Goal: Contribute content: Contribute content

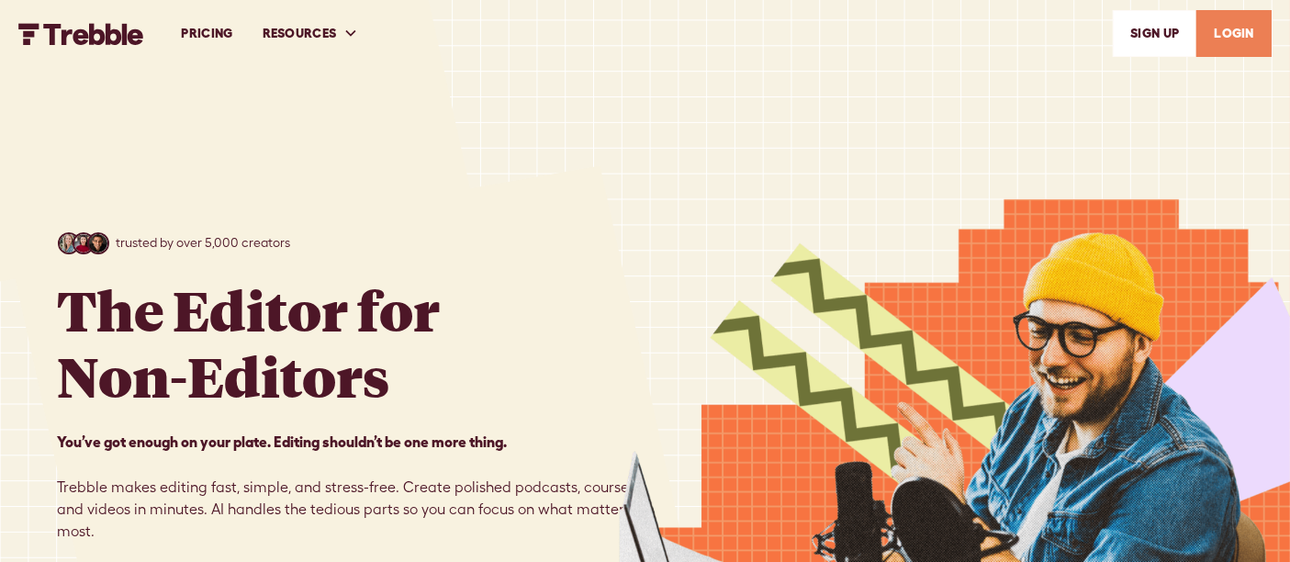
click at [1232, 32] on link "LOGIN" at bounding box center [1233, 33] width 75 height 47
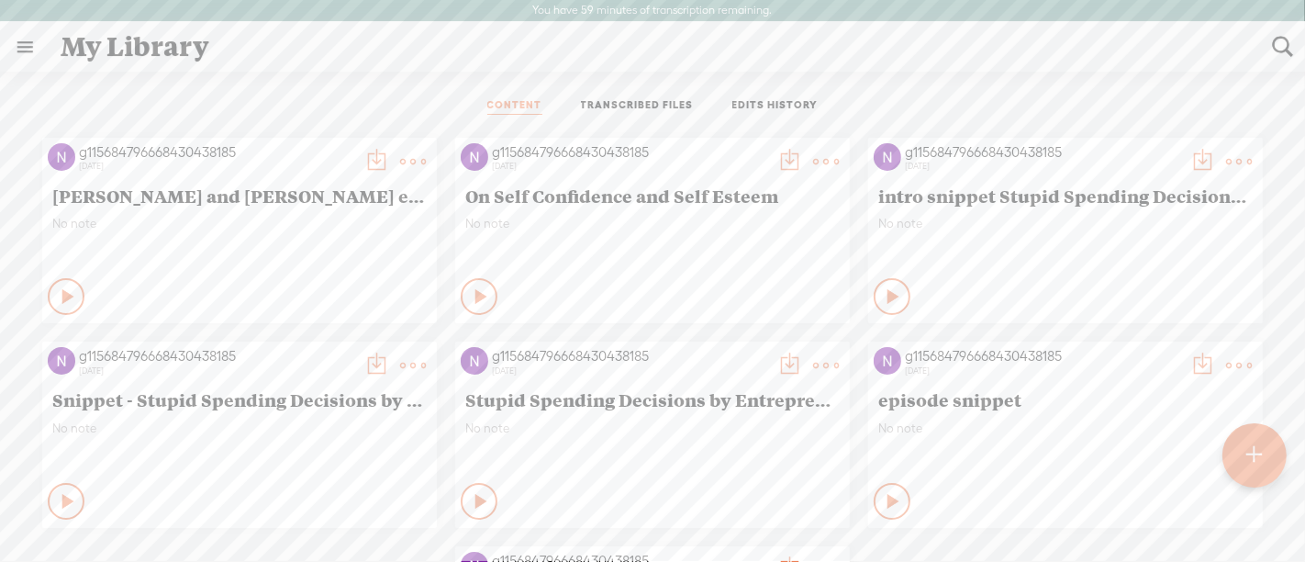
click at [1268, 469] on div at bounding box center [1255, 455] width 64 height 64
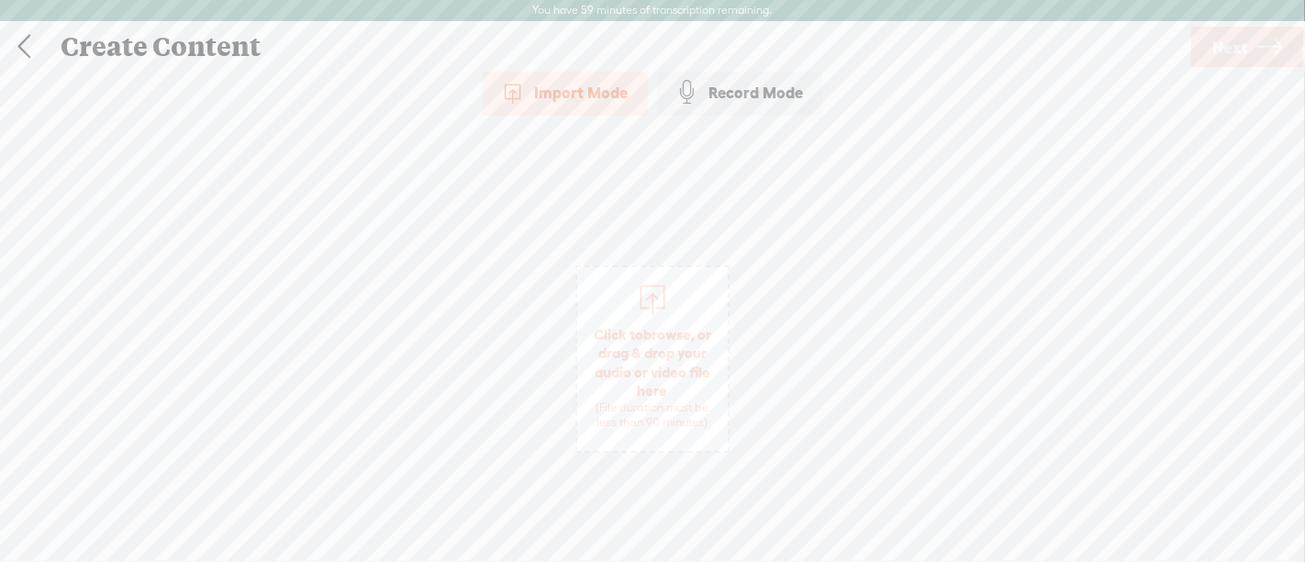
click at [653, 363] on span "Click to browse , or drag & drop your audio or video file here (File duration m…" at bounding box center [652, 378] width 151 height 124
click at [1245, 40] on span "Next" at bounding box center [1230, 47] width 35 height 47
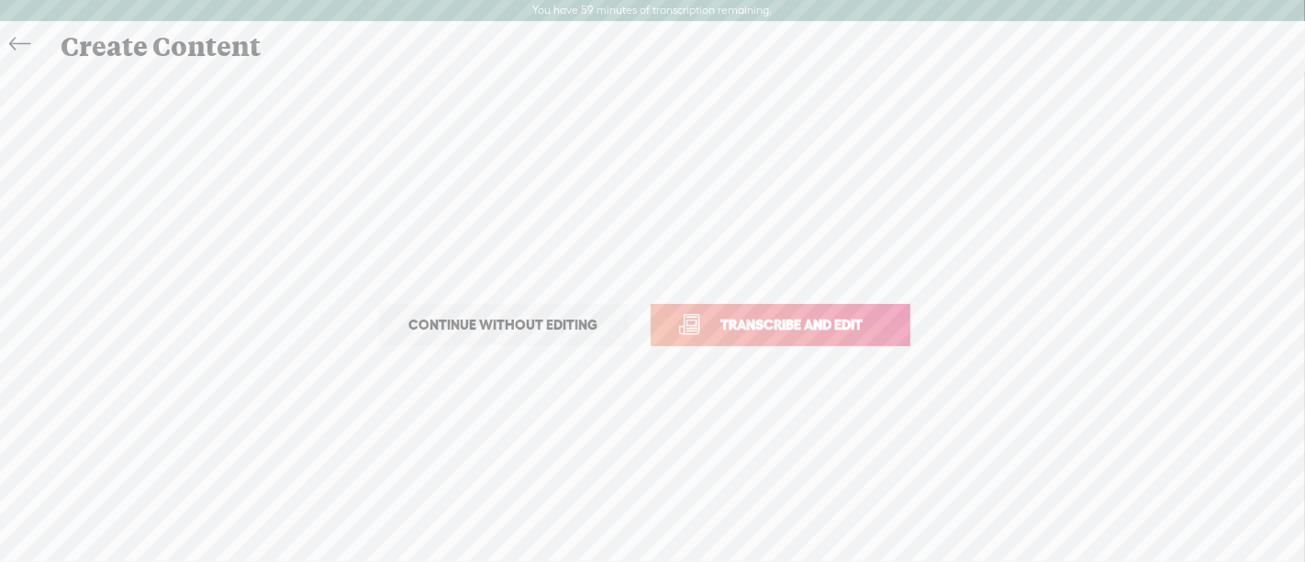
click at [822, 327] on span "Transcribe and edit" at bounding box center [792, 324] width 181 height 21
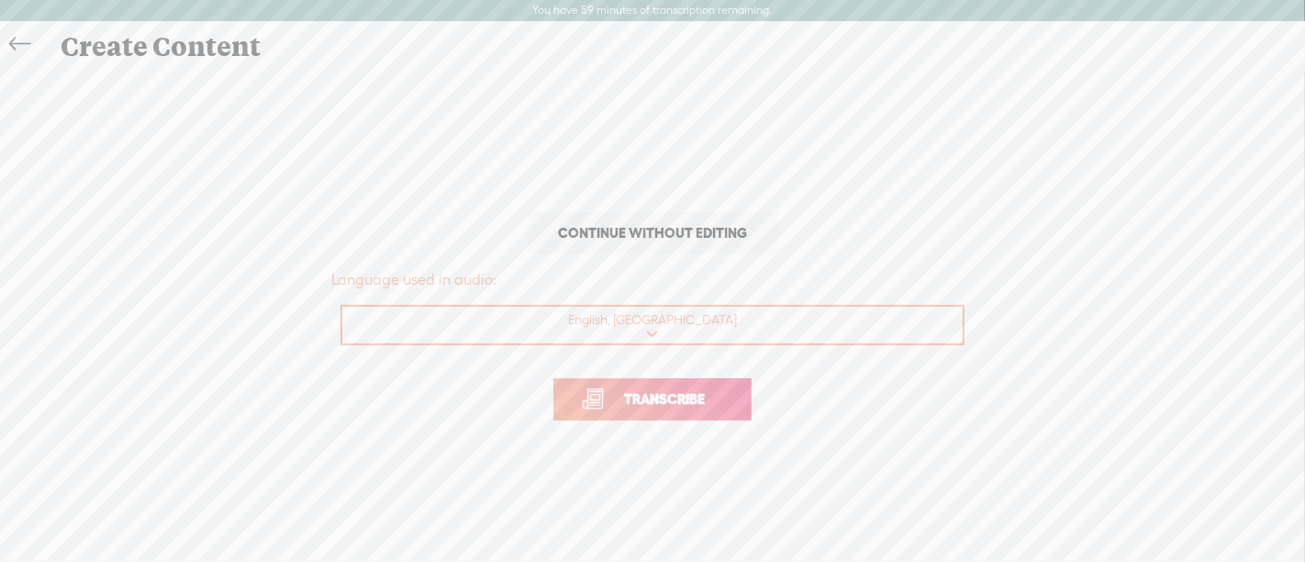
click at [629, 391] on span "Transcribe" at bounding box center [664, 398] width 119 height 21
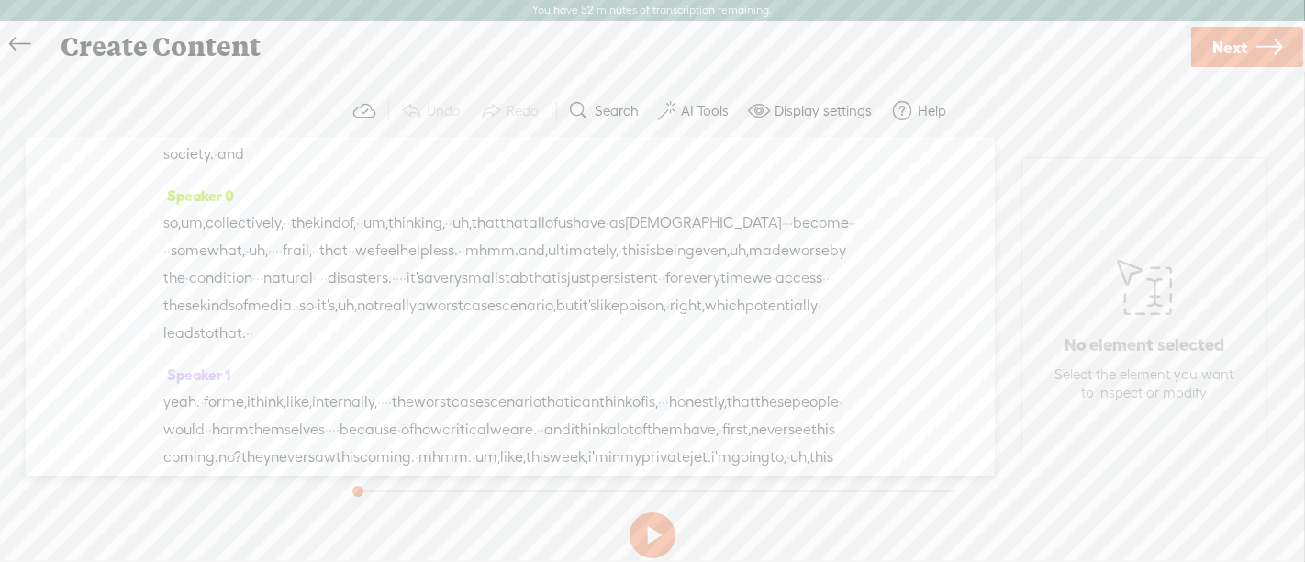
scroll to position [1444, 0]
click at [600, 135] on span "can" at bounding box center [588, 121] width 26 height 28
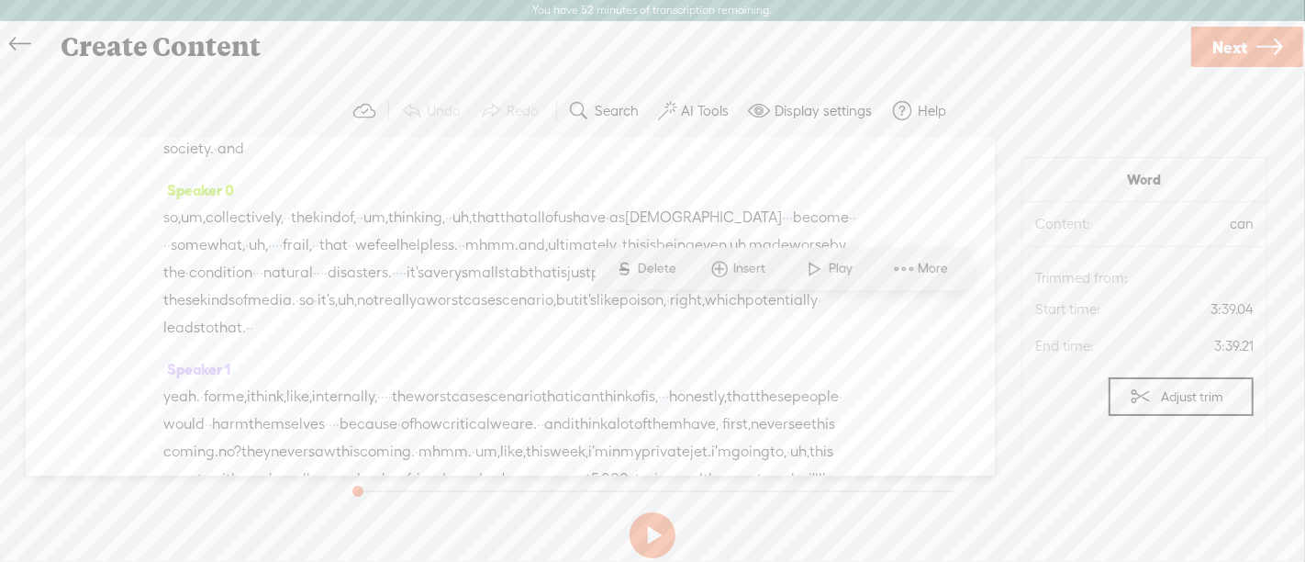
scroll to position [1568, 0]
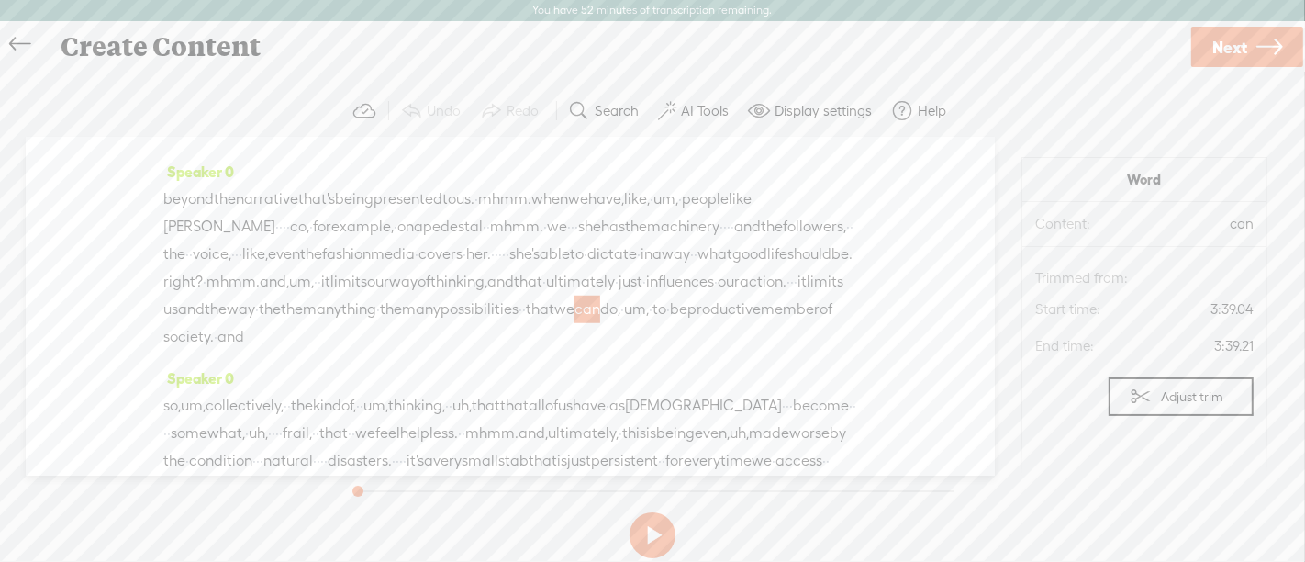
scroll to position [1073, 0]
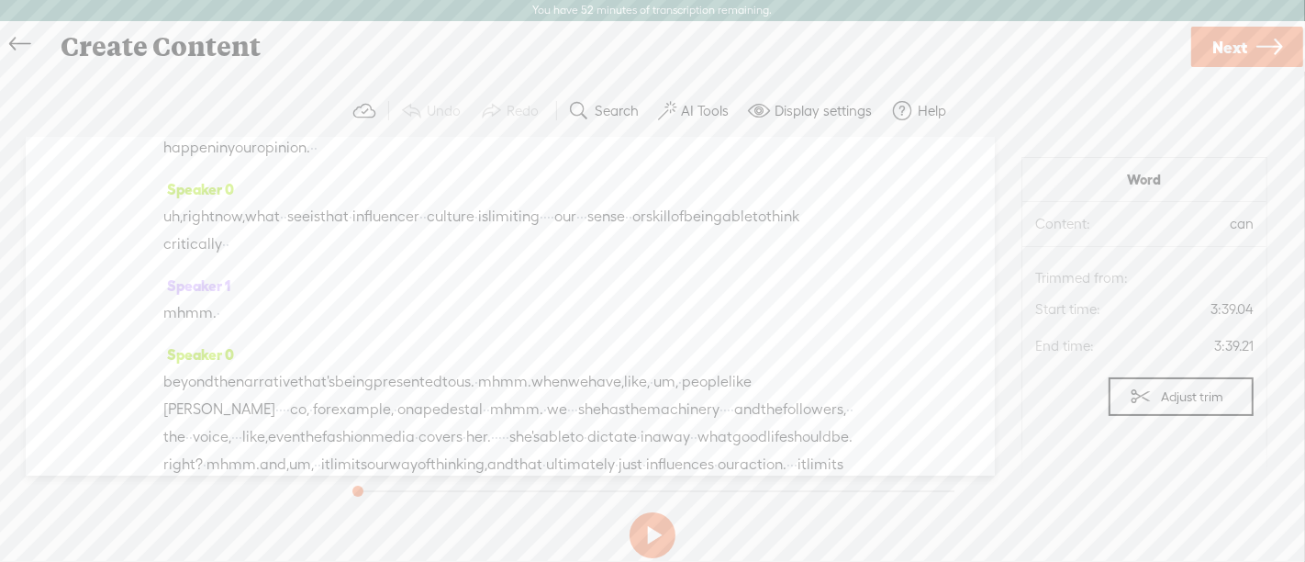
click at [533, 106] on span "how" at bounding box center [519, 93] width 28 height 28
click at [616, 211] on span at bounding box center [605, 212] width 28 height 33
click at [533, 106] on span "how" at bounding box center [519, 93] width 28 height 28
click at [606, 207] on span at bounding box center [605, 212] width 28 height 33
click at [643, 544] on button at bounding box center [653, 535] width 46 height 46
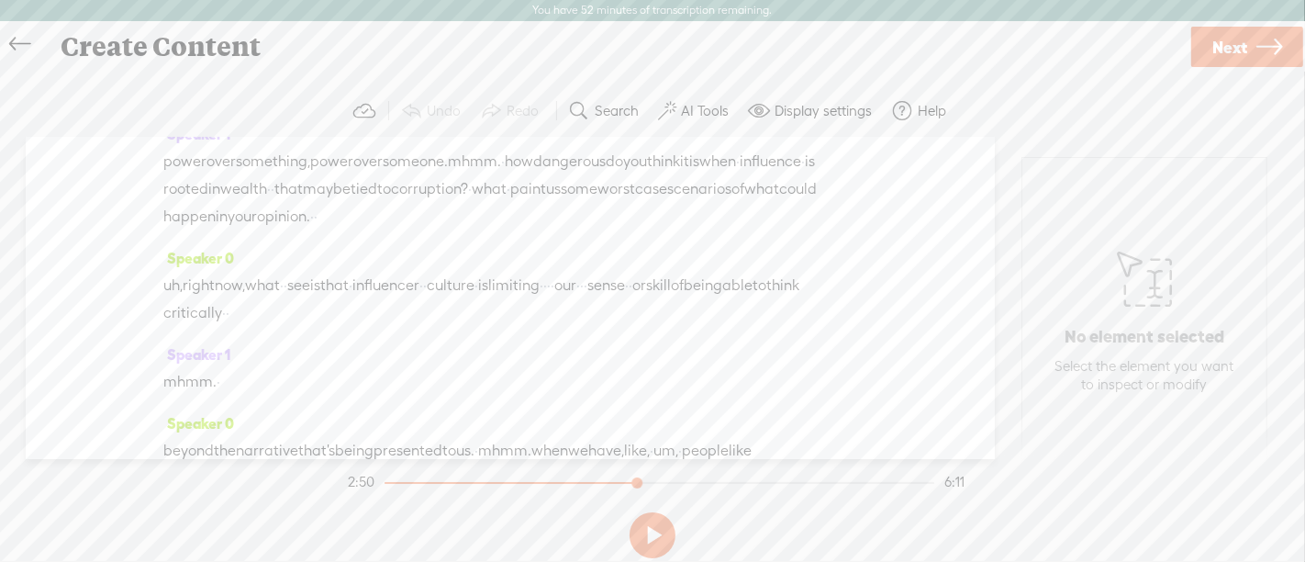
scroll to position [1002, 0]
drag, startPoint x: 539, startPoint y: 325, endPoint x: 380, endPoint y: 249, distance: 176.1
click at [380, 249] on div "Speaker 0 · the · influencers, · · they're · they're · · telling you · · · · ab…" at bounding box center [510, 298] width 969 height 321
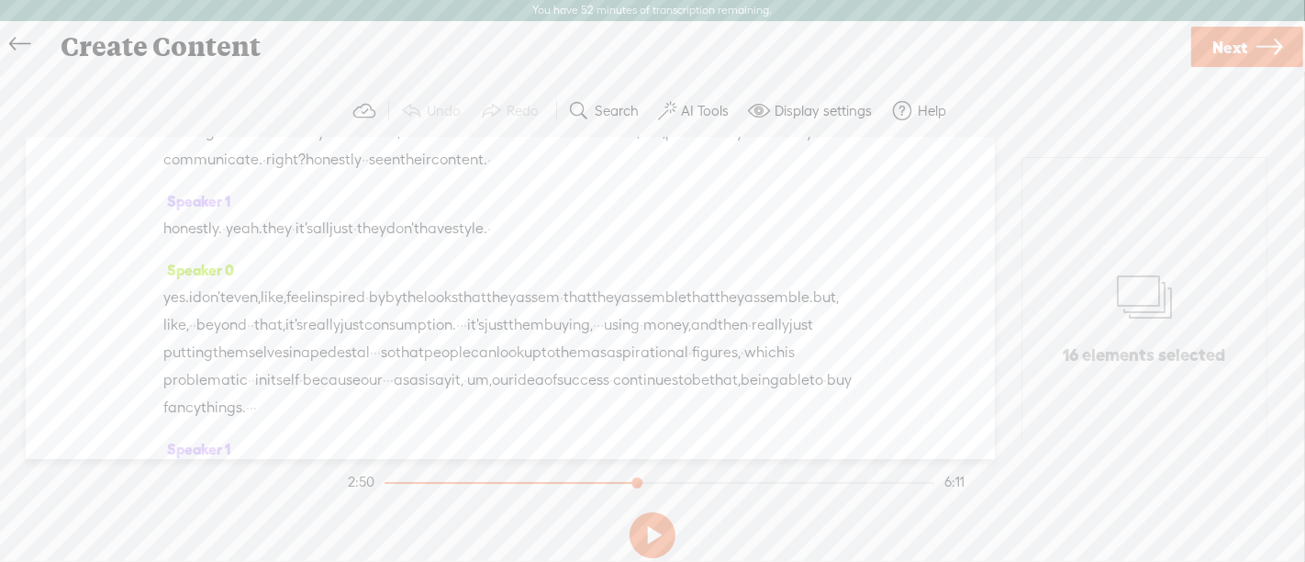
scroll to position [0, 0]
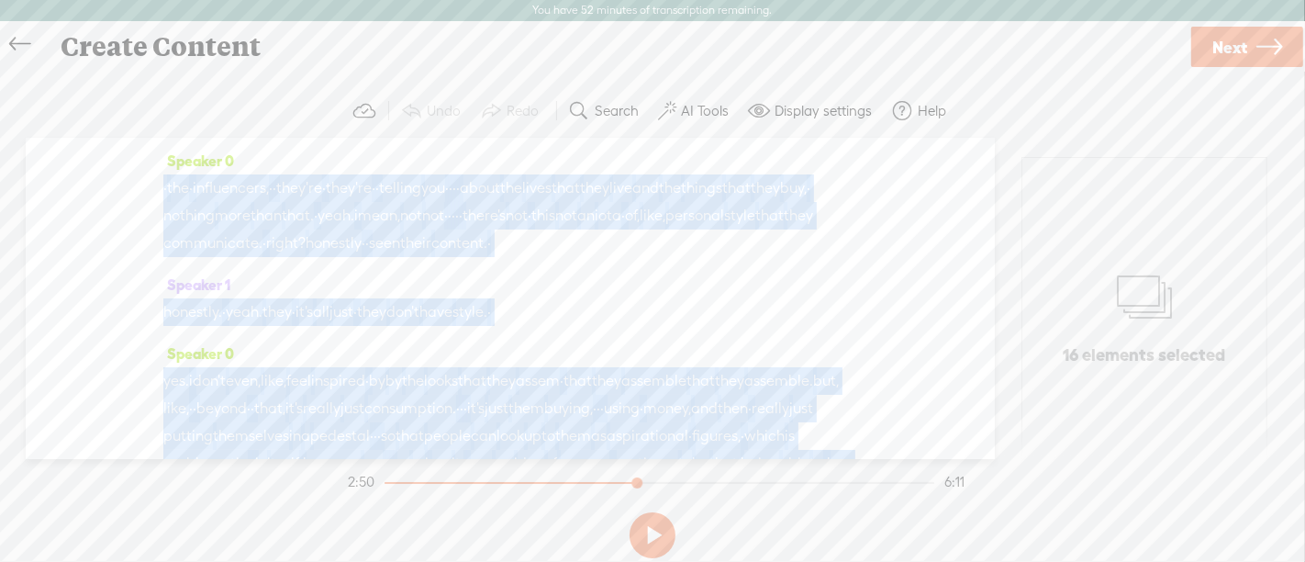
drag, startPoint x: 539, startPoint y: 326, endPoint x: 189, endPoint y: 164, distance: 385.2
click at [189, 164] on div "Speaker 0 · the · influencers, · · they're · they're · · telling you · · · · ab…" at bounding box center [510, 298] width 969 height 321
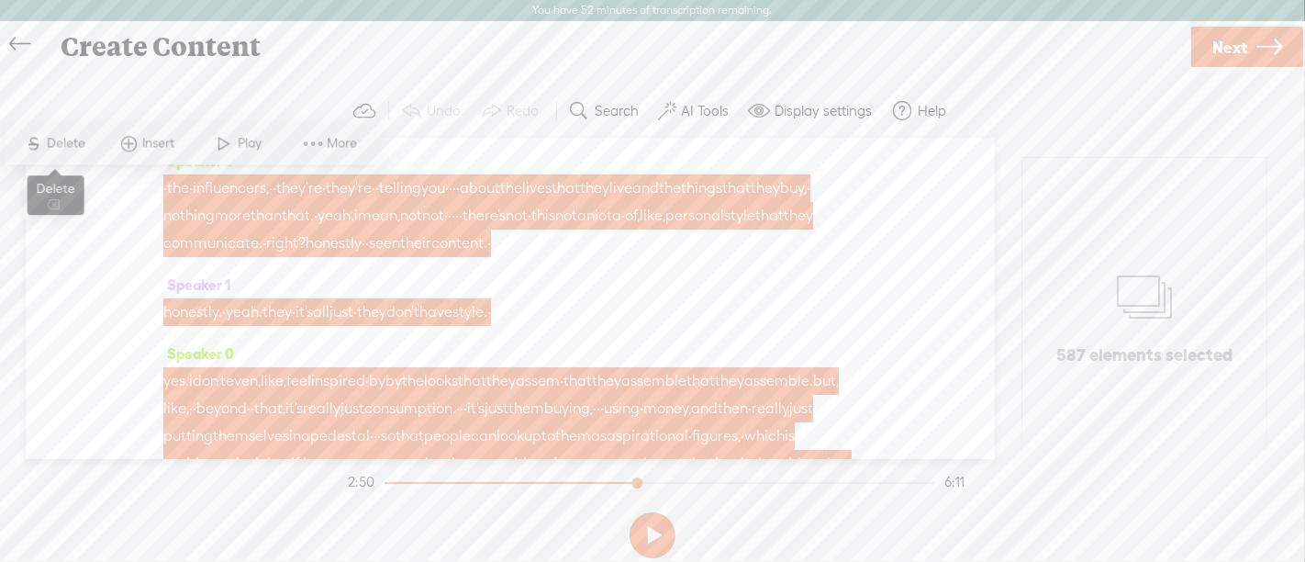
click at [77, 145] on span "Delete" at bounding box center [69, 143] width 43 height 18
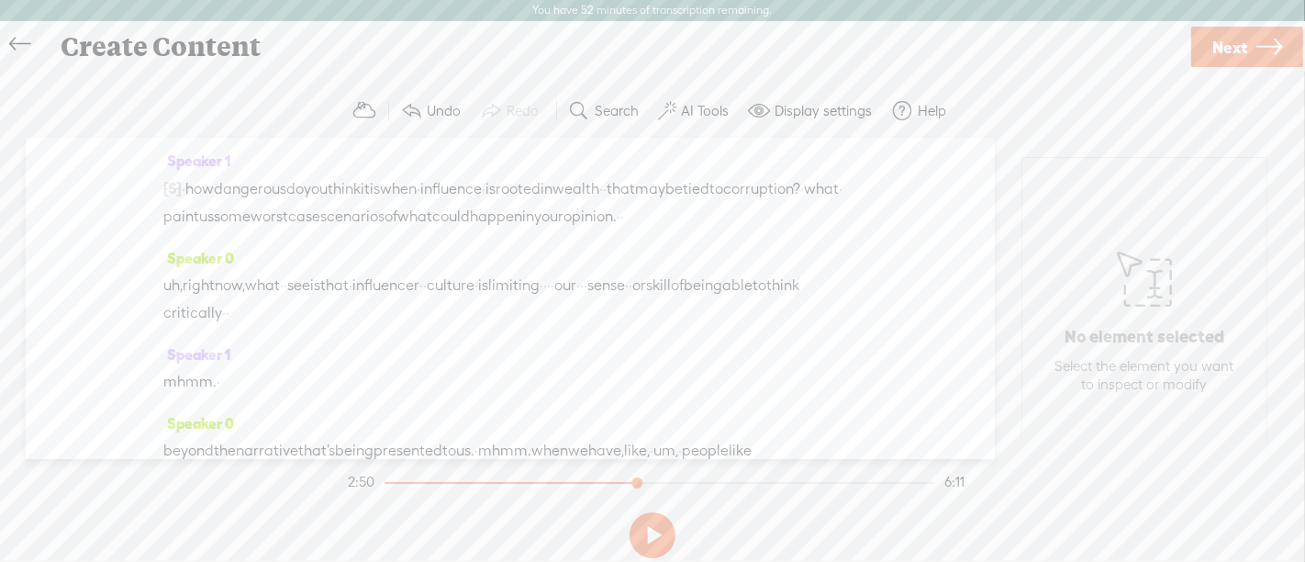
click at [200, 180] on span "how" at bounding box center [199, 189] width 28 height 28
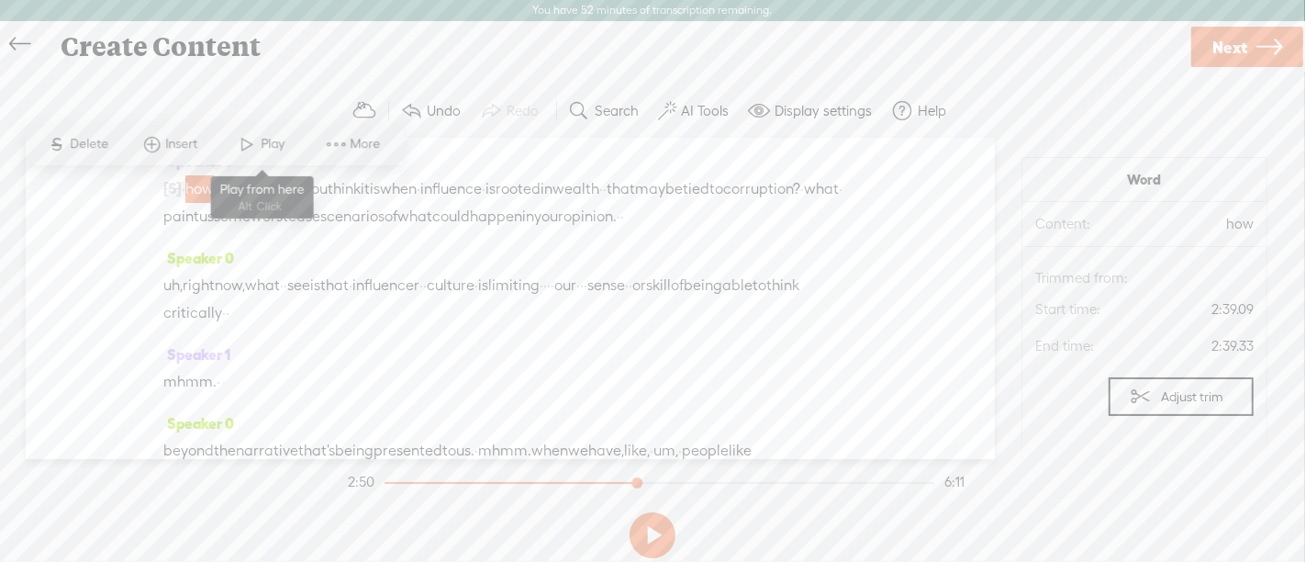
click at [240, 135] on span at bounding box center [248, 144] width 28 height 33
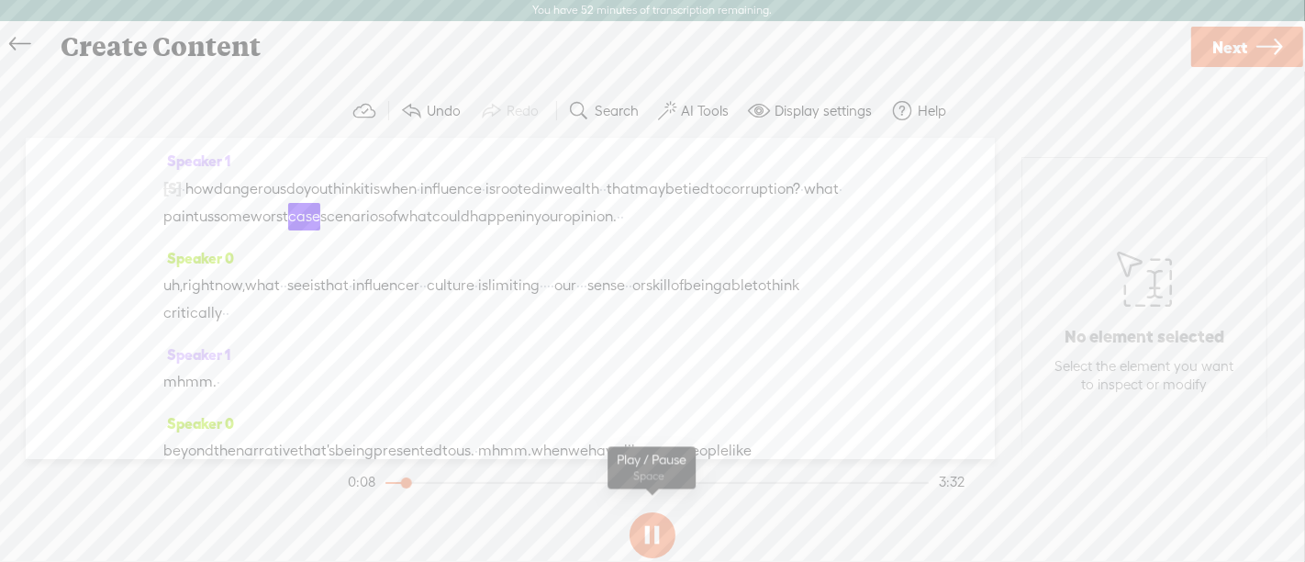
click at [644, 534] on button at bounding box center [653, 535] width 46 height 46
drag, startPoint x: 357, startPoint y: 214, endPoint x: 312, endPoint y: 214, distance: 45.0
click at [312, 214] on div "[S] · the · influencers, · · they're · they're · · telling you · · · · about th…" at bounding box center [510, 202] width 694 height 56
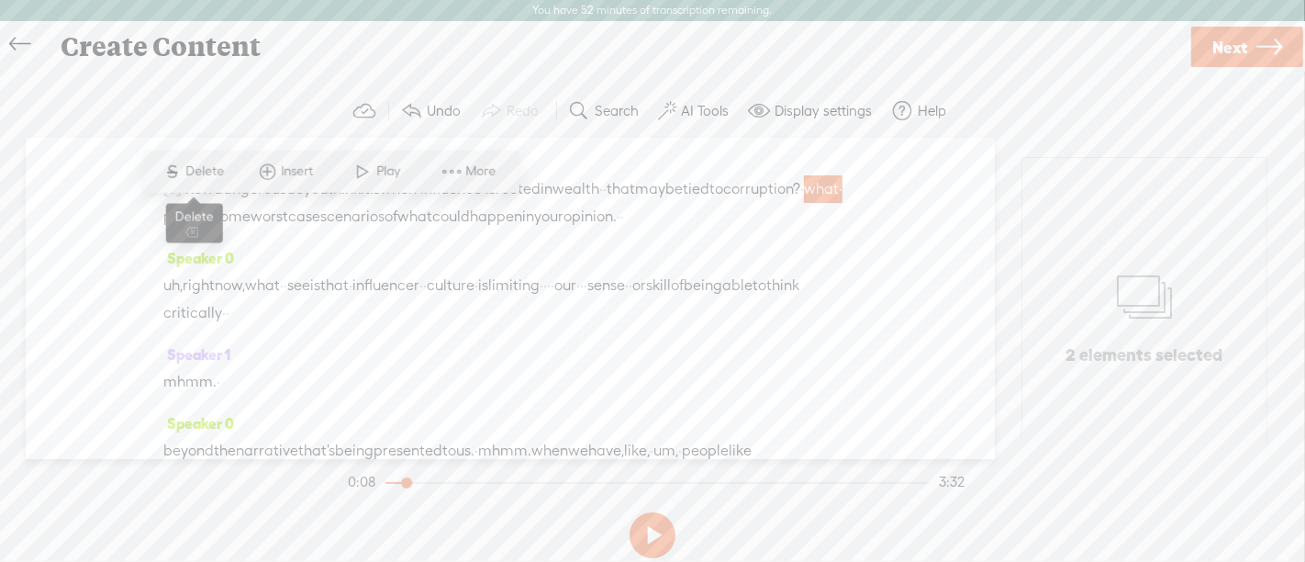
click at [223, 173] on span "Delete" at bounding box center [207, 171] width 43 height 18
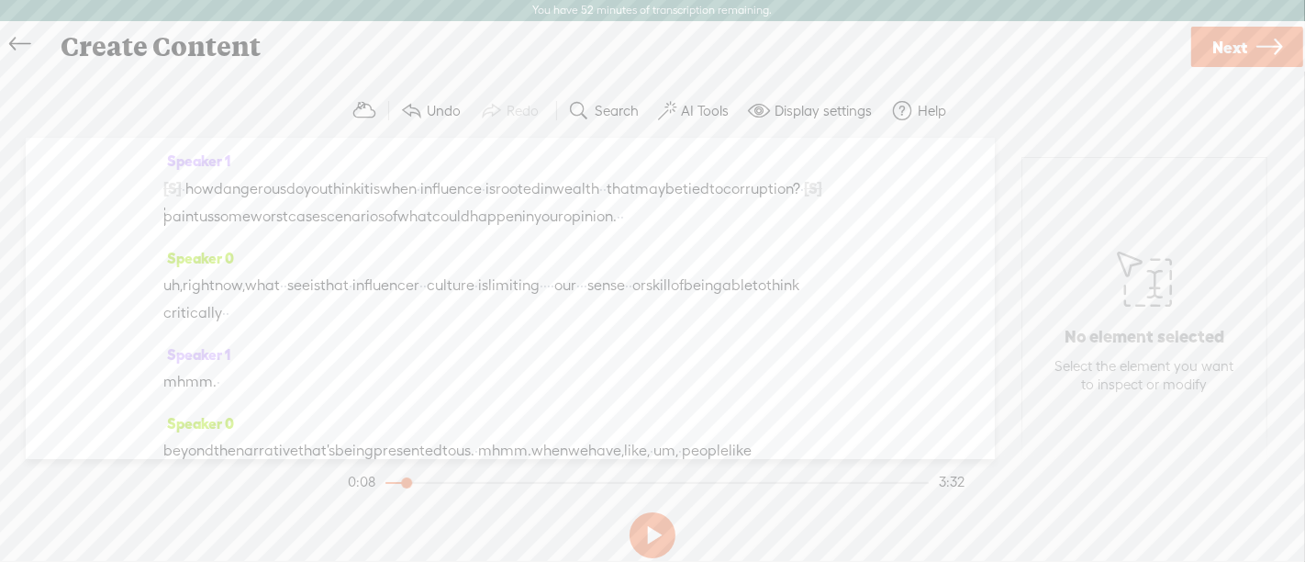
click at [304, 190] on span "do" at bounding box center [294, 189] width 17 height 28
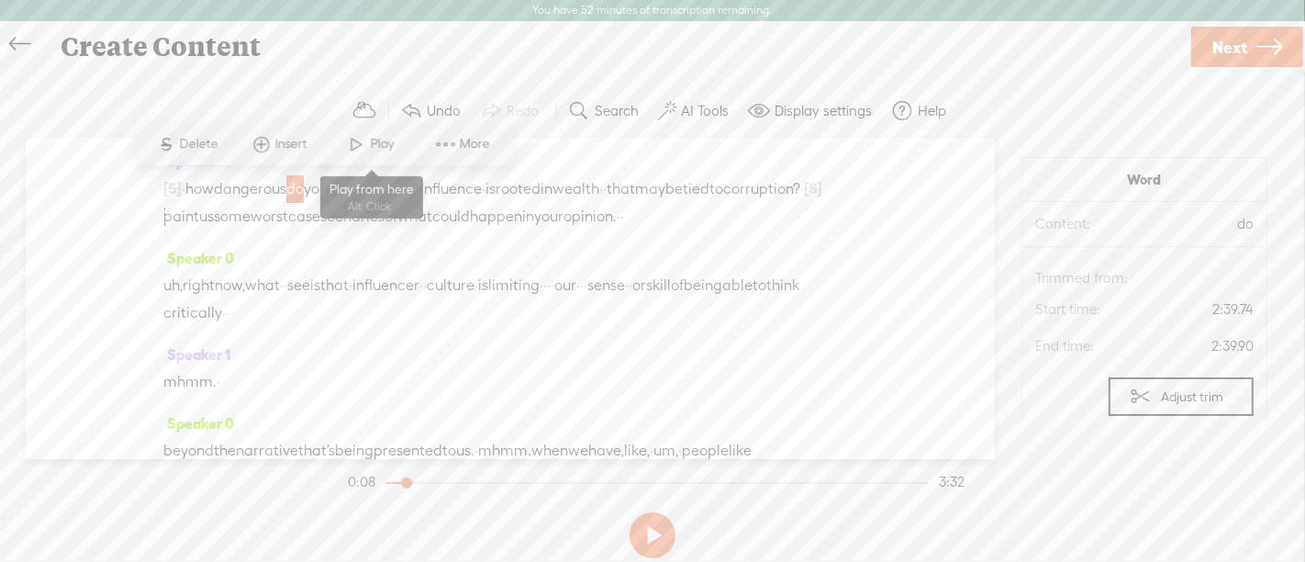
click at [362, 151] on span at bounding box center [357, 144] width 28 height 33
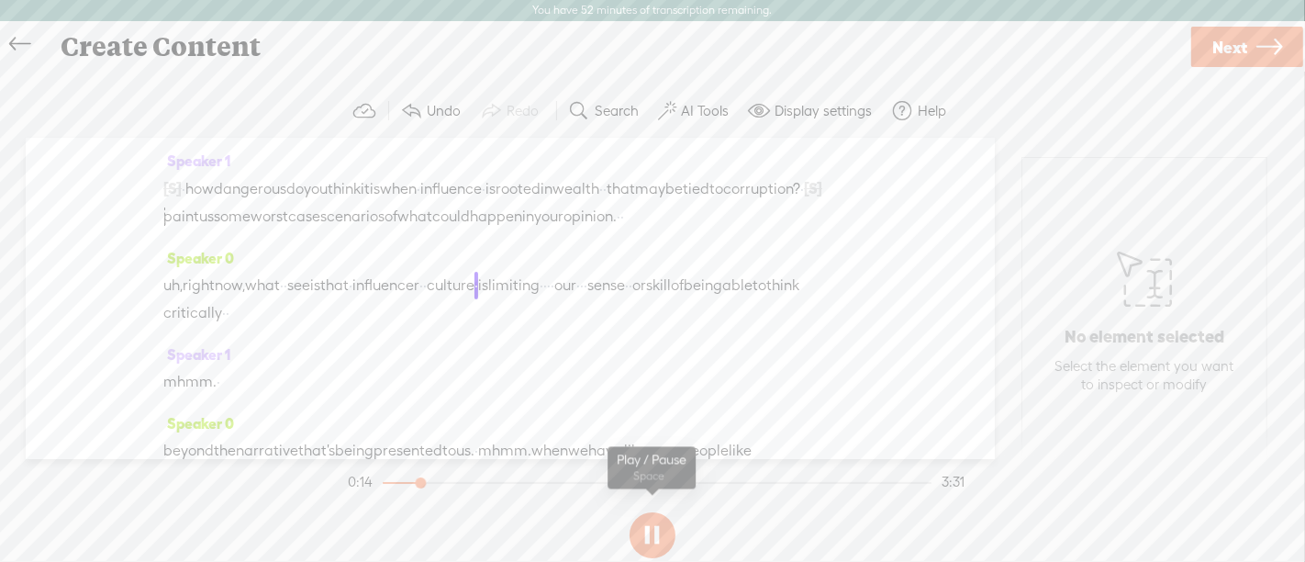
click at [647, 528] on button at bounding box center [653, 535] width 46 height 46
click at [804, 196] on span "[S]" at bounding box center [813, 188] width 18 height 17
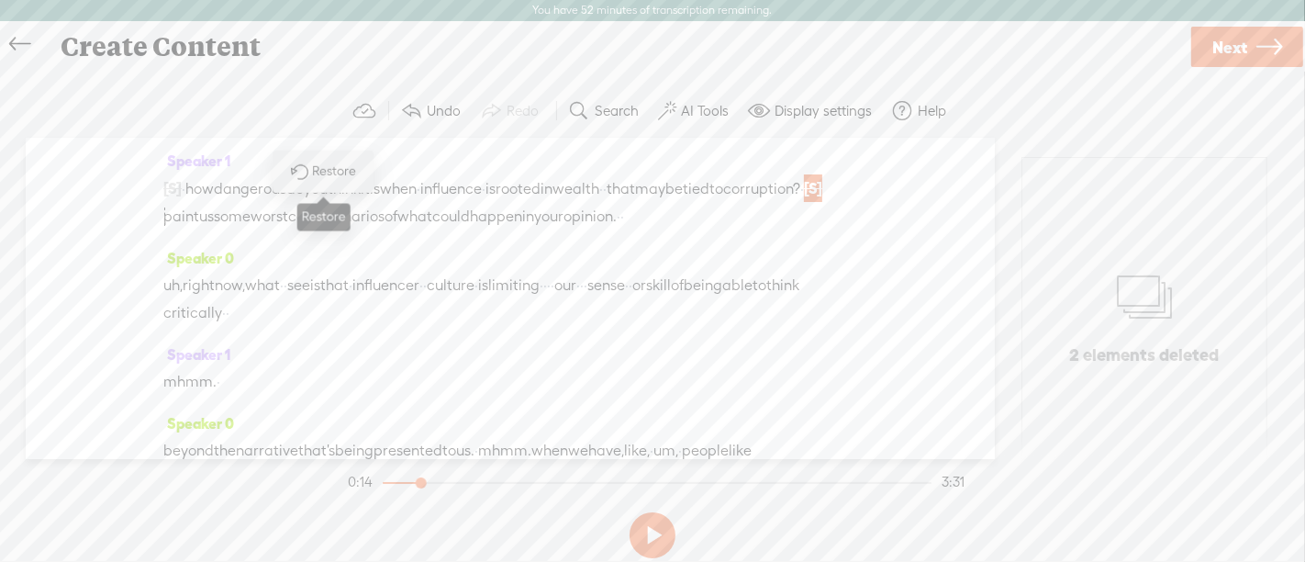
click at [336, 160] on span "Restore" at bounding box center [323, 171] width 92 height 33
click at [804, 203] on span "what" at bounding box center [821, 189] width 35 height 28
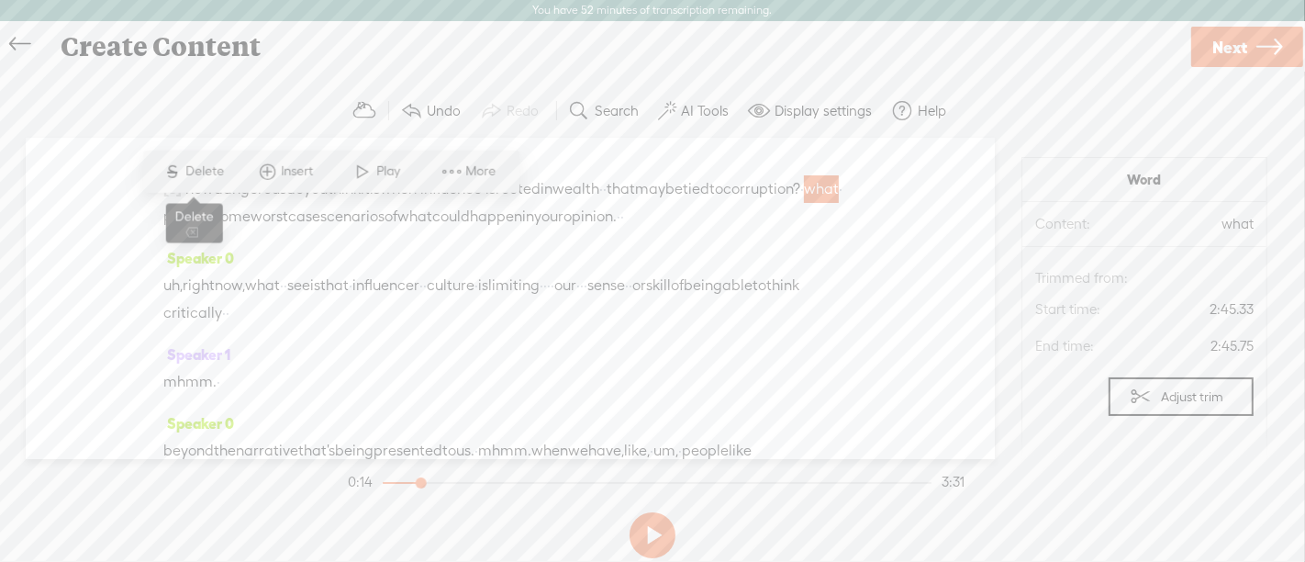
click at [214, 171] on span "Delete" at bounding box center [207, 171] width 43 height 18
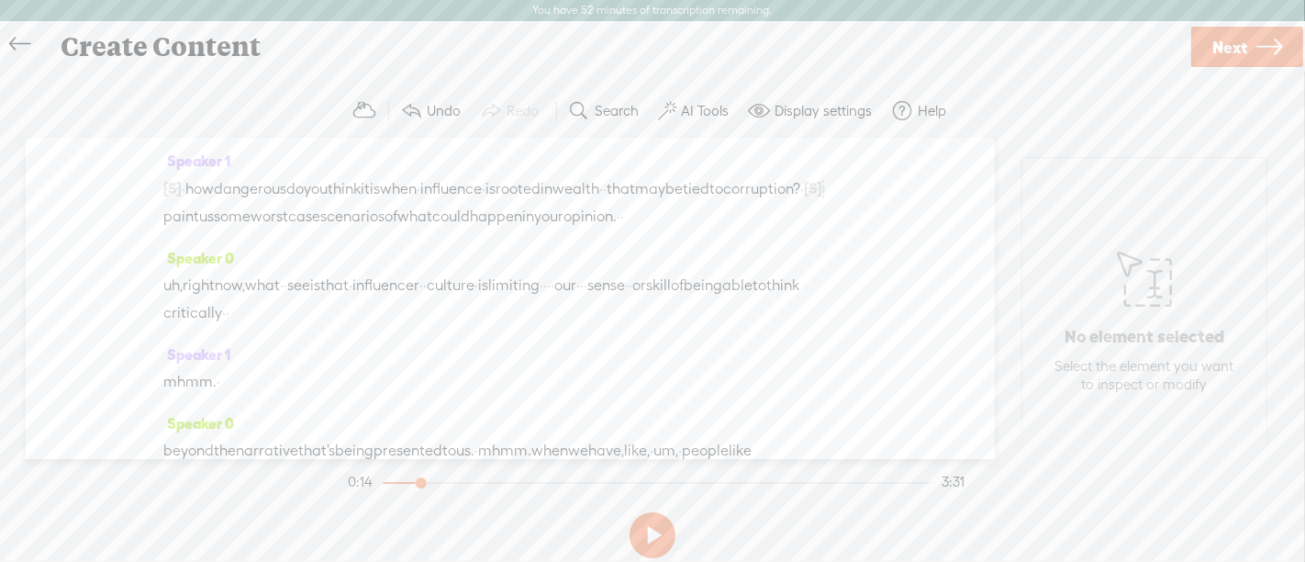
drag, startPoint x: 180, startPoint y: 207, endPoint x: 189, endPoint y: 209, distance: 9.6
click at [683, 203] on span "tied" at bounding box center [696, 189] width 27 height 28
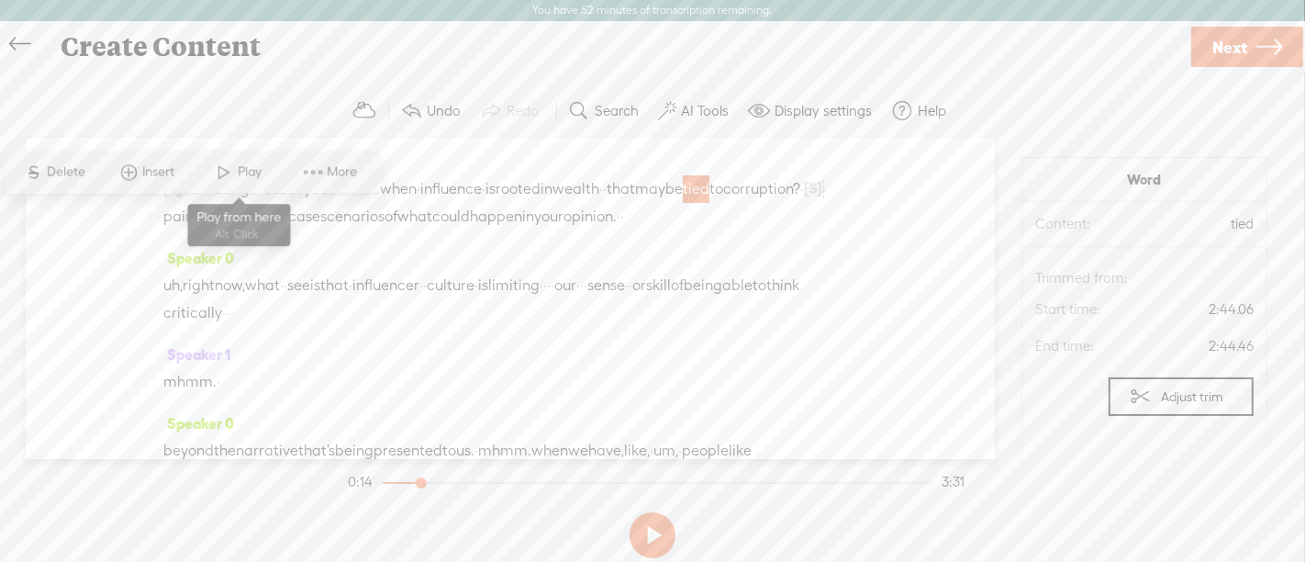
click at [257, 173] on span "Play" at bounding box center [253, 172] width 28 height 18
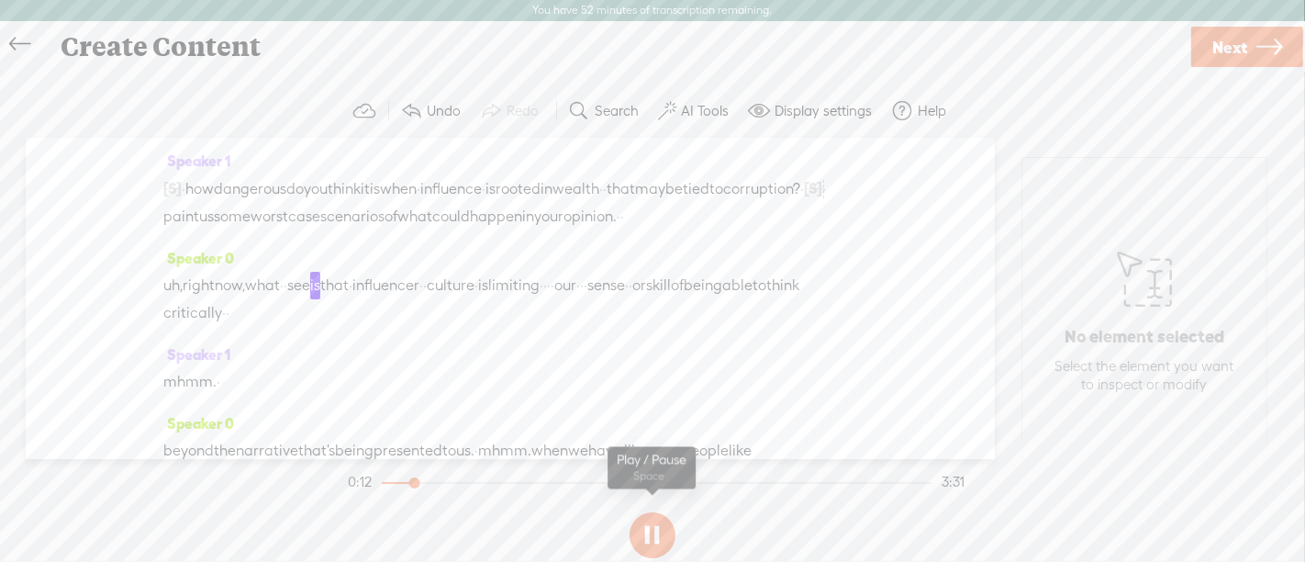
click at [659, 541] on button at bounding box center [653, 535] width 46 height 46
click at [804, 196] on span "[S]" at bounding box center [813, 188] width 18 height 17
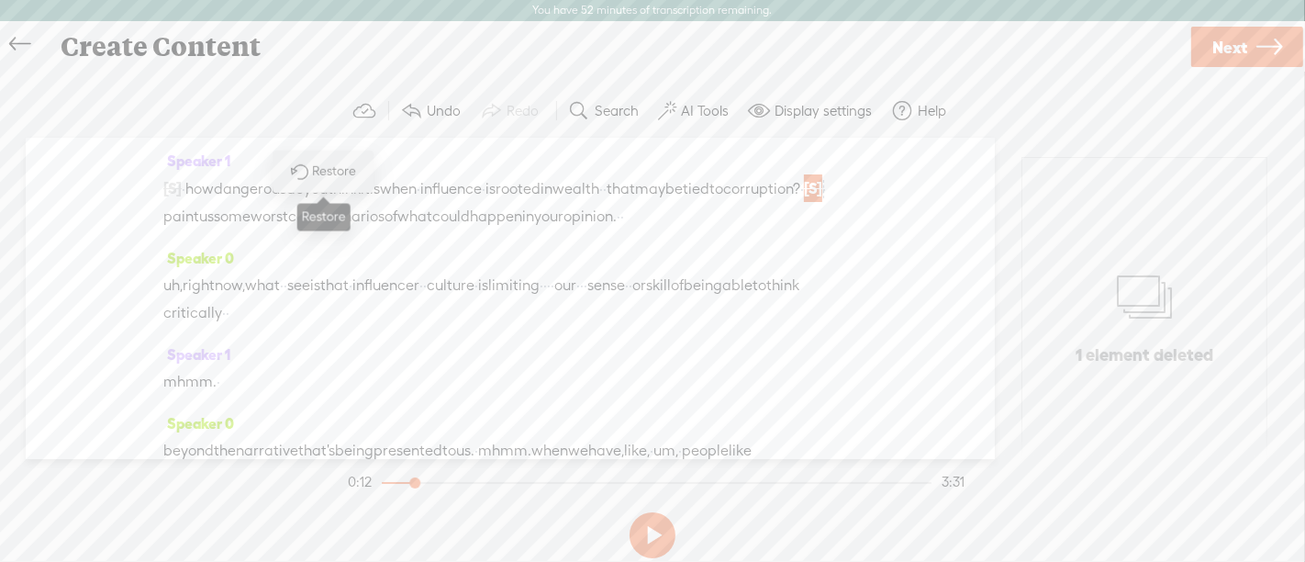
click at [319, 172] on span "Restore" at bounding box center [337, 171] width 49 height 18
click at [804, 203] on span "what" at bounding box center [821, 189] width 35 height 28
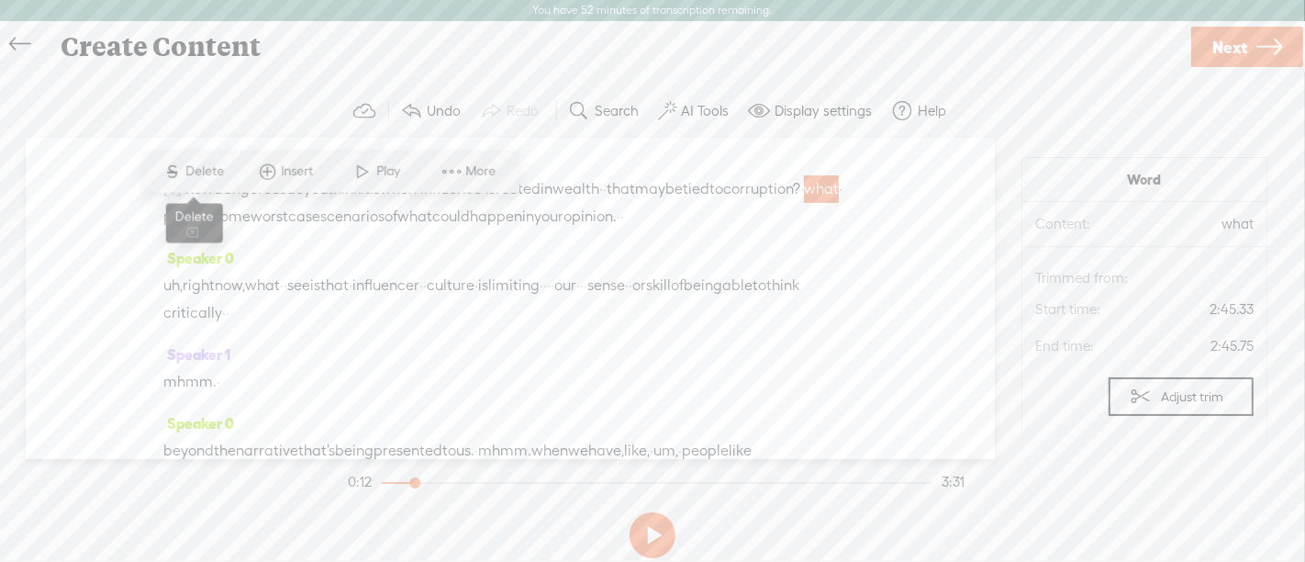
click at [191, 165] on span "Delete" at bounding box center [207, 171] width 43 height 18
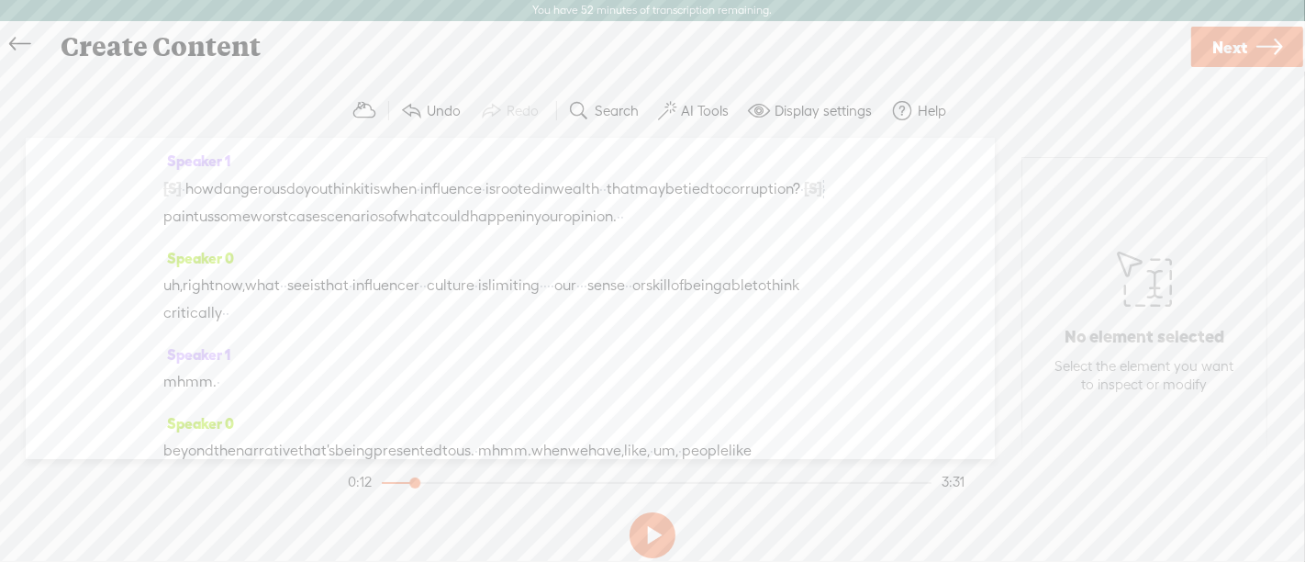
click at [214, 185] on span "how" at bounding box center [199, 189] width 28 height 28
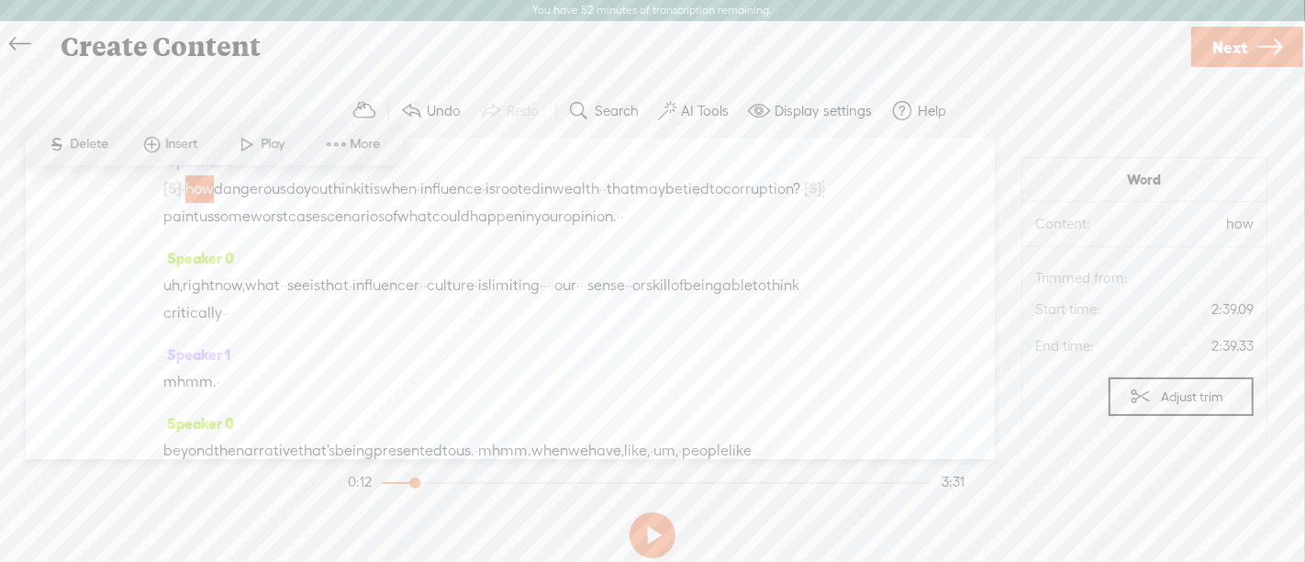
click at [267, 150] on span "Play" at bounding box center [276, 144] width 28 height 18
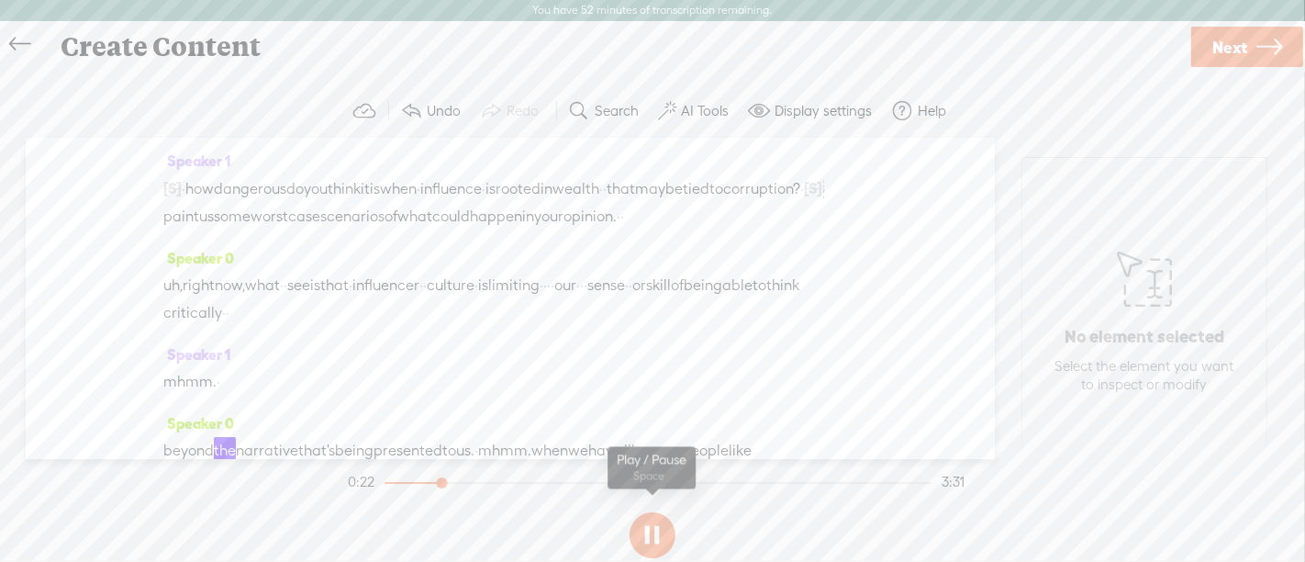
click at [661, 545] on button at bounding box center [653, 535] width 46 height 46
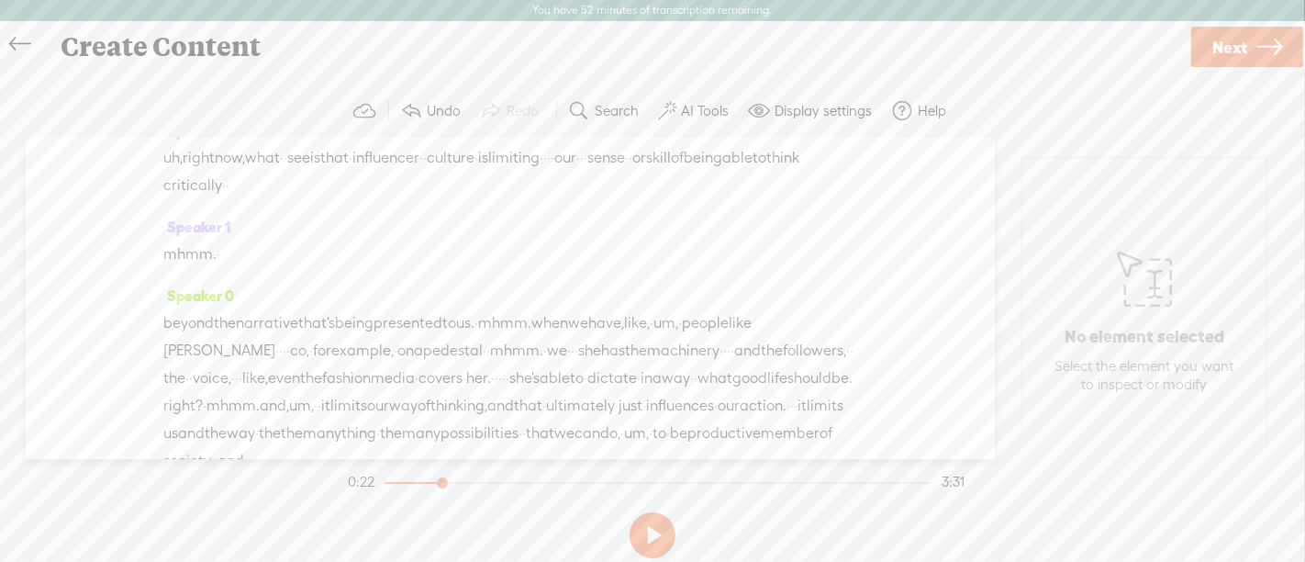
scroll to position [129, 0]
click at [181, 171] on span "uh," at bounding box center [172, 157] width 19 height 28
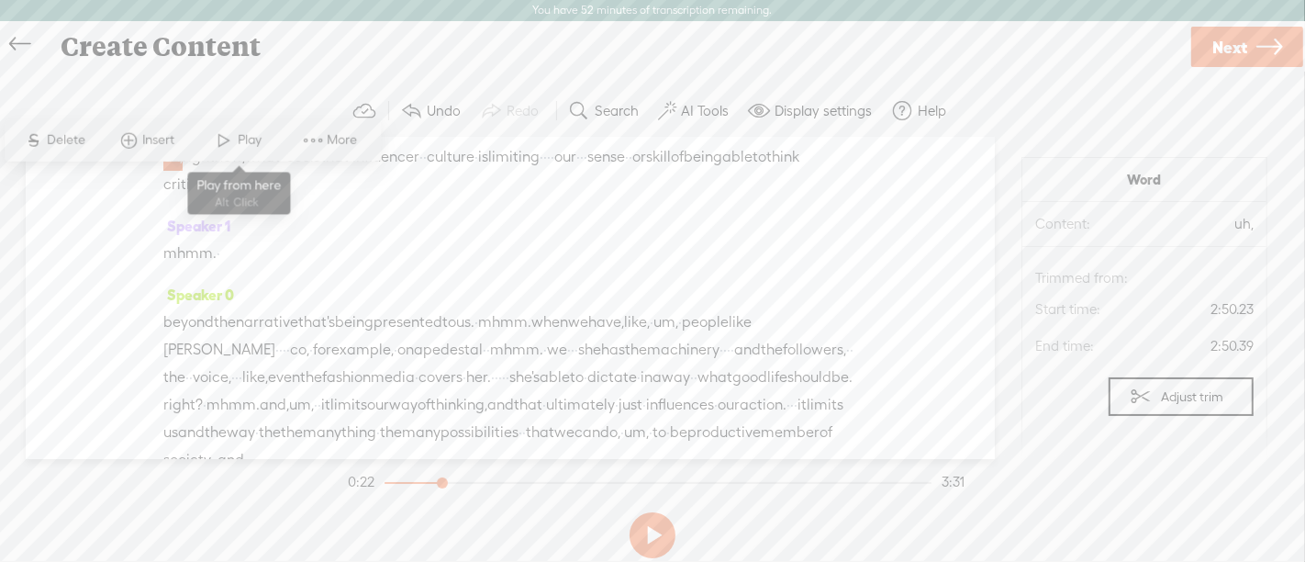
click at [252, 144] on span "Play" at bounding box center [253, 140] width 28 height 18
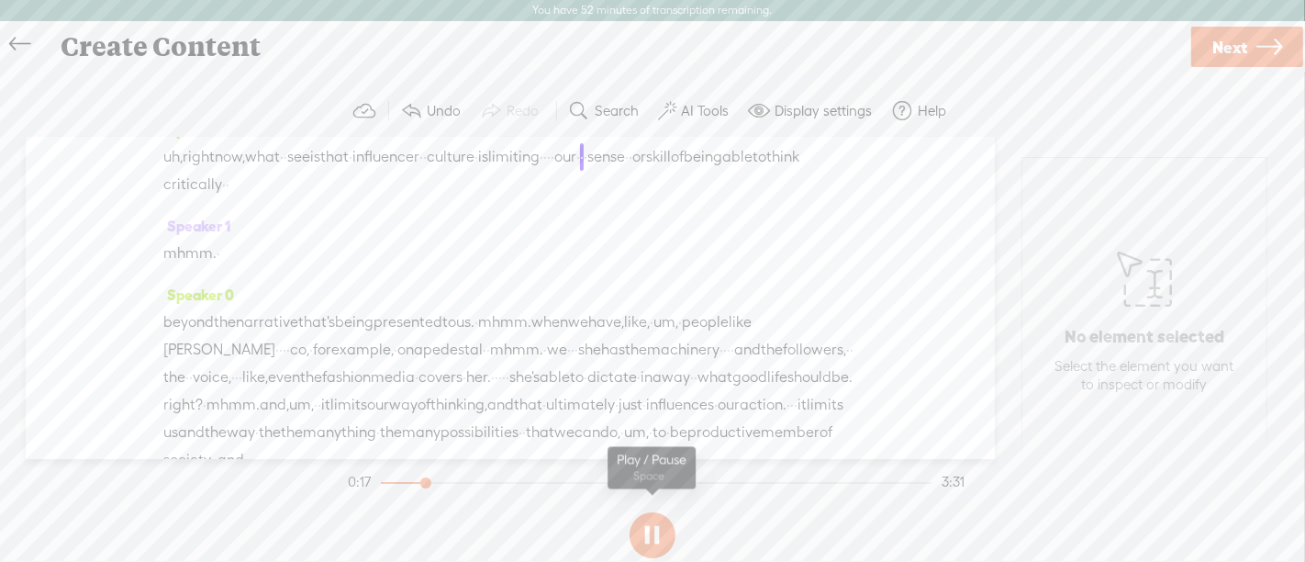
click at [672, 540] on button at bounding box center [653, 535] width 46 height 46
drag, startPoint x: 275, startPoint y: 182, endPoint x: 409, endPoint y: 185, distance: 134.0
click at [409, 185] on div "uh, right now, what · · see is that · influencer · · culture · is limiting · · …" at bounding box center [510, 170] width 694 height 55
click at [352, 171] on span "·" at bounding box center [351, 157] width 4 height 28
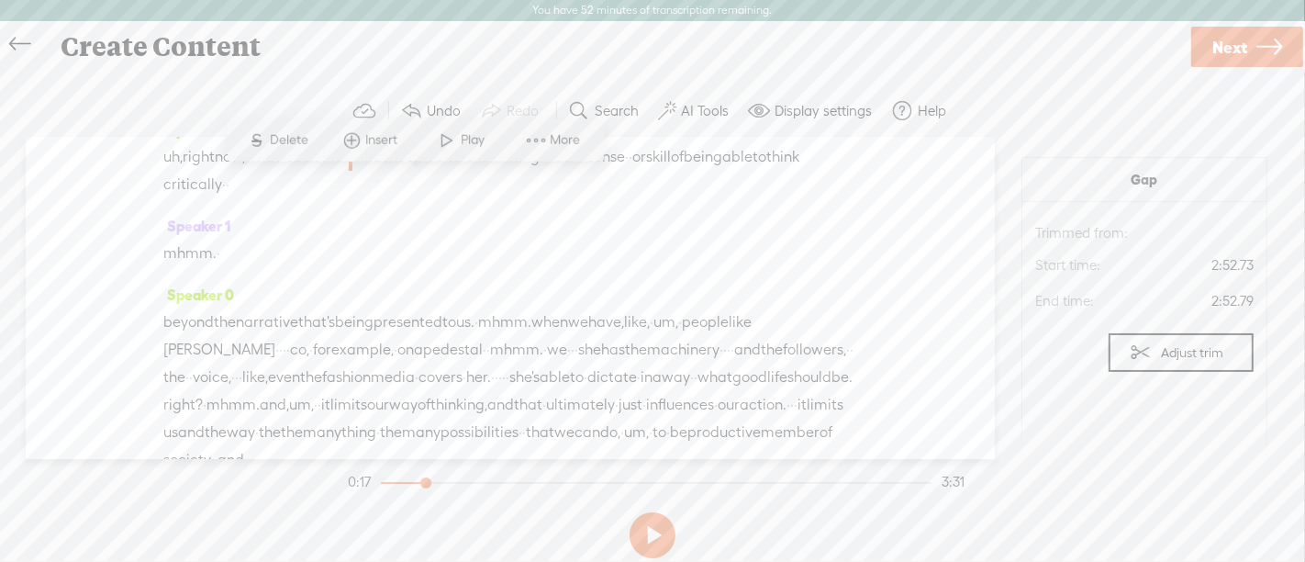
click at [297, 144] on span "Delete" at bounding box center [292, 140] width 43 height 18
click at [170, 172] on span "uh," at bounding box center [172, 158] width 19 height 28
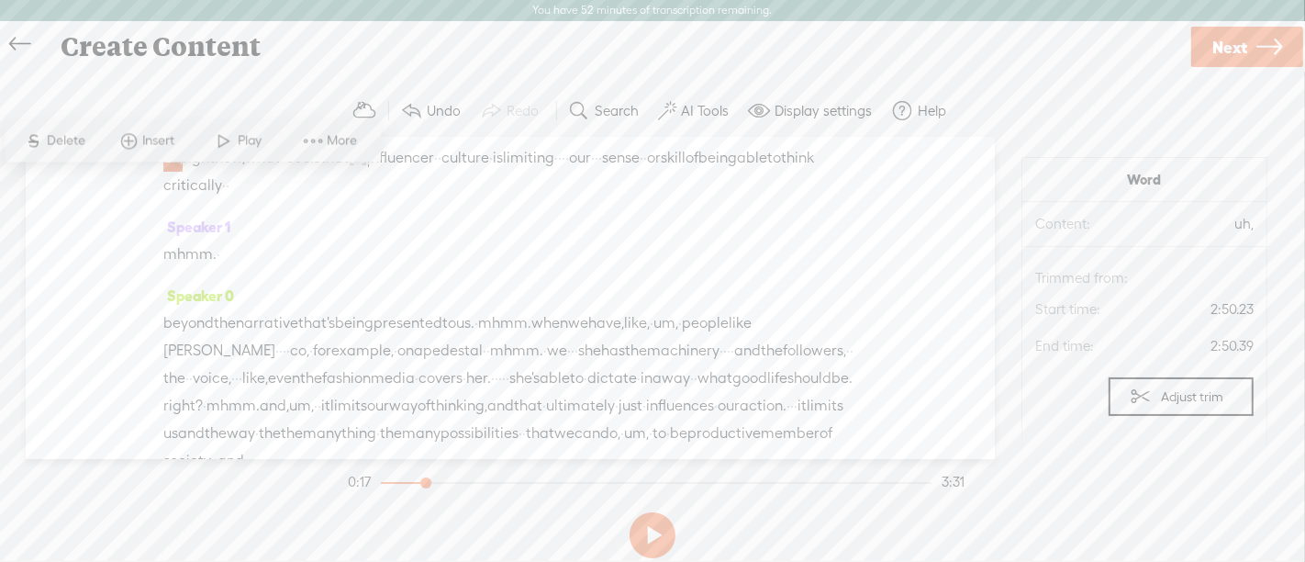
click at [239, 148] on span "Play" at bounding box center [253, 140] width 28 height 18
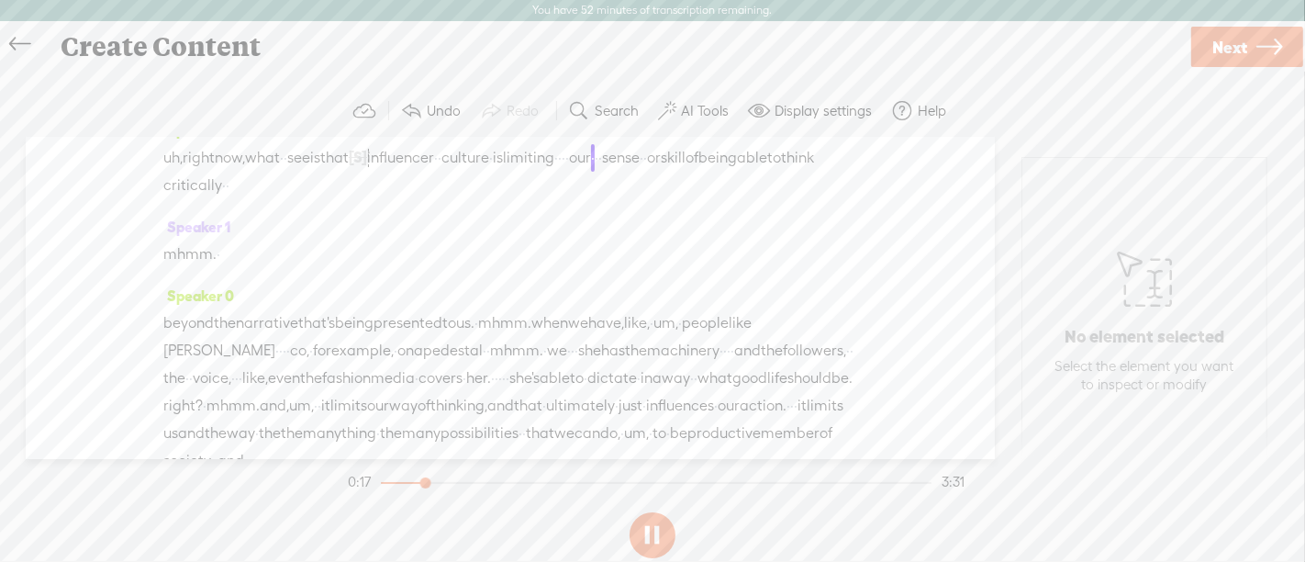
click at [654, 523] on button at bounding box center [653, 535] width 46 height 46
drag, startPoint x: 400, startPoint y: 185, endPoint x: 269, endPoint y: 185, distance: 131.3
click at [269, 185] on div "uh, right now, what · · see is that [S] · influencer · · culture · is limiting …" at bounding box center [510, 171] width 694 height 56
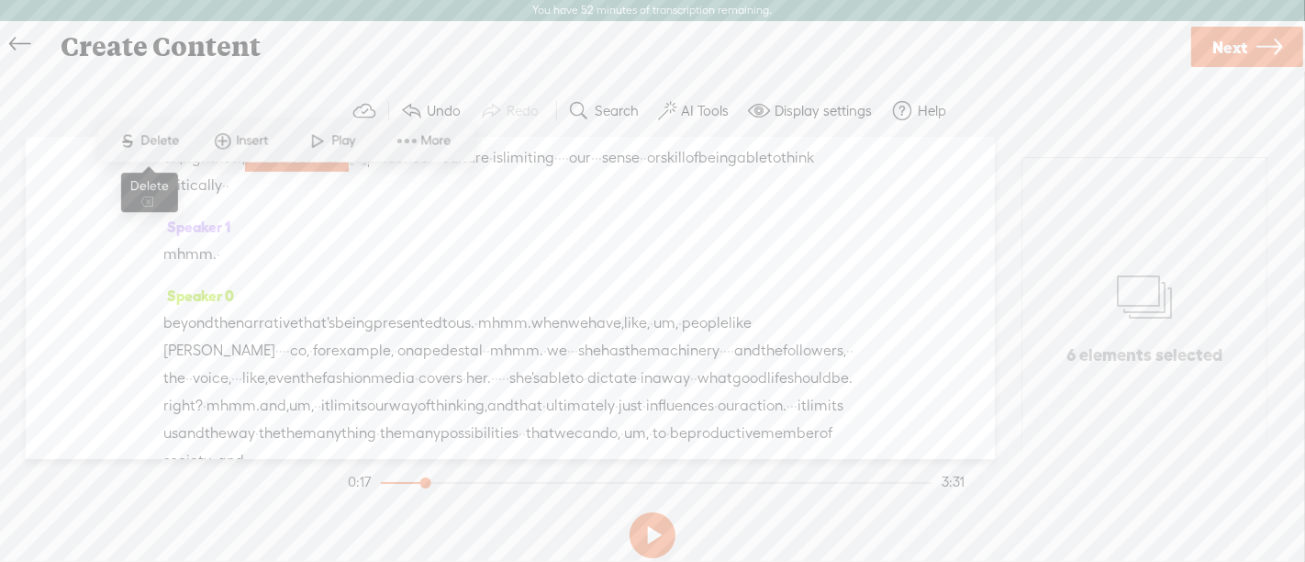
click at [170, 144] on span "Delete" at bounding box center [162, 140] width 43 height 18
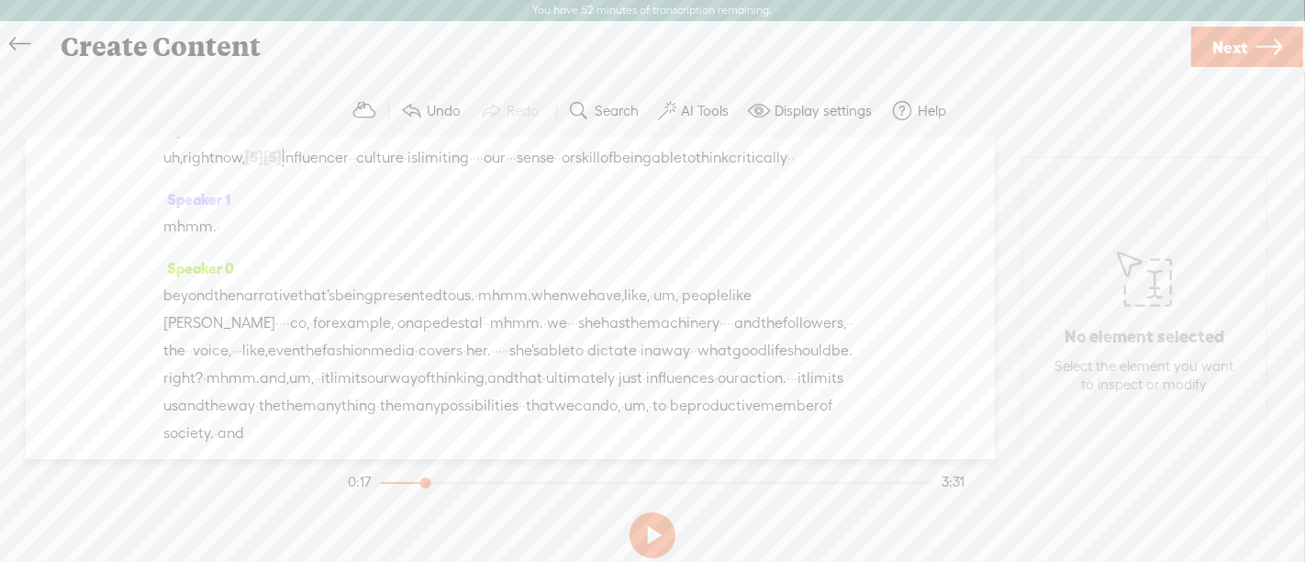
click at [166, 172] on span "uh," at bounding box center [172, 158] width 19 height 28
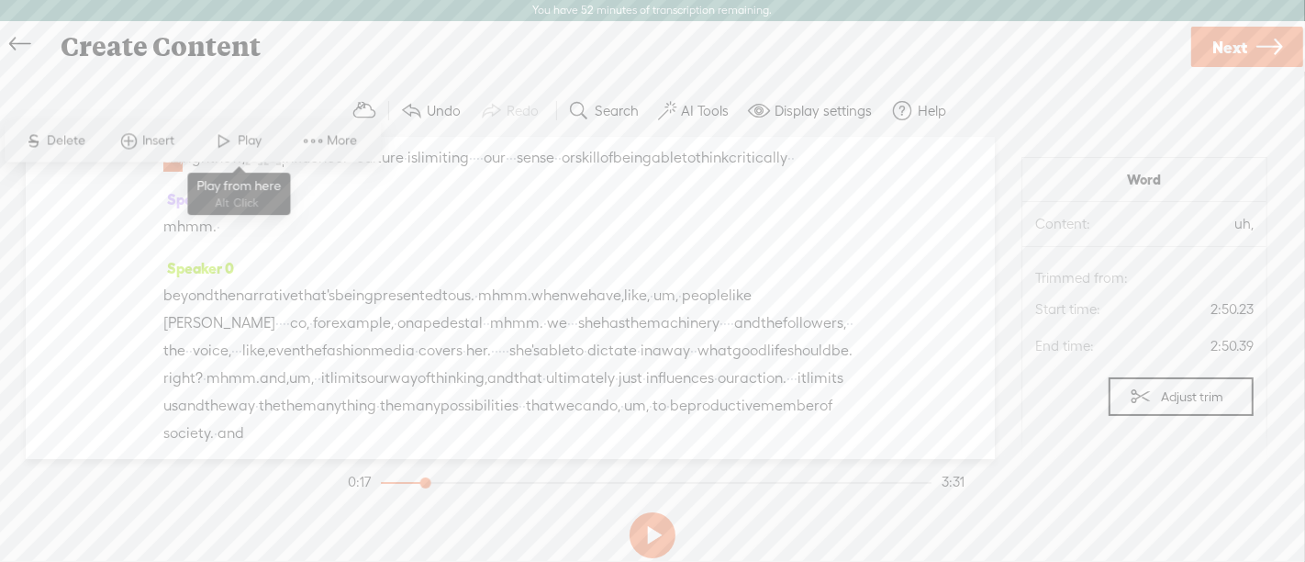
click at [241, 138] on span "Play" at bounding box center [253, 140] width 28 height 18
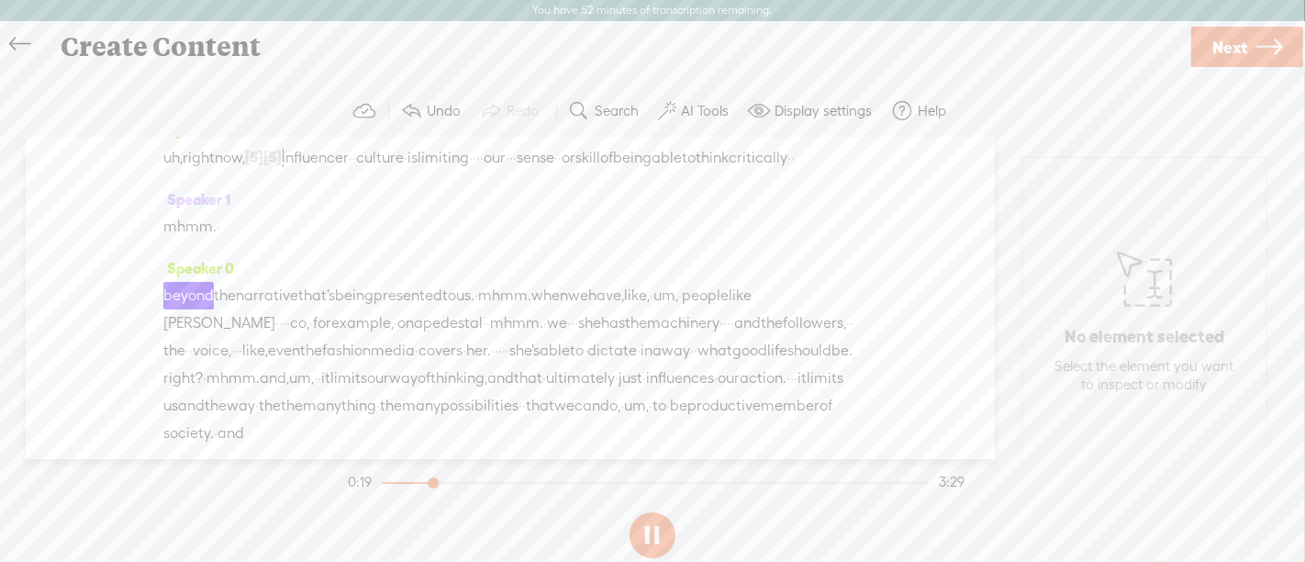
click at [658, 540] on button at bounding box center [653, 535] width 46 height 46
click at [352, 172] on span "·" at bounding box center [351, 158] width 4 height 28
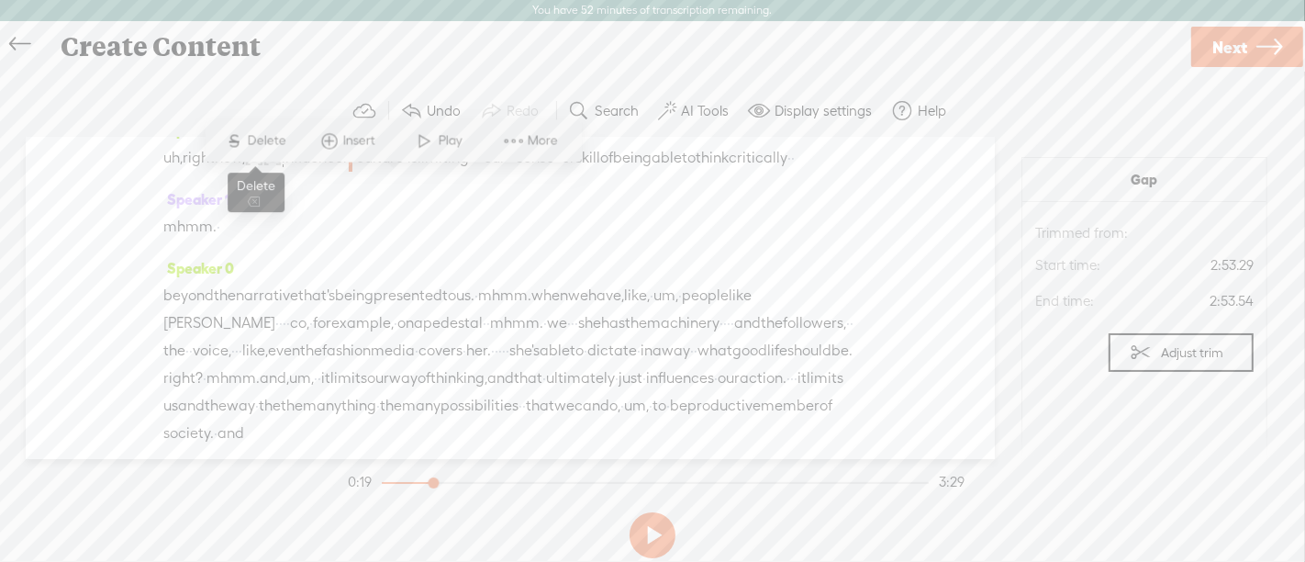
click at [282, 133] on span "Delete" at bounding box center [269, 140] width 43 height 18
drag, startPoint x: 579, startPoint y: 182, endPoint x: 591, endPoint y: 178, distance: 12.5
click at [591, 172] on div "uh, right now, [S] what · · see is that [S] · influencer [S] · · culture · is l…" at bounding box center [510, 157] width 694 height 28
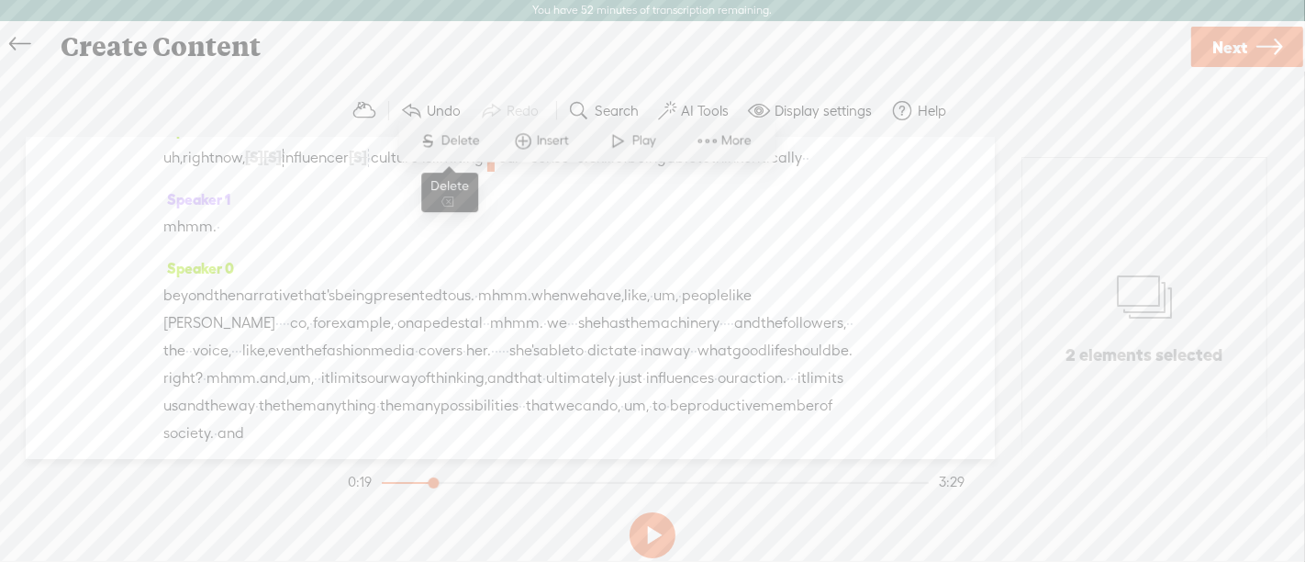
click at [437, 132] on span "S" at bounding box center [428, 140] width 28 height 33
click at [174, 172] on span "uh," at bounding box center [172, 158] width 19 height 28
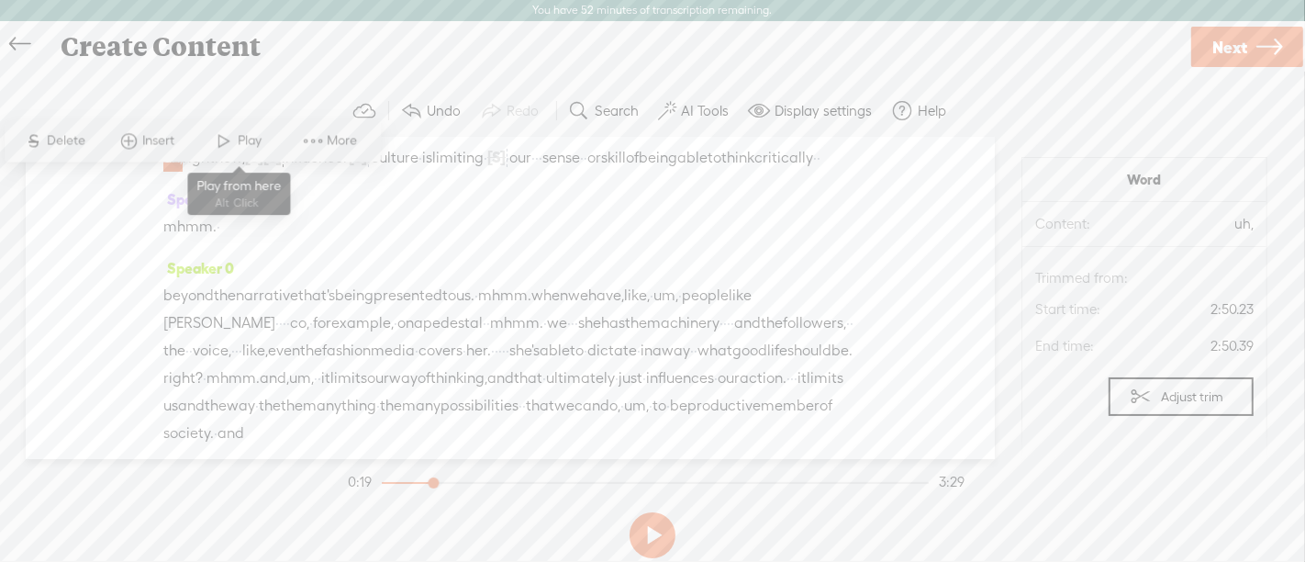
click at [243, 141] on span "Play" at bounding box center [253, 140] width 28 height 18
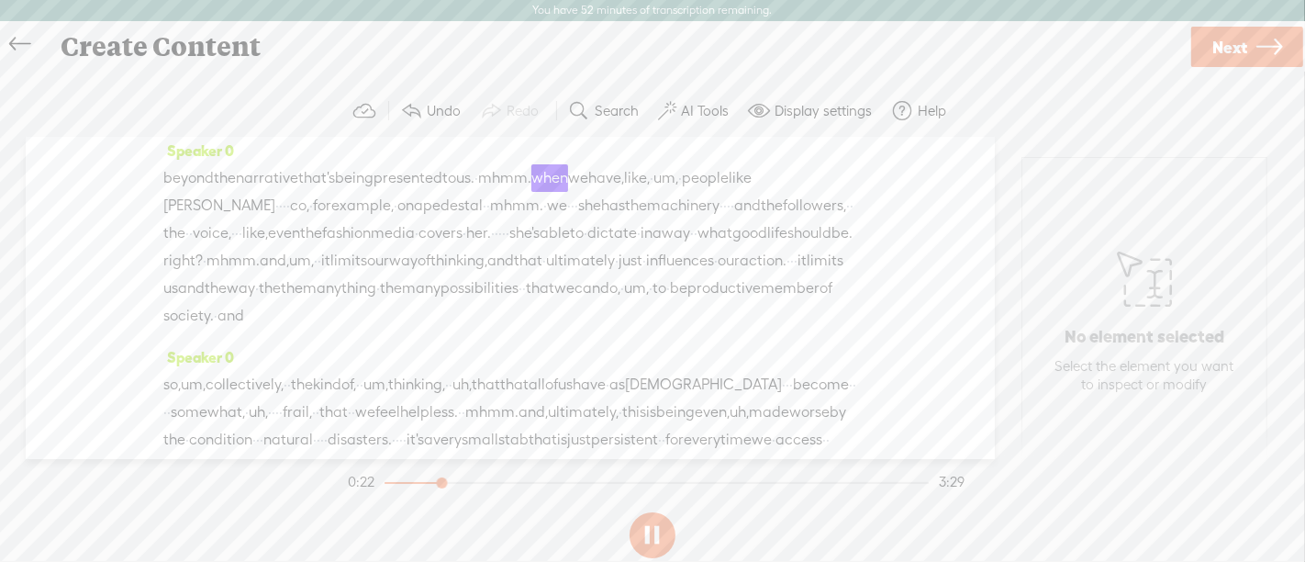
scroll to position [258, 0]
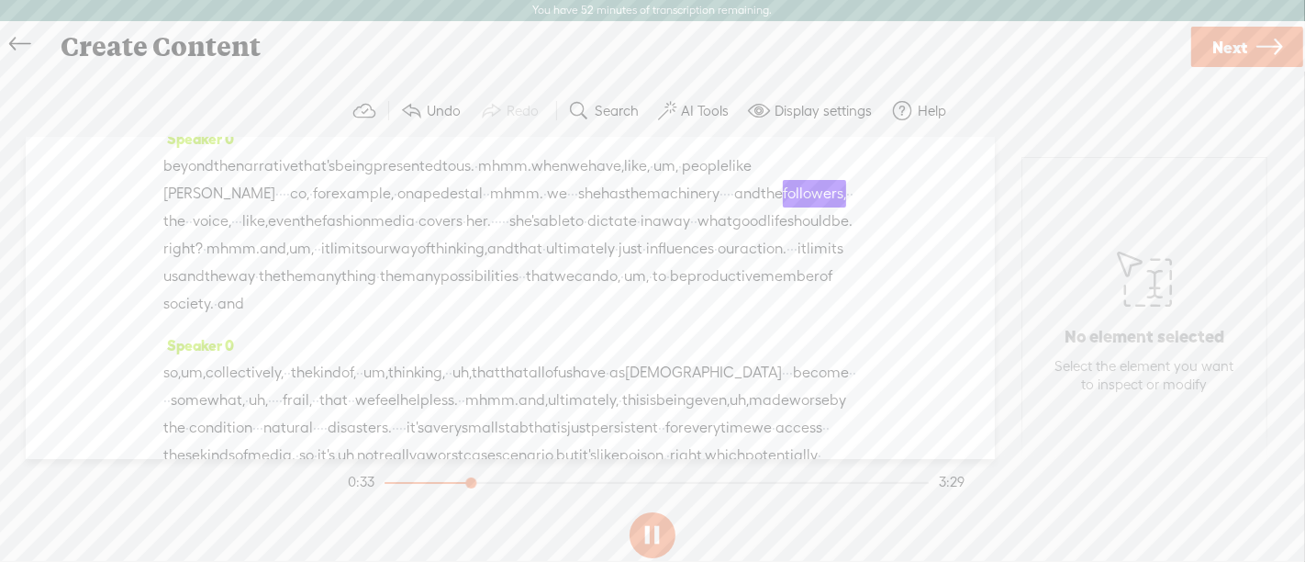
click at [661, 542] on button at bounding box center [653, 535] width 46 height 46
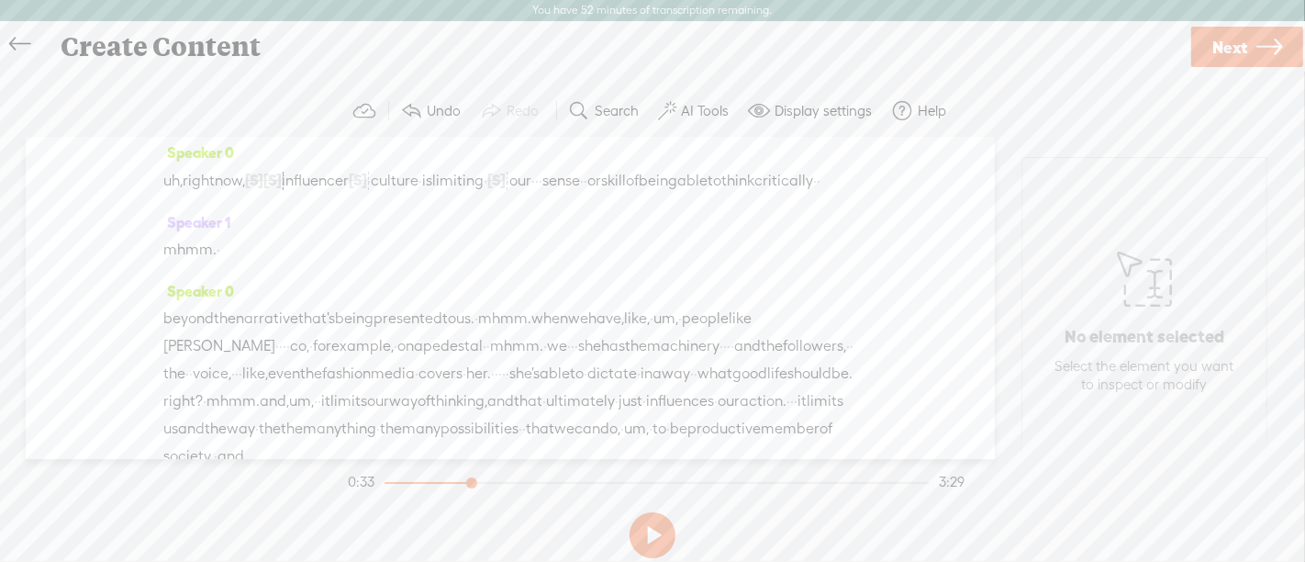
scroll to position [101, 0]
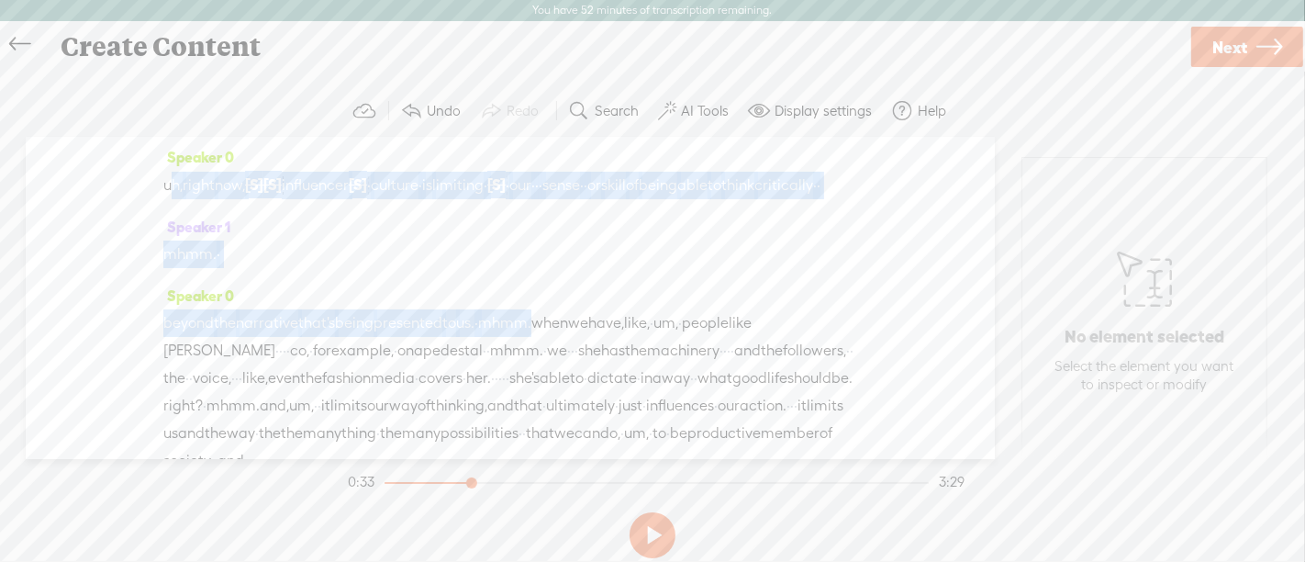
drag, startPoint x: 167, startPoint y: 209, endPoint x: 588, endPoint y: 374, distance: 452.2
click at [588, 374] on div "Speaker 1 [S] · the · influencers, · · they're · they're · · telling you · · · …" at bounding box center [510, 298] width 969 height 321
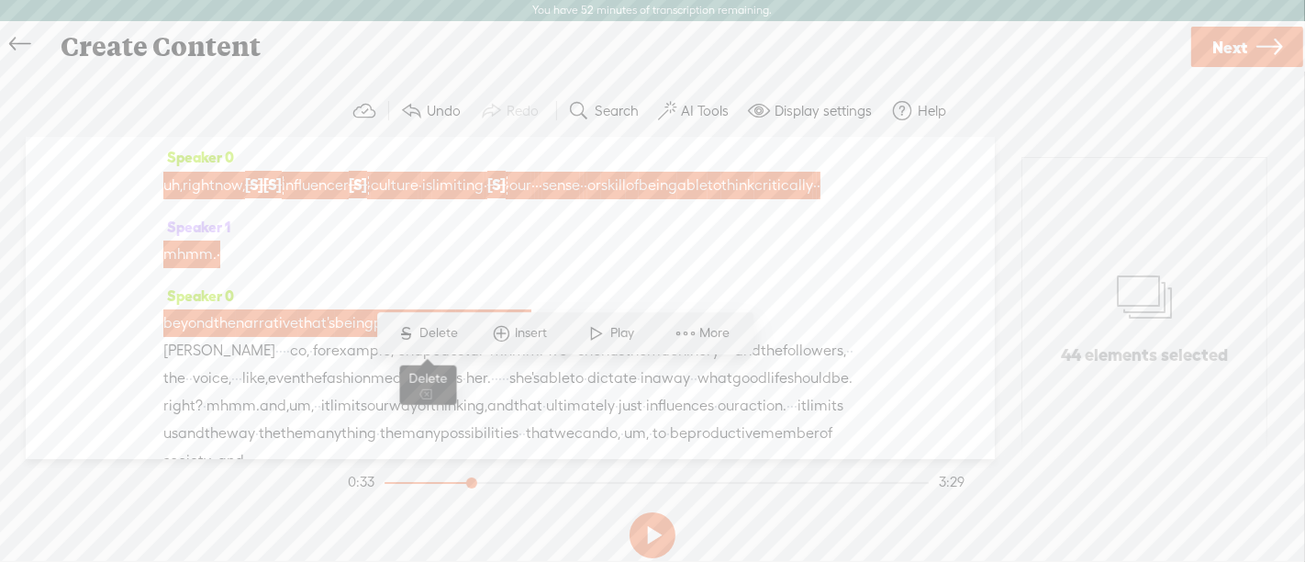
click at [437, 334] on span "Delete" at bounding box center [441, 333] width 43 height 18
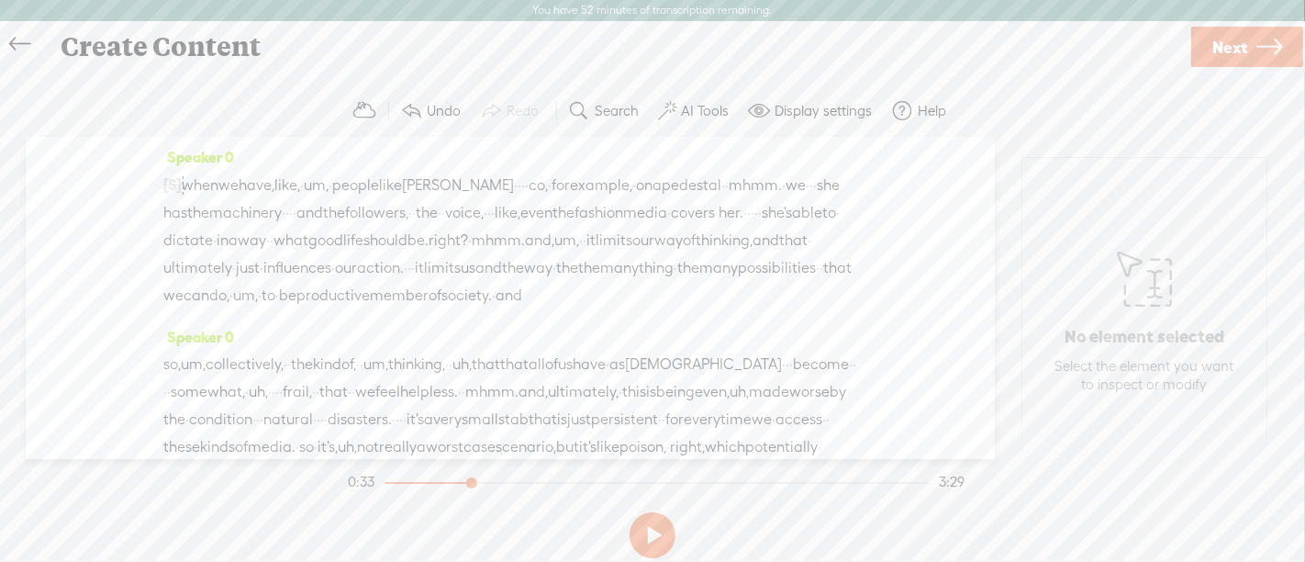
scroll to position [0, 0]
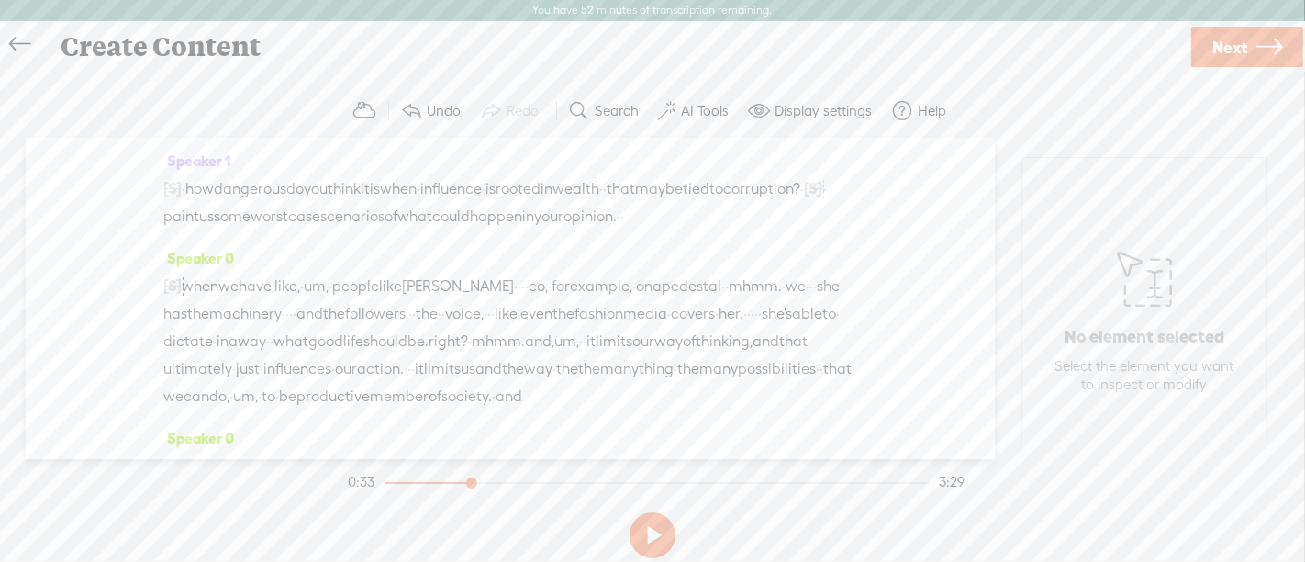
click at [564, 230] on span "opinion." at bounding box center [590, 217] width 53 height 28
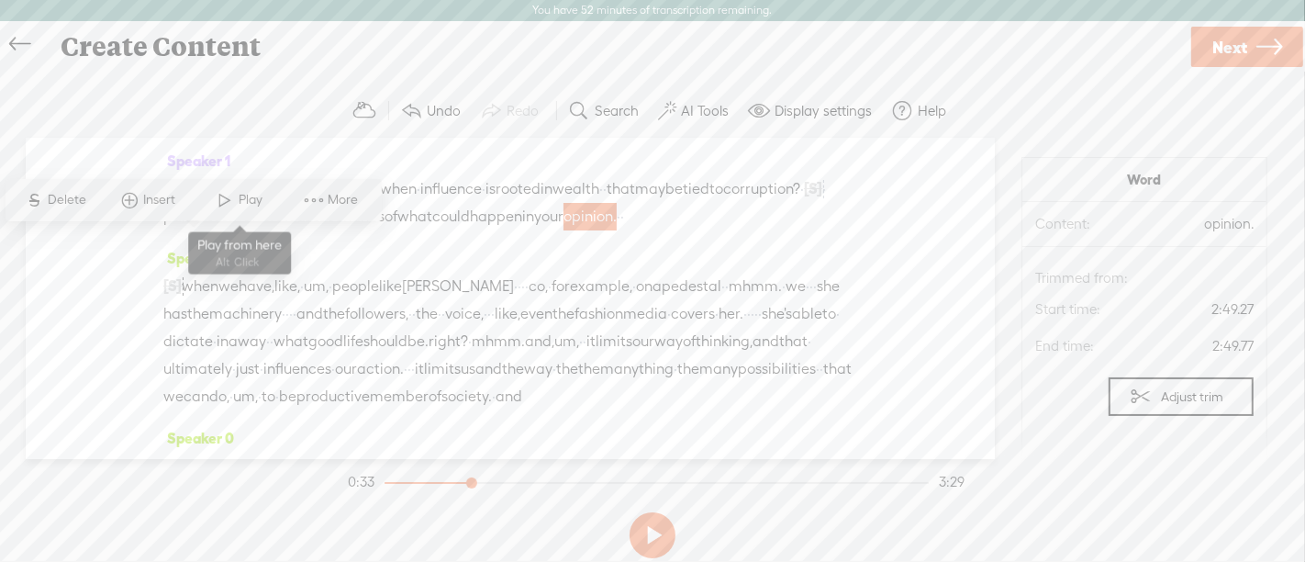
click at [247, 202] on span "Play" at bounding box center [253, 200] width 28 height 18
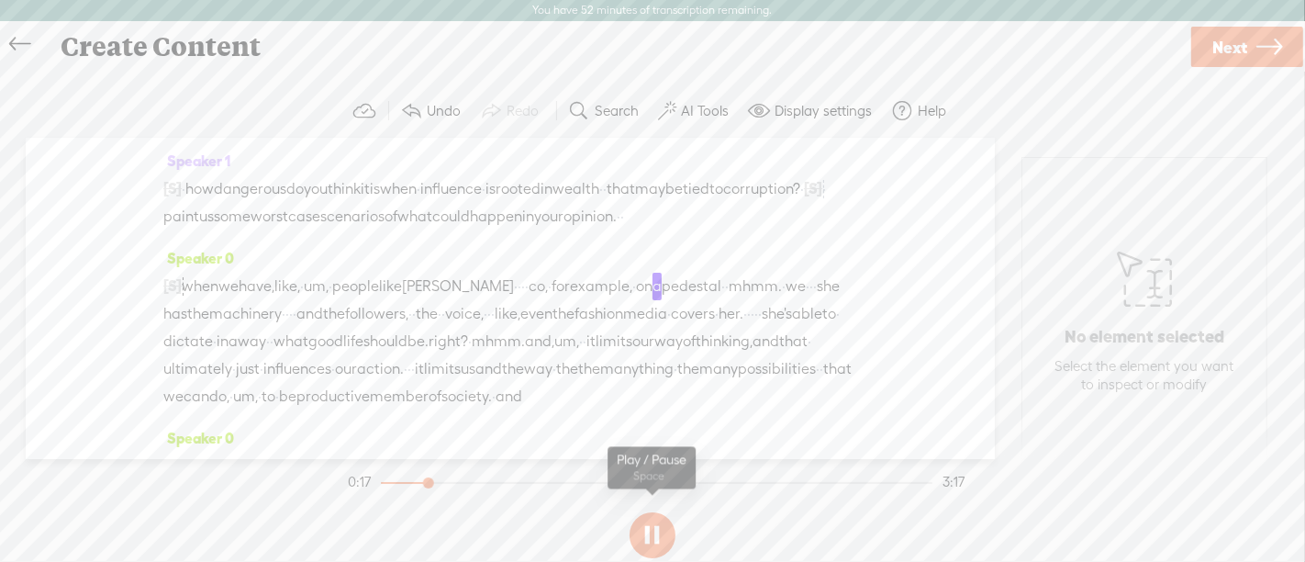
click at [663, 533] on button at bounding box center [653, 535] width 46 height 46
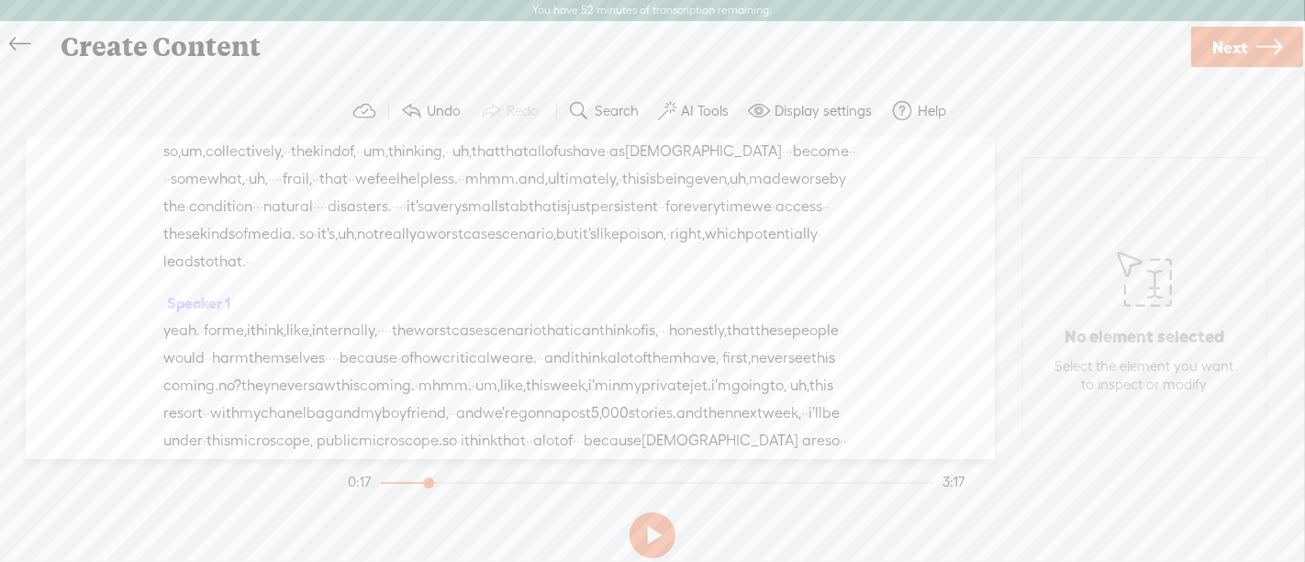
scroll to position [291, 0]
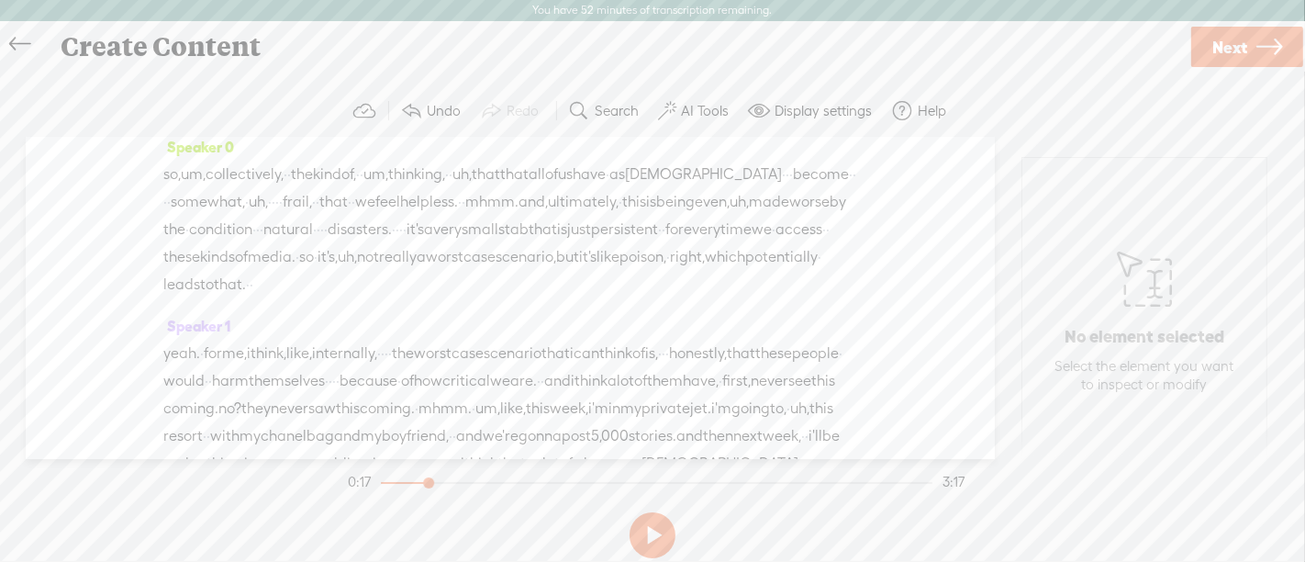
click at [392, 243] on span "·" at bounding box center [394, 230] width 4 height 28
click at [249, 263] on span "Play" at bounding box center [253, 266] width 28 height 18
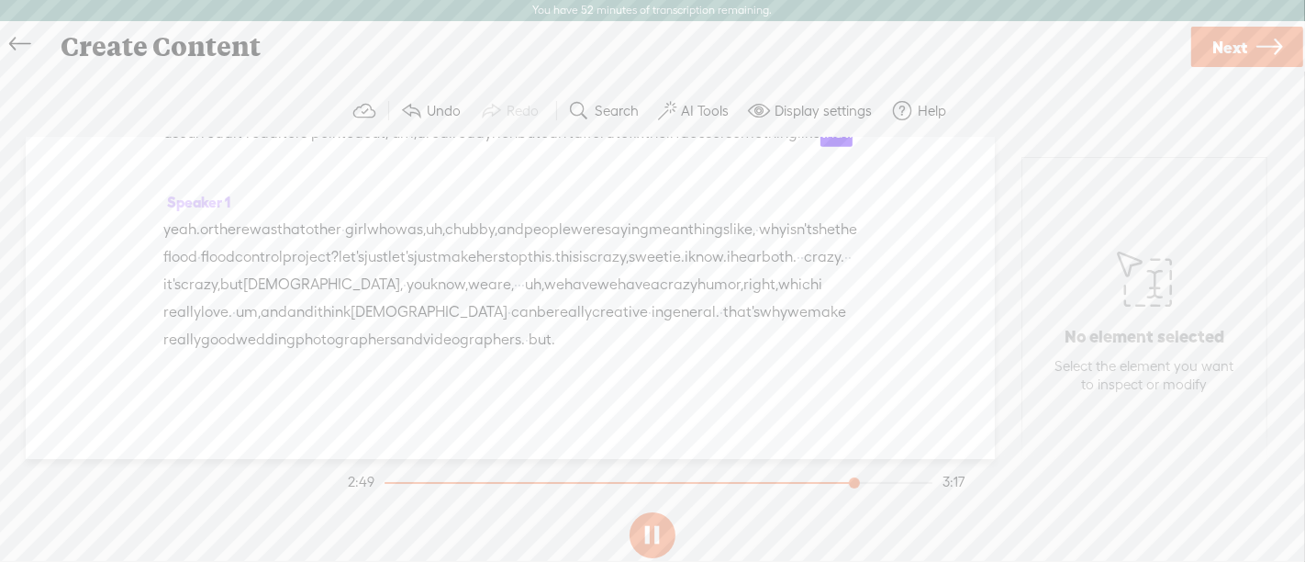
scroll to position [1164, 0]
click at [648, 552] on button at bounding box center [653, 535] width 46 height 46
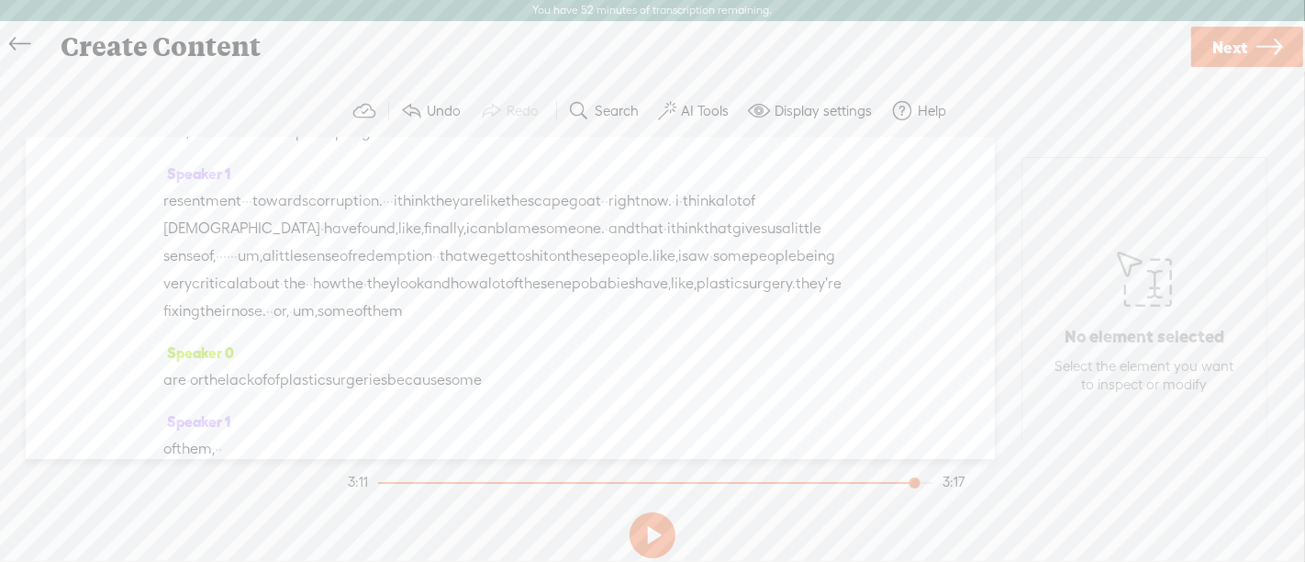
scroll to position [643, 0]
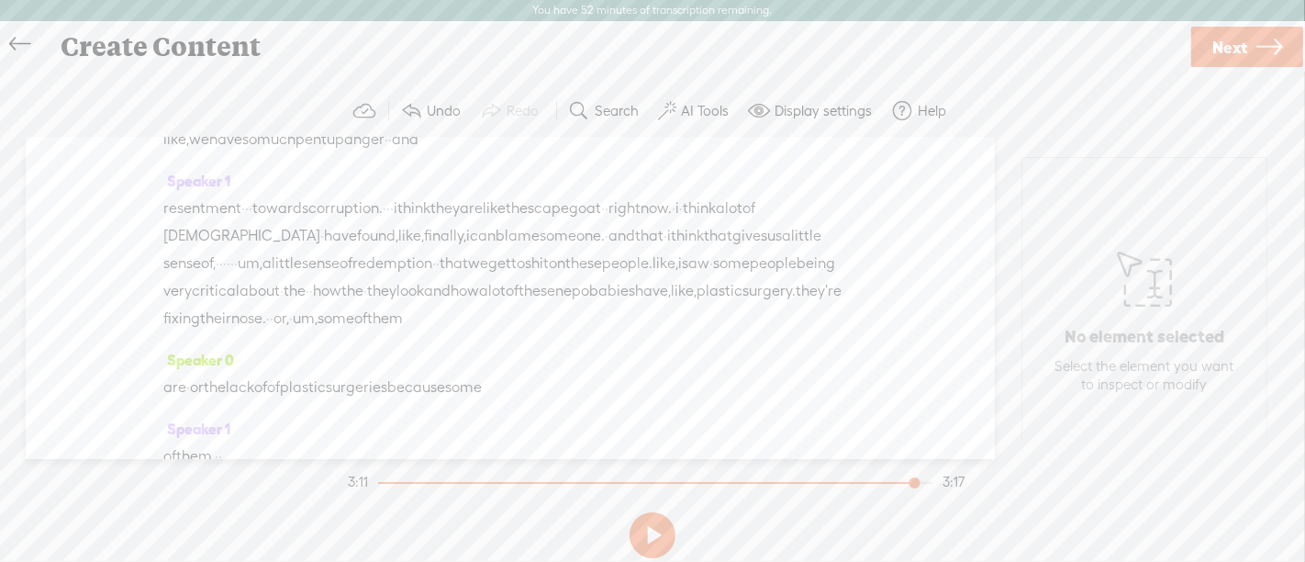
click at [457, 126] on span "so" at bounding box center [449, 112] width 15 height 28
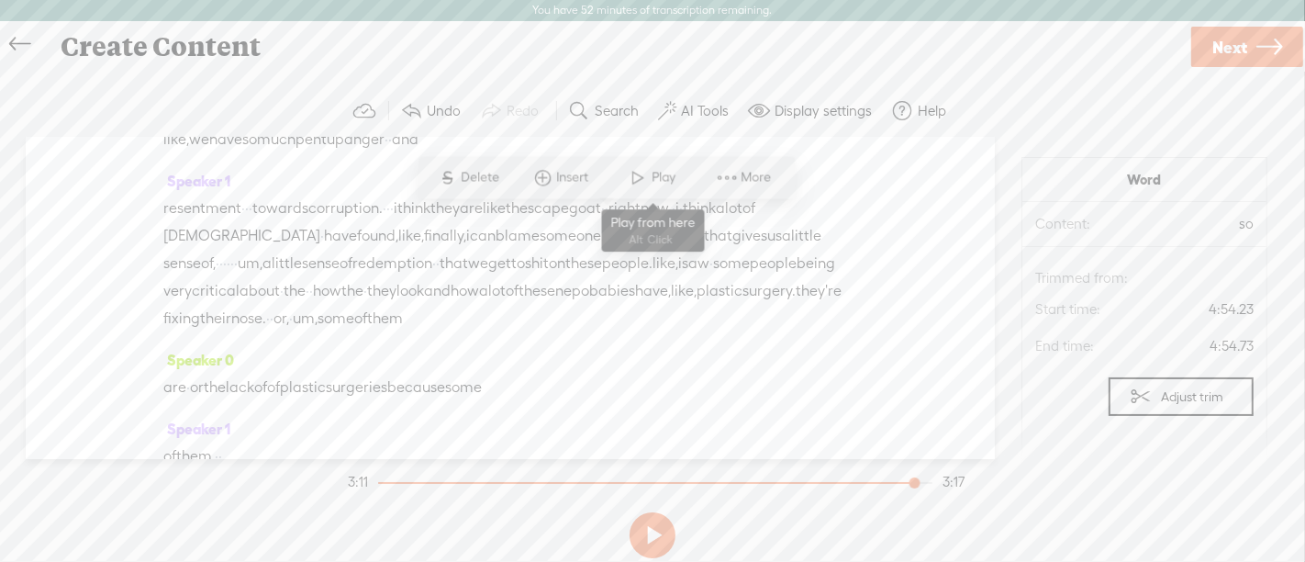
click at [645, 179] on span at bounding box center [639, 177] width 28 height 33
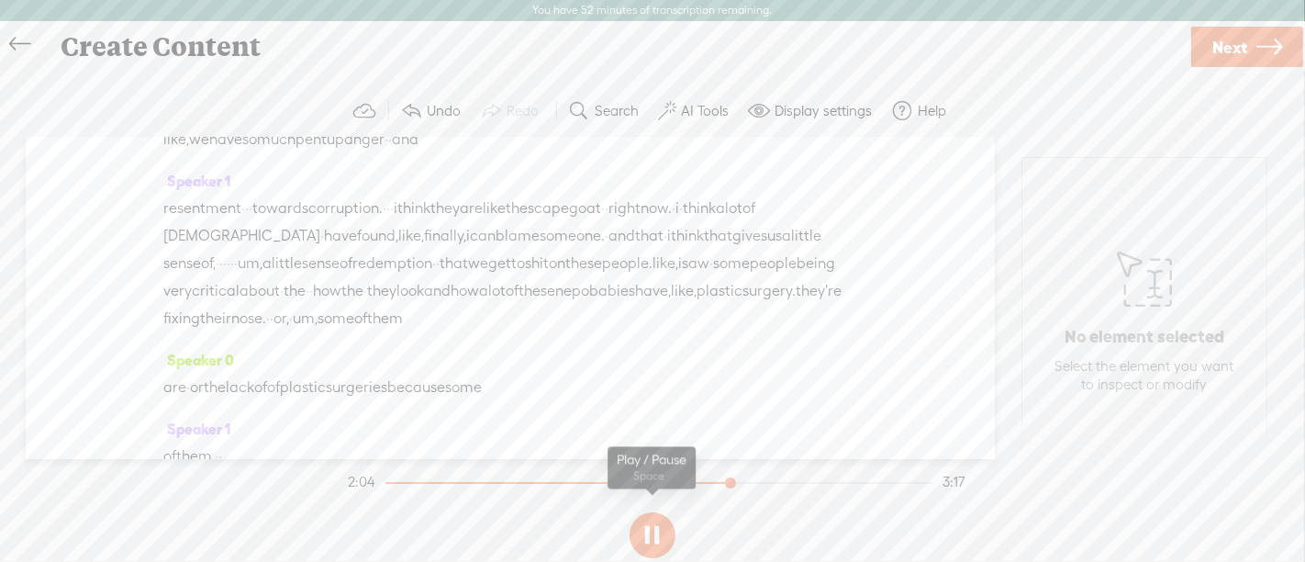
drag, startPoint x: 659, startPoint y: 549, endPoint x: 661, endPoint y: 539, distance: 10.3
click at [660, 551] on button at bounding box center [653, 535] width 46 height 46
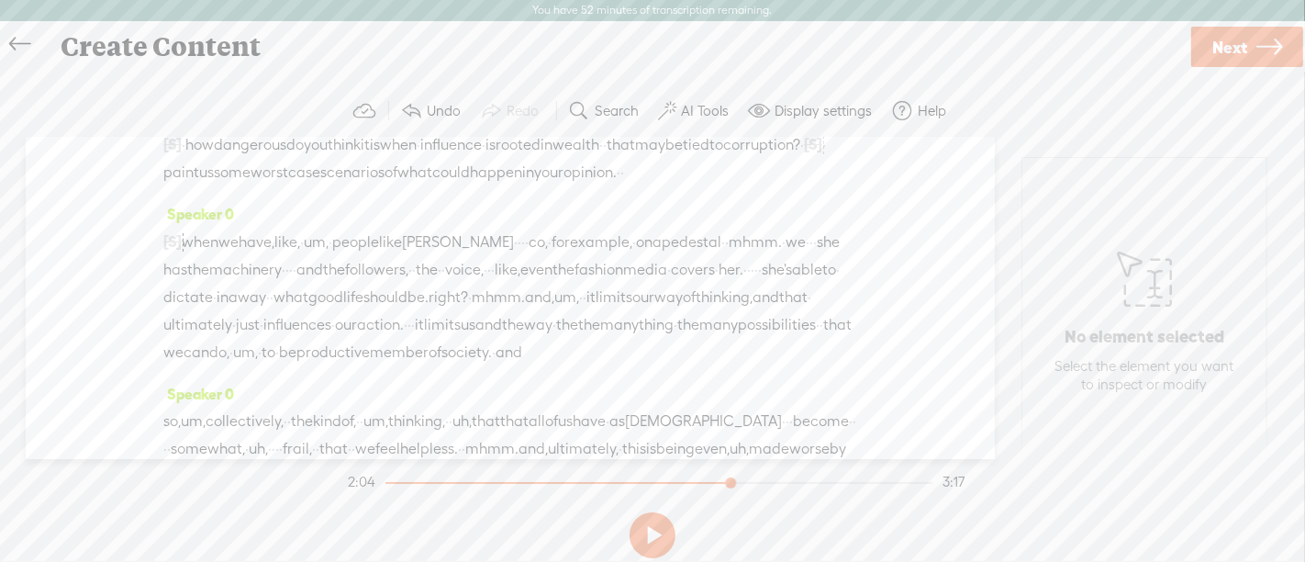
scroll to position [0, 0]
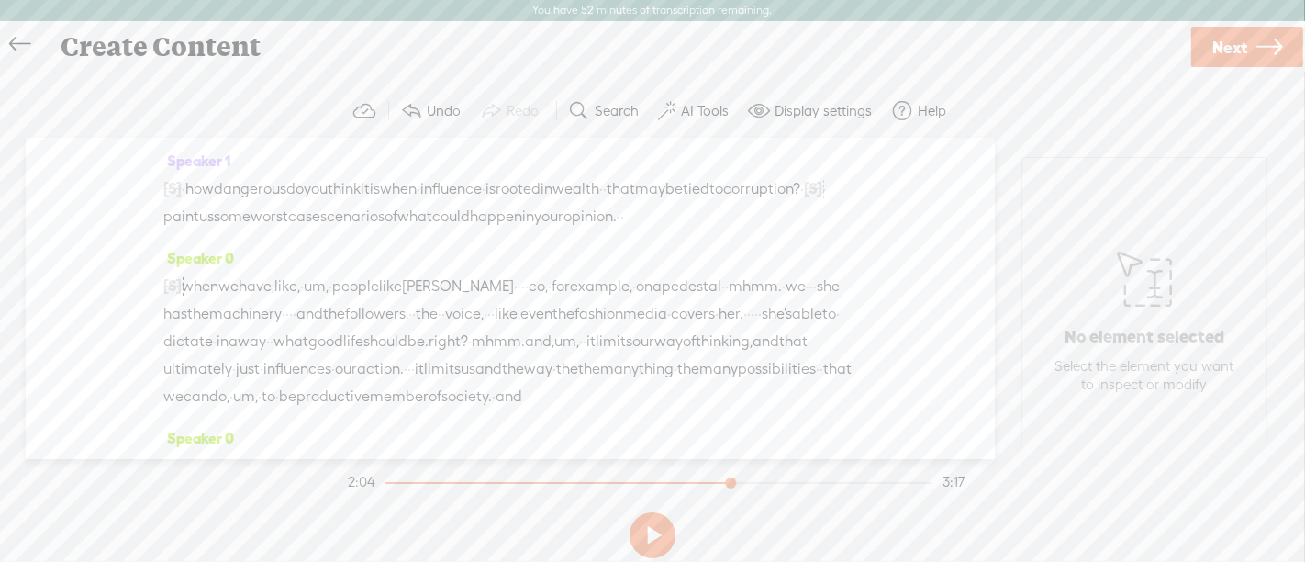
drag, startPoint x: 624, startPoint y: 222, endPoint x: 155, endPoint y: 183, distance: 470.7
click at [155, 183] on div "Speaker 1 [S] · the · influencers, · · they're · they're · · telling you · · · …" at bounding box center [510, 298] width 969 height 321
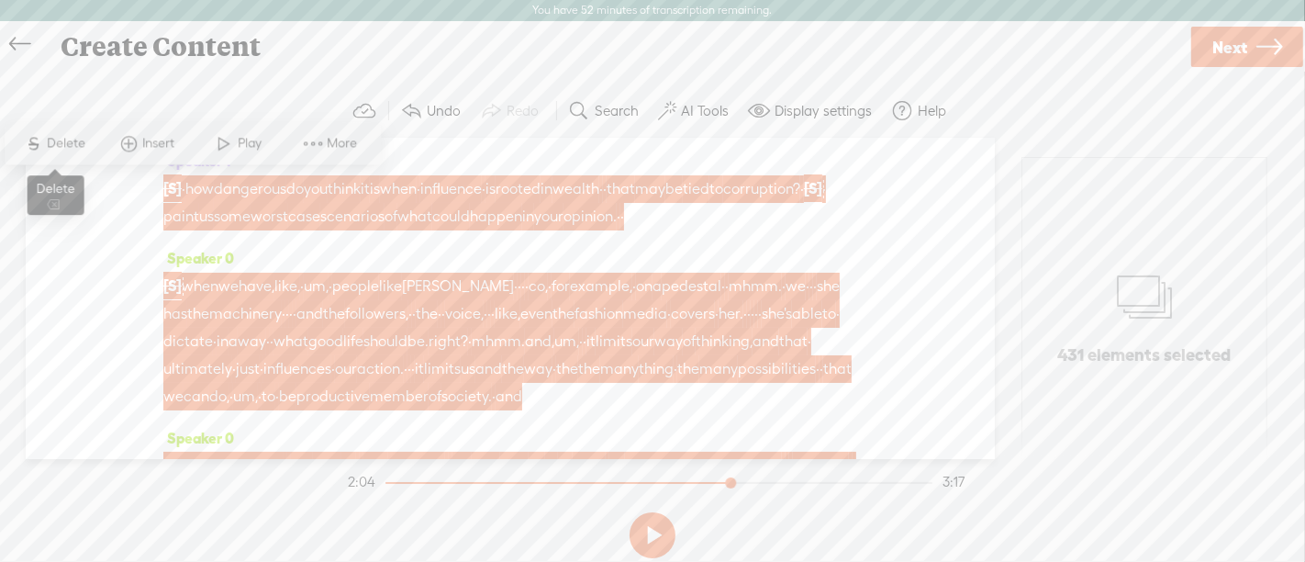
click at [62, 141] on span "Delete" at bounding box center [69, 143] width 43 height 18
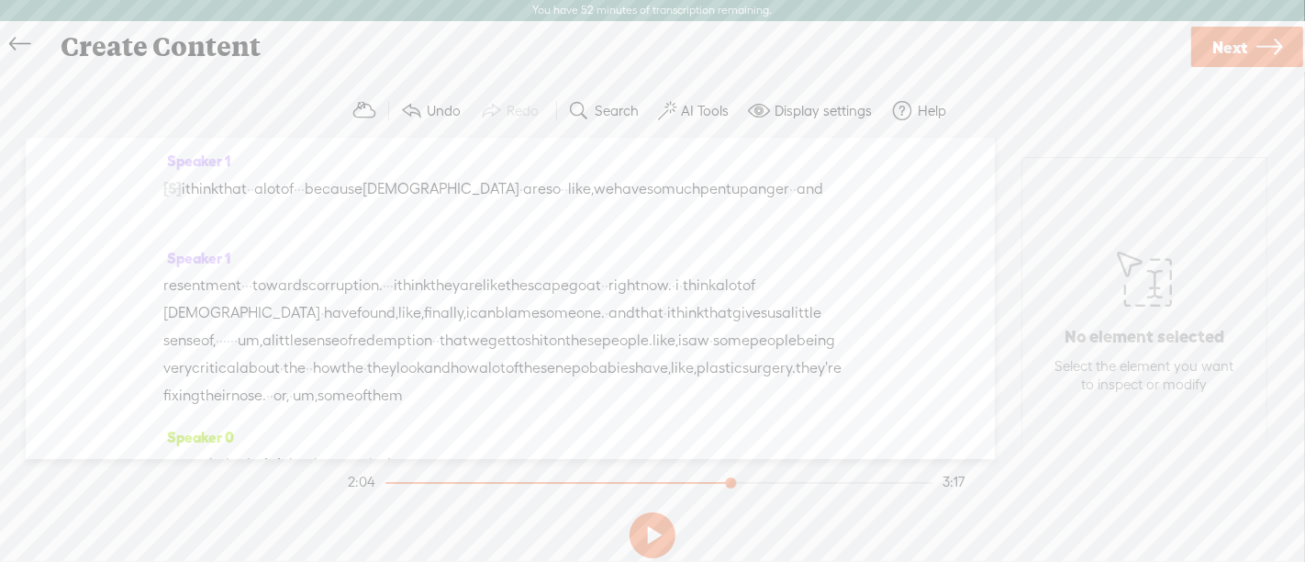
click at [185, 185] on span "i" at bounding box center [184, 189] width 4 height 28
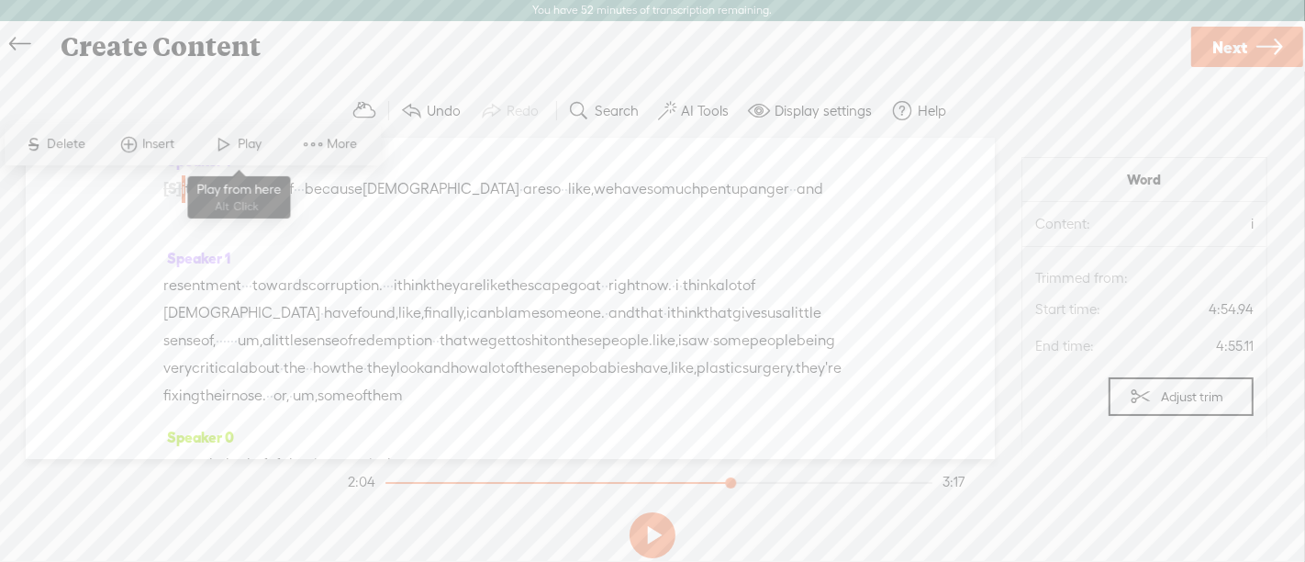
click at [232, 150] on span at bounding box center [225, 144] width 28 height 33
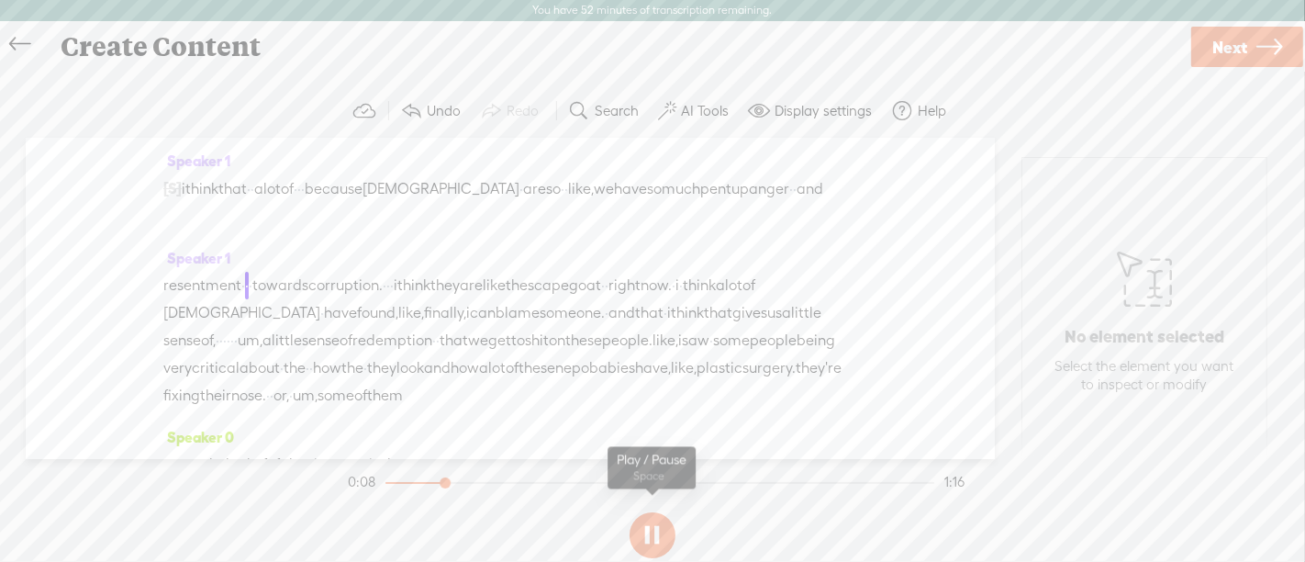
click at [655, 539] on button at bounding box center [653, 535] width 46 height 46
drag, startPoint x: 293, startPoint y: 184, endPoint x: 380, endPoint y: 182, distance: 87.2
click at [380, 182] on div "[S] · the · influencers, · · they're · they're · · telling you · · · · about th…" at bounding box center [510, 202] width 694 height 56
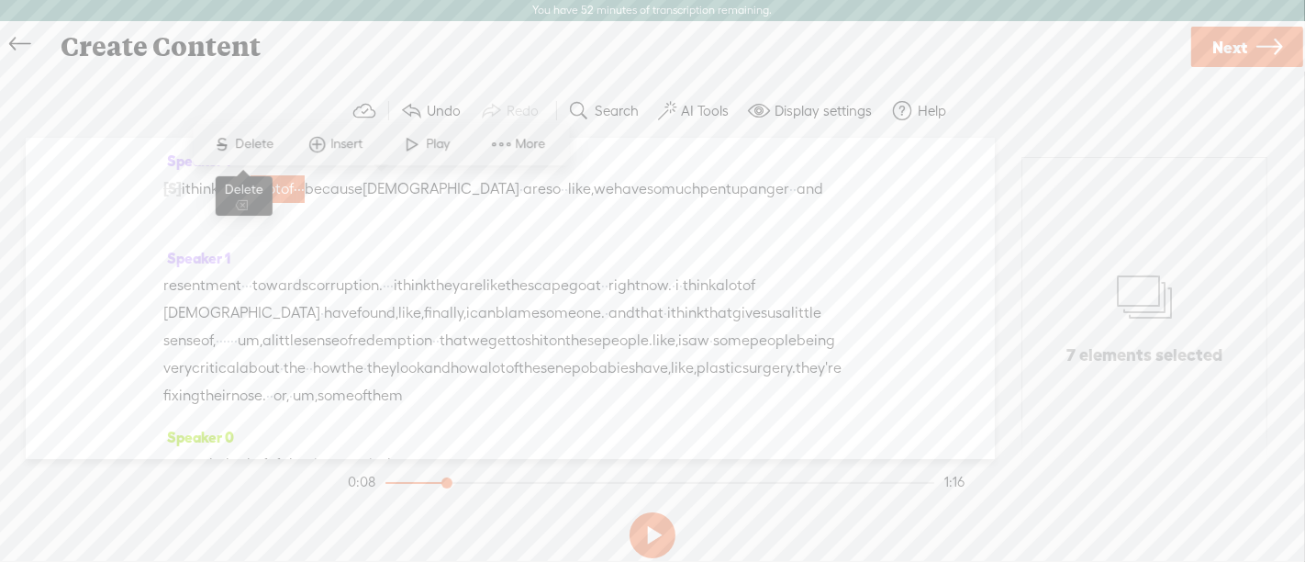
click at [264, 138] on span "Delete" at bounding box center [257, 144] width 43 height 18
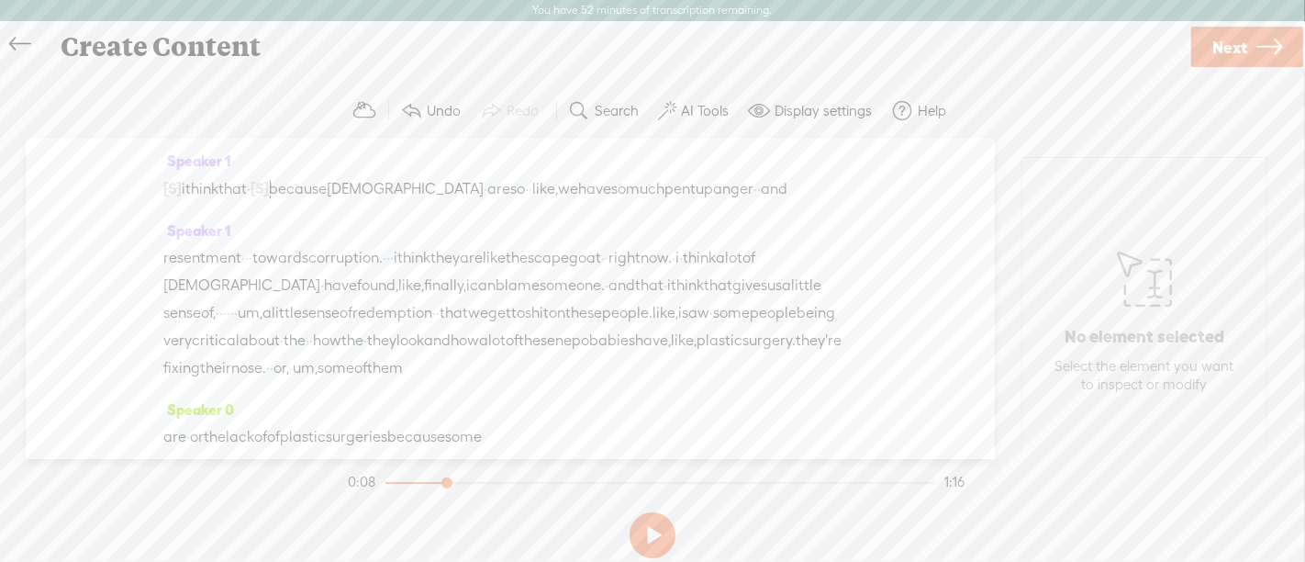
click at [185, 186] on span "i" at bounding box center [184, 189] width 4 height 28
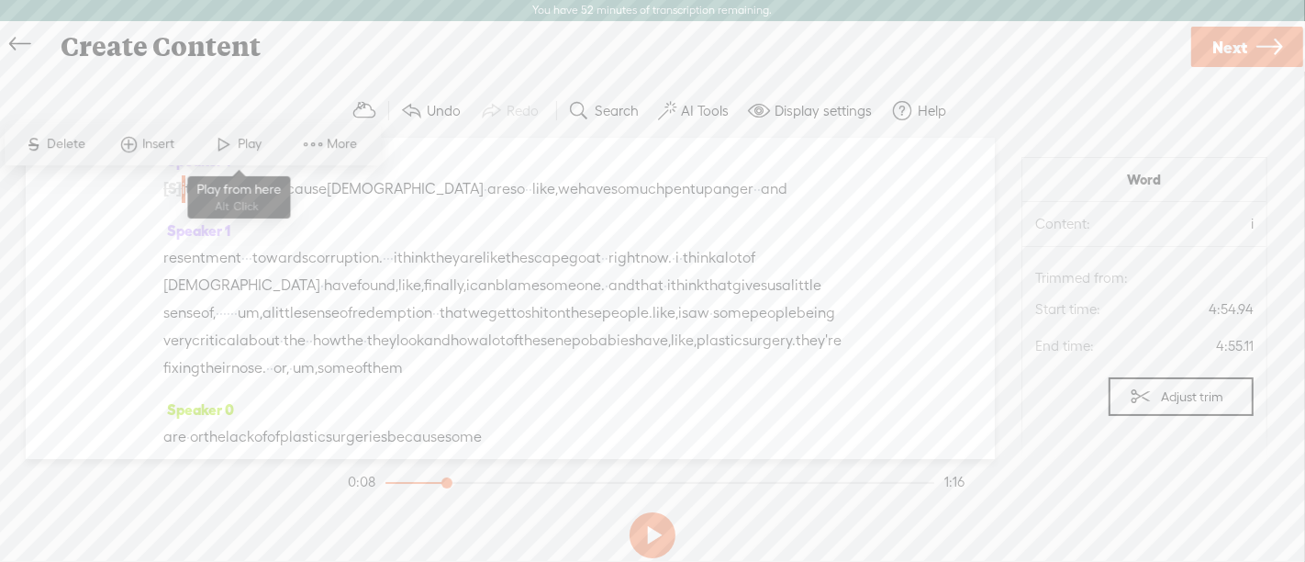
click at [228, 145] on span at bounding box center [225, 144] width 28 height 33
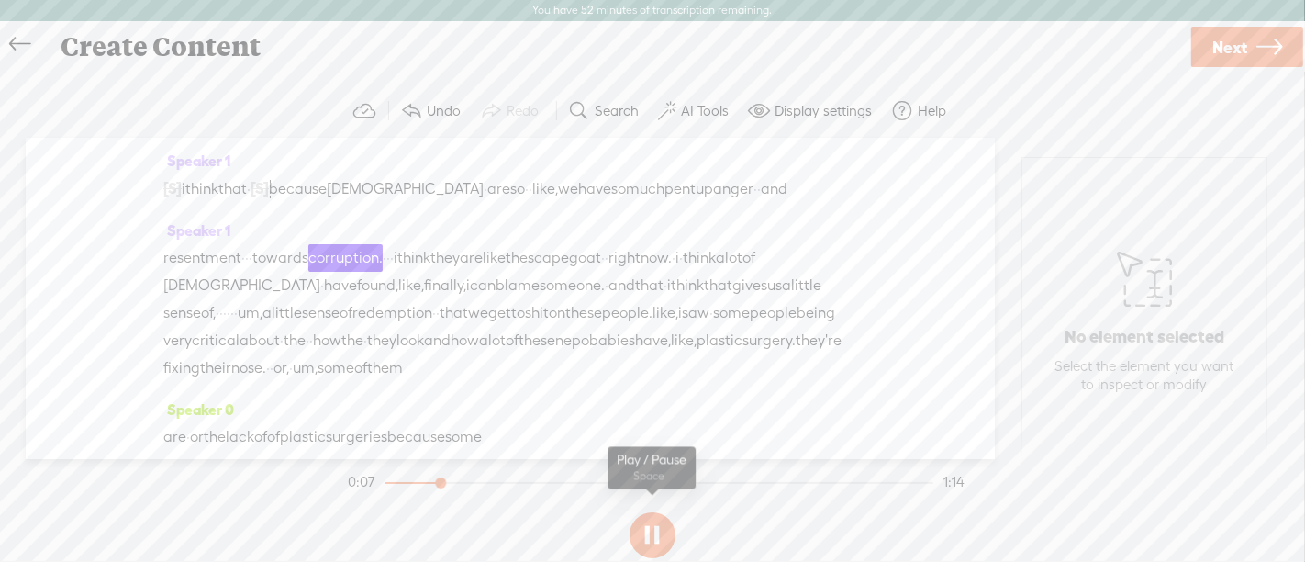
click at [652, 537] on button at bounding box center [653, 535] width 46 height 46
drag, startPoint x: 567, startPoint y: 187, endPoint x: 448, endPoint y: 192, distance: 119.4
click at [448, 192] on div "[S] · the · influencers, · · they're · they're · · telling you · · · · about th…" at bounding box center [510, 188] width 694 height 28
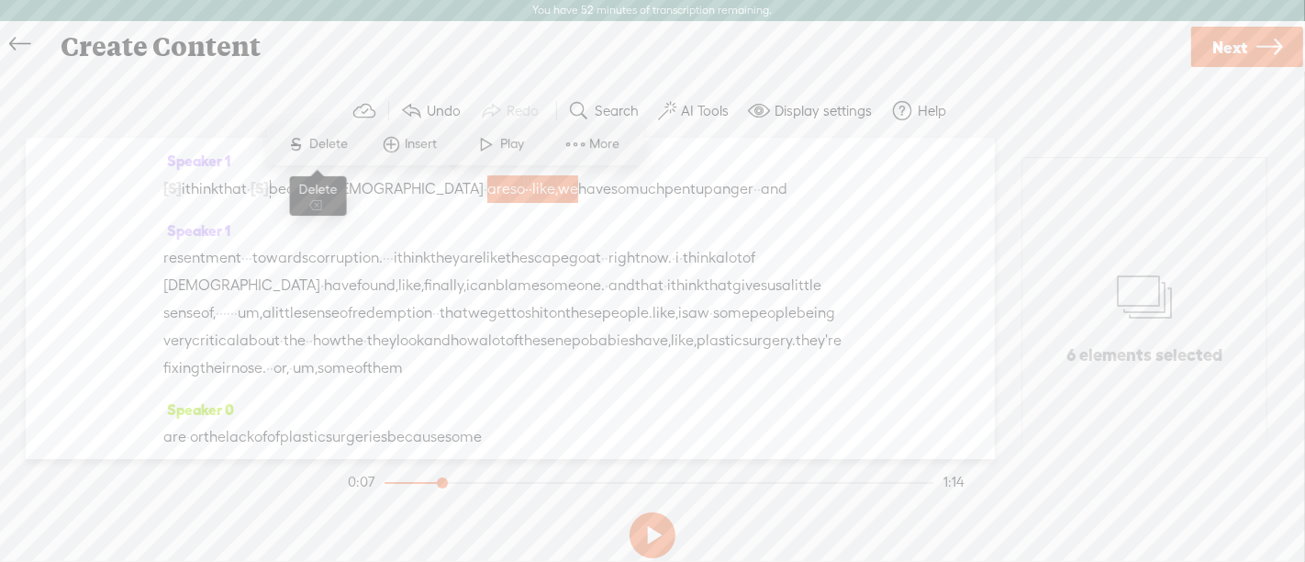
click at [334, 141] on span "Delete" at bounding box center [331, 144] width 43 height 18
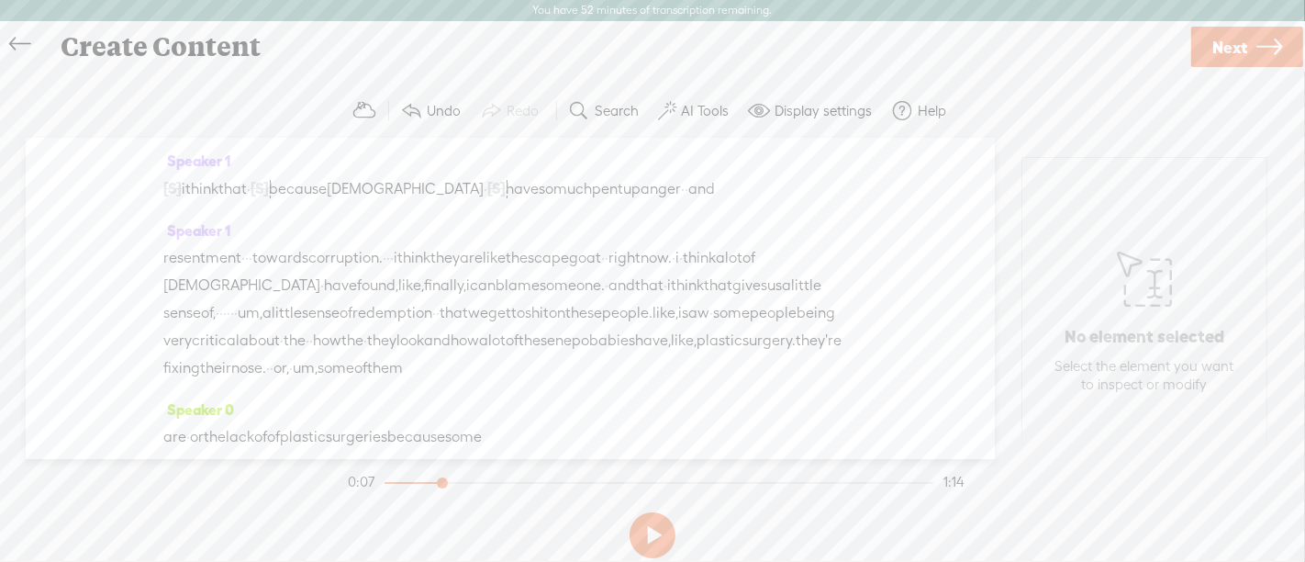
click at [185, 193] on span "i" at bounding box center [184, 189] width 4 height 28
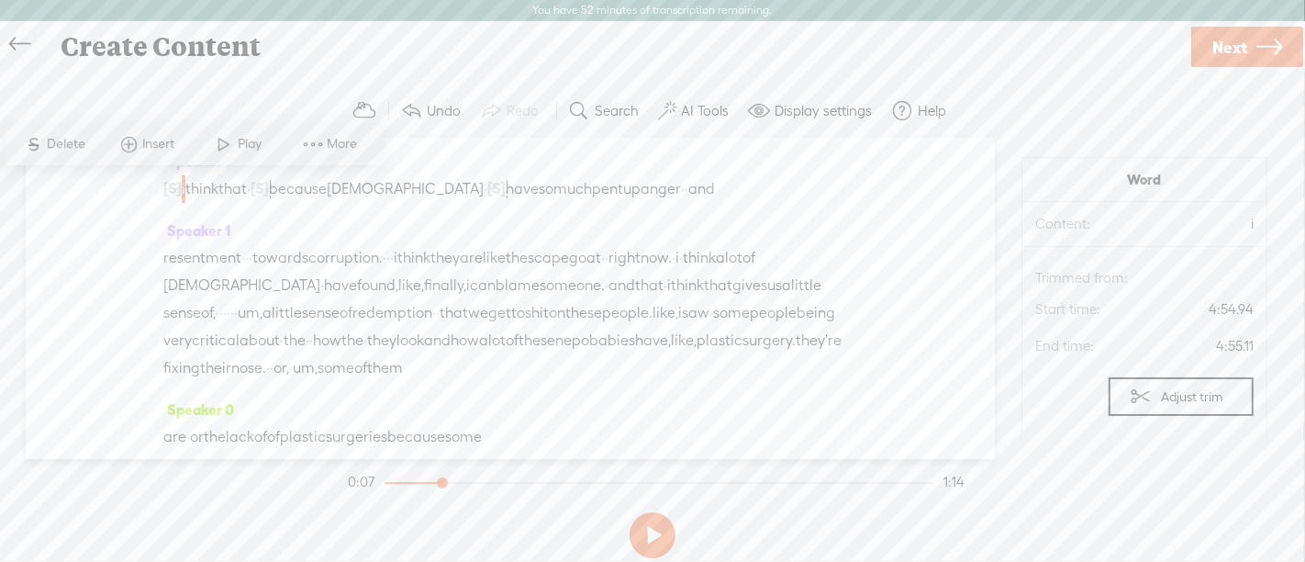
click at [240, 160] on span "Play" at bounding box center [239, 144] width 92 height 33
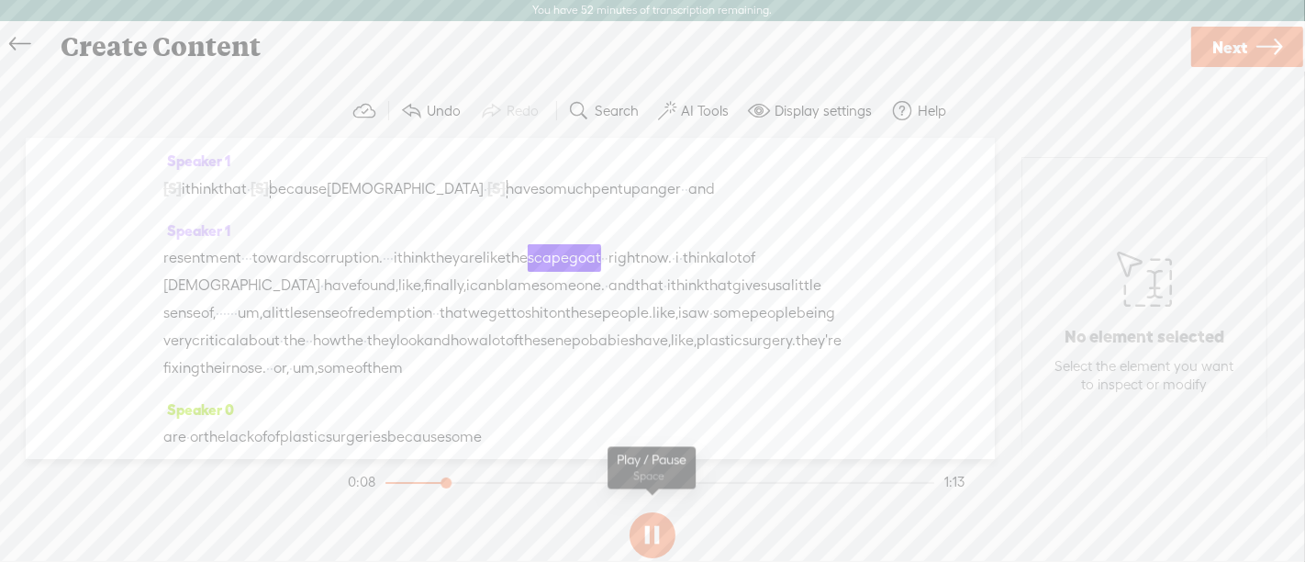
click at [651, 533] on button at bounding box center [653, 535] width 46 height 46
click at [487, 189] on span "[S]" at bounding box center [496, 188] width 18 height 17
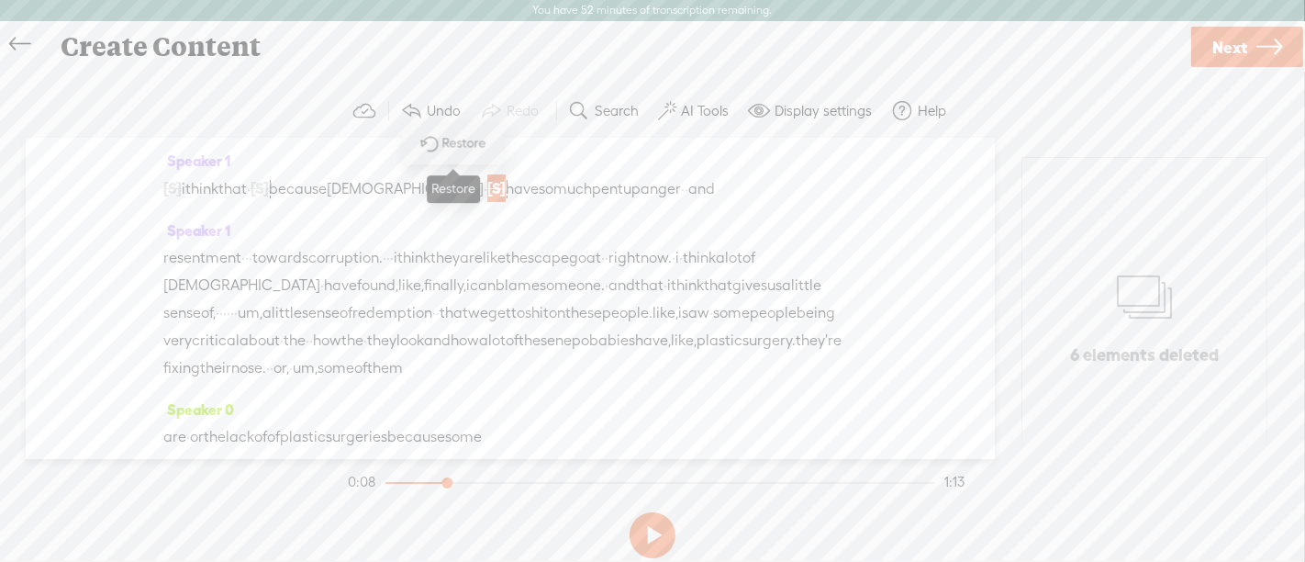
click at [460, 153] on span "Restore" at bounding box center [454, 143] width 92 height 33
click at [185, 187] on span "i" at bounding box center [184, 189] width 4 height 28
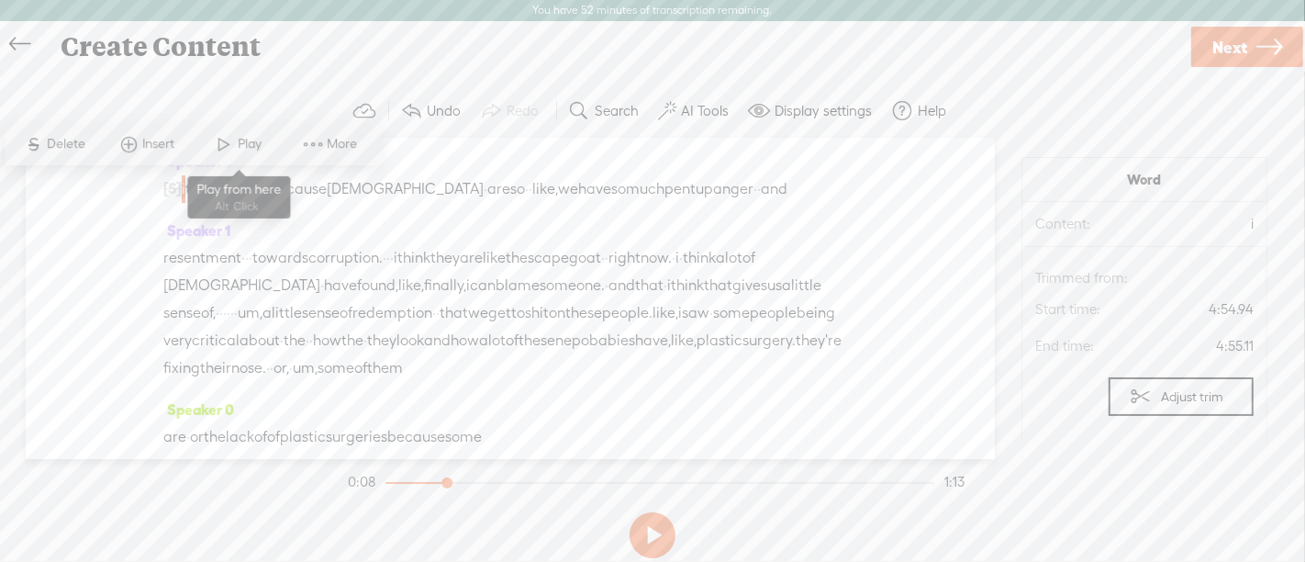
click at [230, 151] on span at bounding box center [225, 144] width 28 height 33
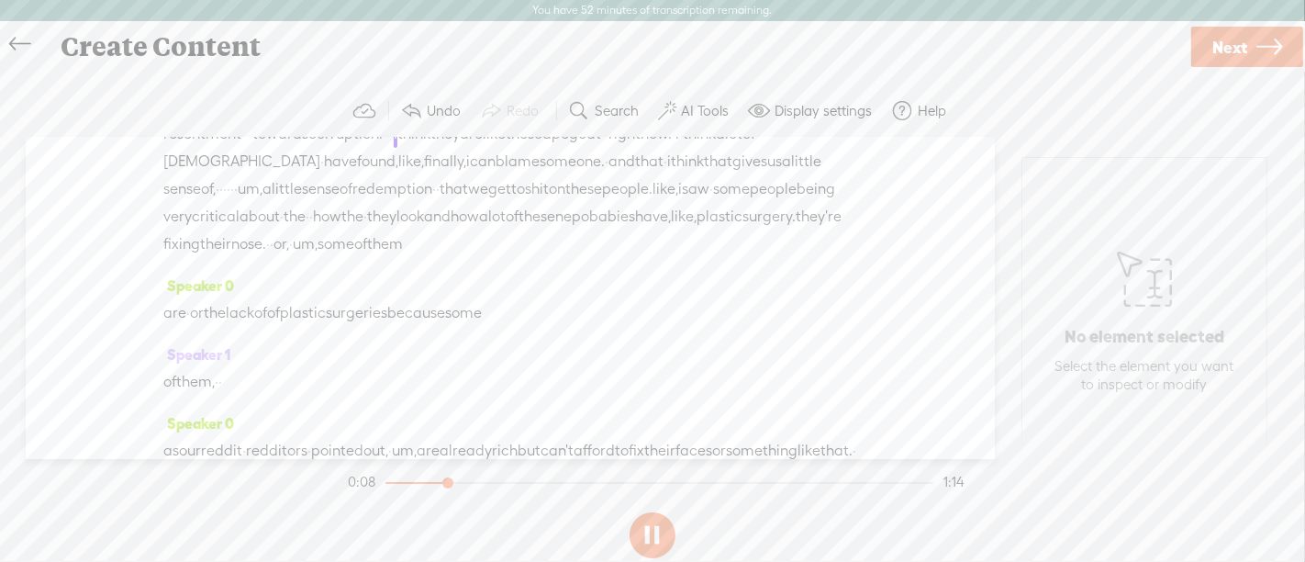
scroll to position [123, 0]
click at [661, 540] on button at bounding box center [653, 535] width 46 height 46
click at [308, 149] on span "towards" at bounding box center [280, 135] width 56 height 28
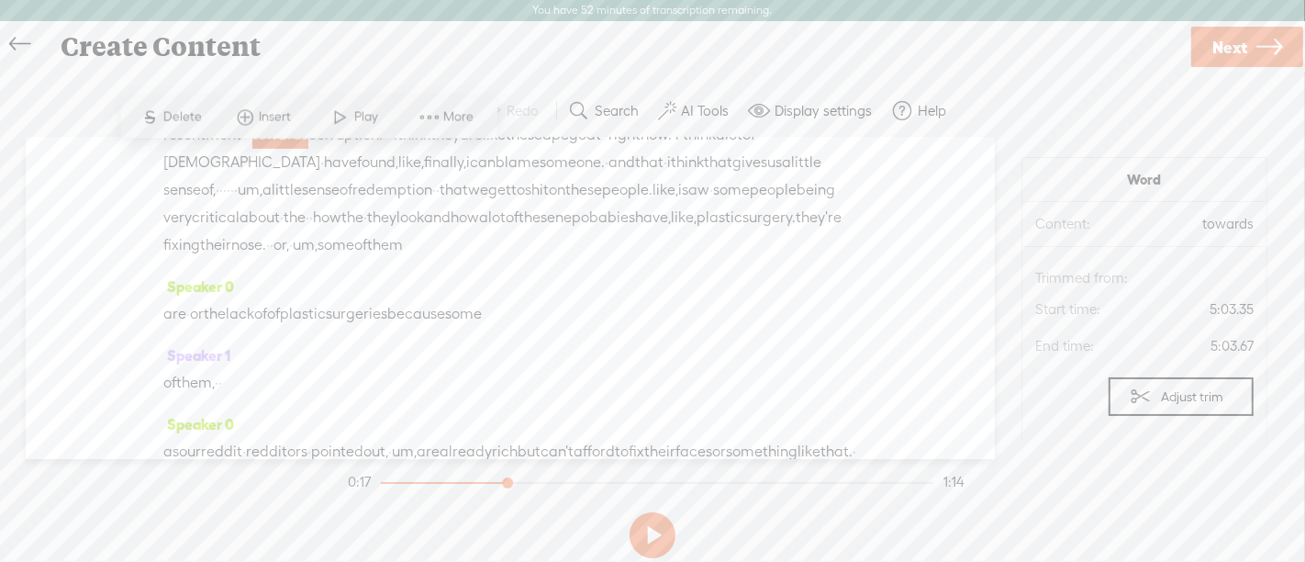
click at [342, 111] on span at bounding box center [341, 116] width 28 height 33
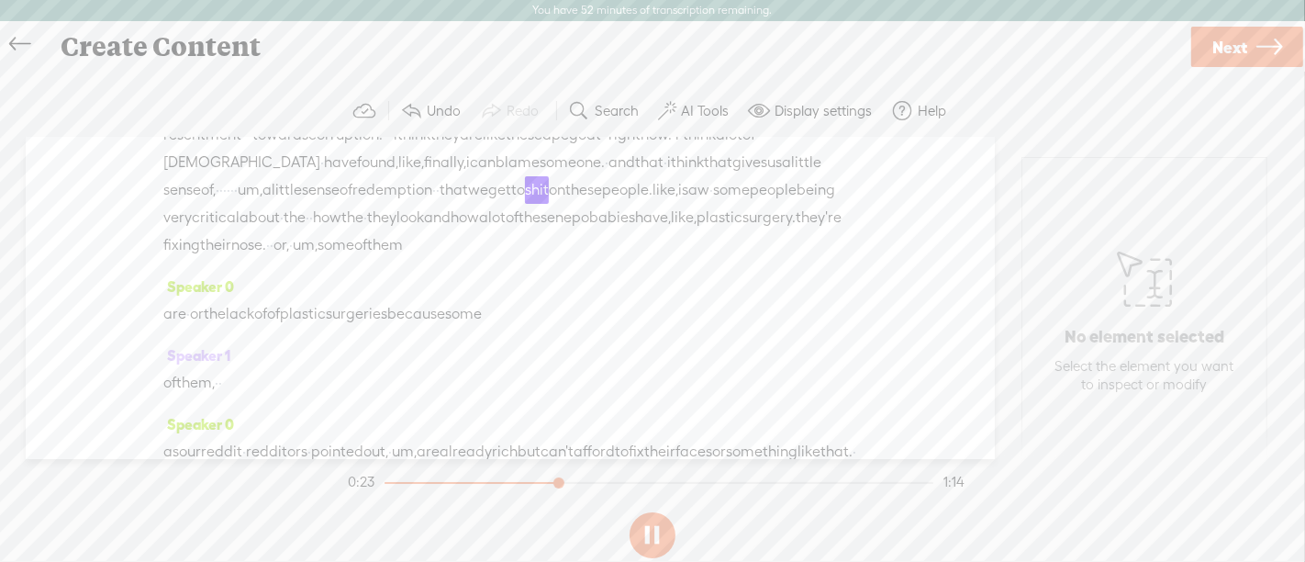
click at [655, 534] on button at bounding box center [653, 535] width 46 height 46
drag, startPoint x: 348, startPoint y: 214, endPoint x: 408, endPoint y: 216, distance: 60.6
click at [408, 216] on div "resentment · · · towards corruption. · · · i think they are like the scapegoat …" at bounding box center [510, 190] width 694 height 138
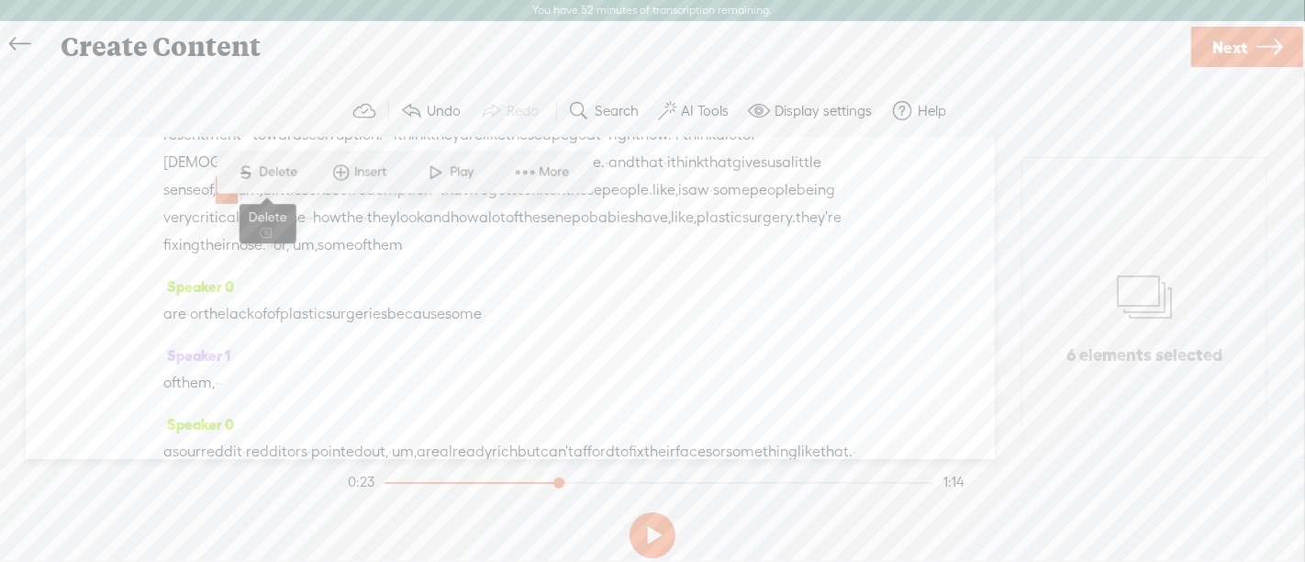
click at [304, 172] on span "S Delete" at bounding box center [267, 171] width 92 height 33
click at [732, 176] on span "gives" at bounding box center [749, 163] width 35 height 28
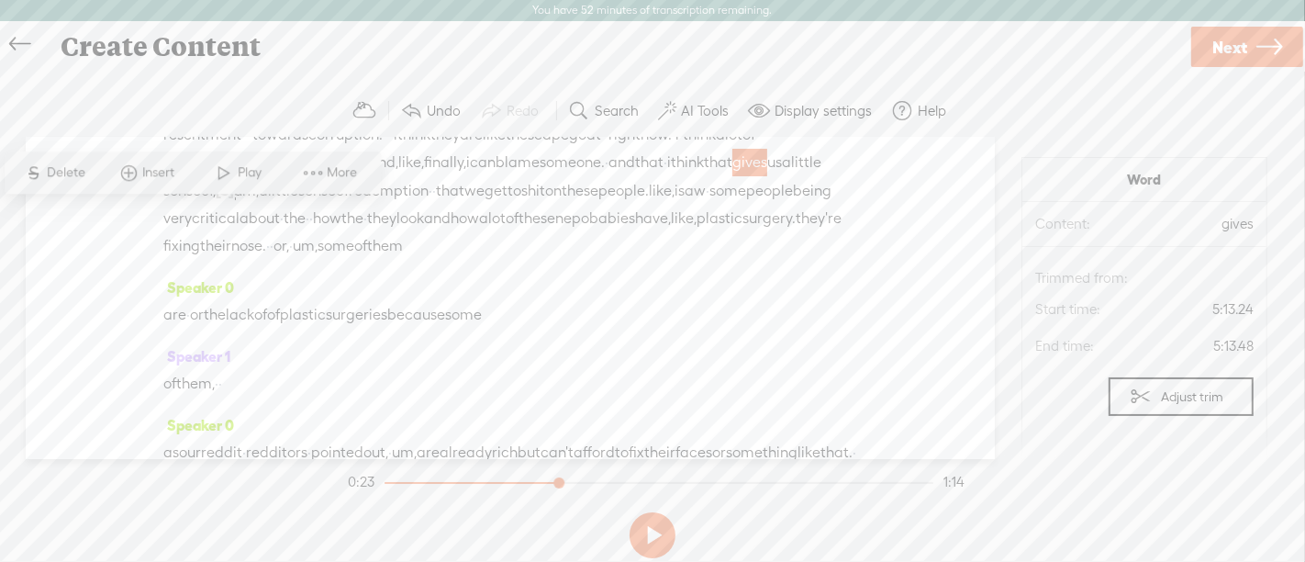
click at [229, 176] on span at bounding box center [225, 172] width 28 height 33
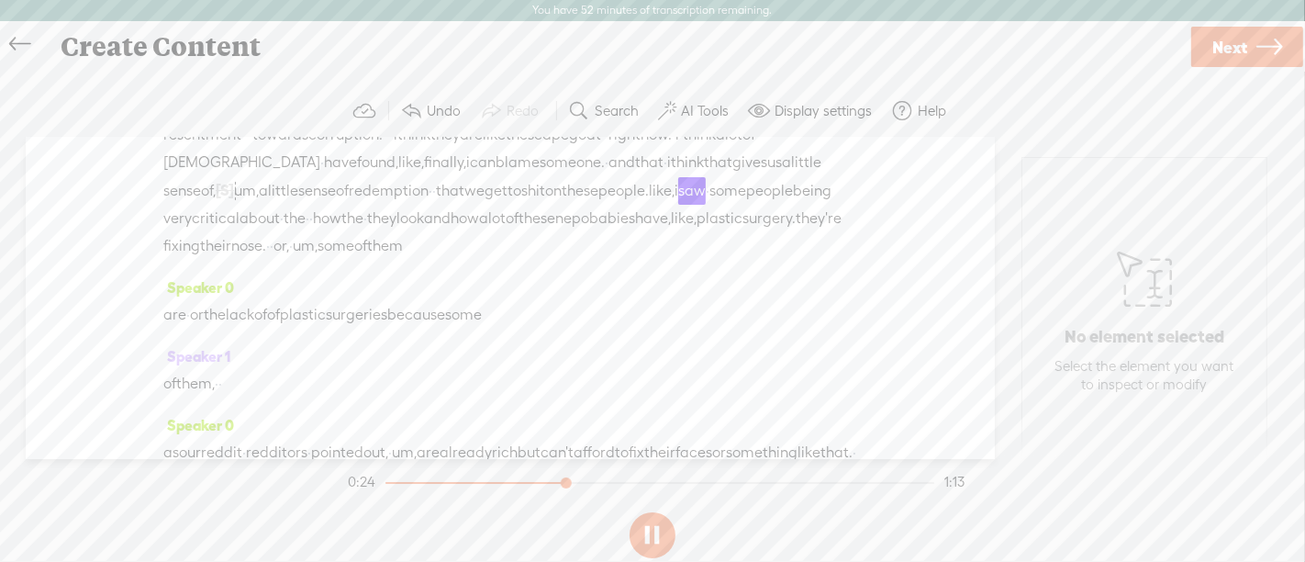
click at [732, 176] on span "gives" at bounding box center [749, 163] width 35 height 28
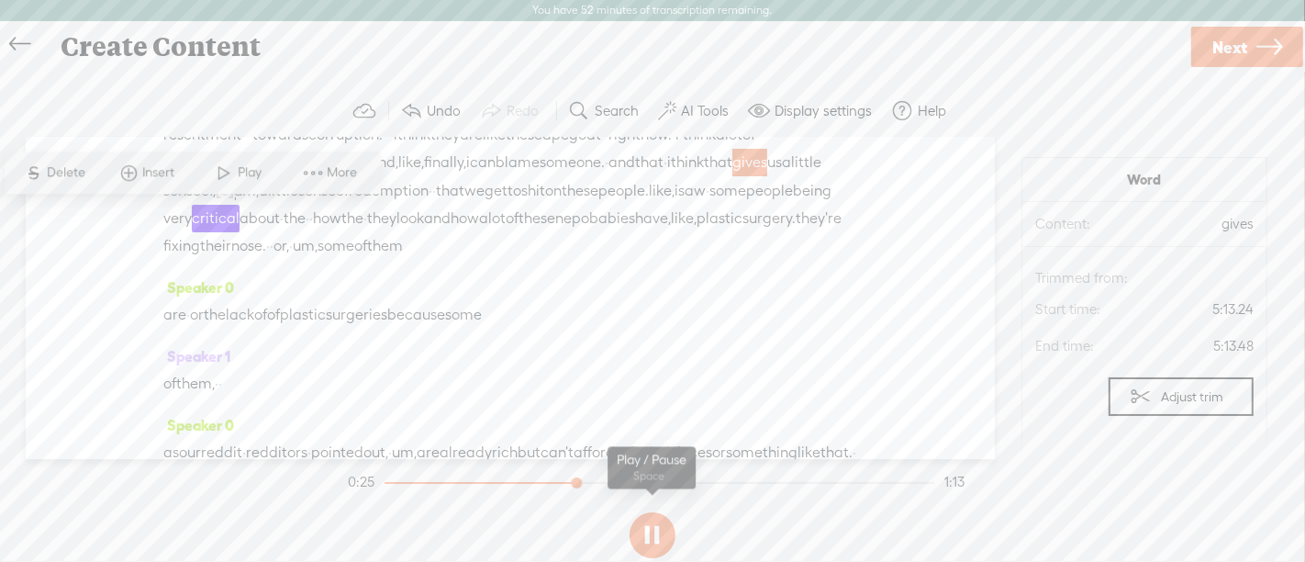
click at [648, 522] on button at bounding box center [653, 535] width 46 height 46
drag, startPoint x: 501, startPoint y: 216, endPoint x: 443, endPoint y: 218, distance: 57.9
click at [443, 218] on div "resentment · · · towards corruption. · · · i think they are like the scapegoat …" at bounding box center [510, 190] width 694 height 139
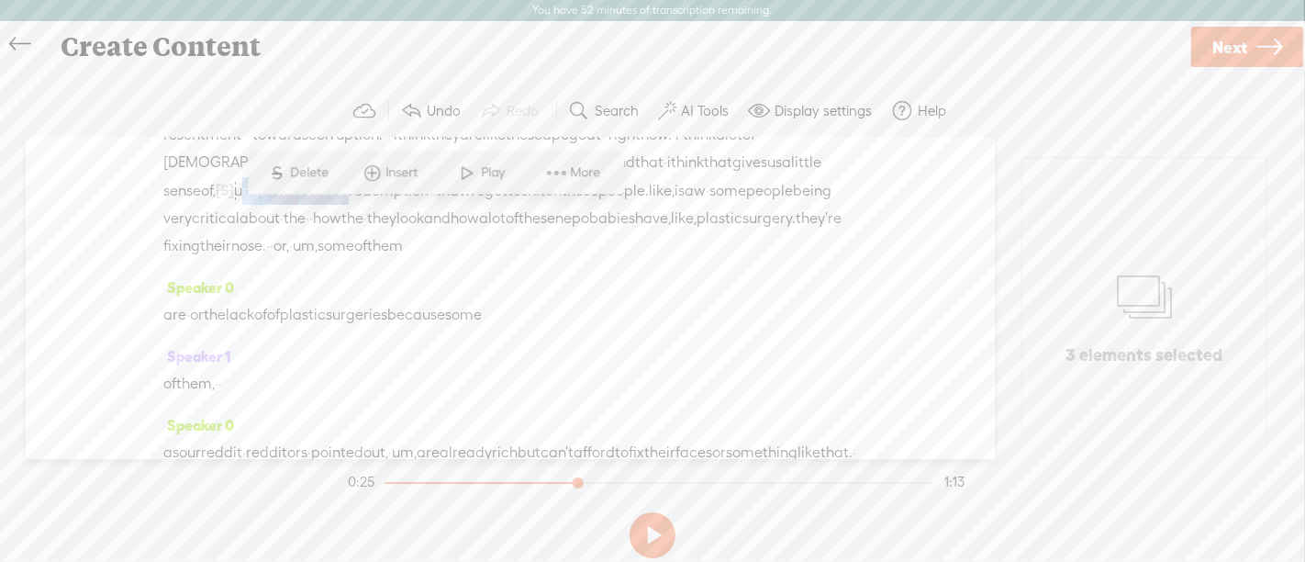
drag, startPoint x: 512, startPoint y: 218, endPoint x: 373, endPoint y: 219, distance: 139.5
click at [373, 219] on div "resentment · · · towards corruption. · · · i think they are like the scapegoat …" at bounding box center [510, 190] width 694 height 139
click at [264, 173] on span "Delete" at bounding box center [262, 172] width 43 height 18
click at [732, 176] on span "gives" at bounding box center [749, 163] width 35 height 28
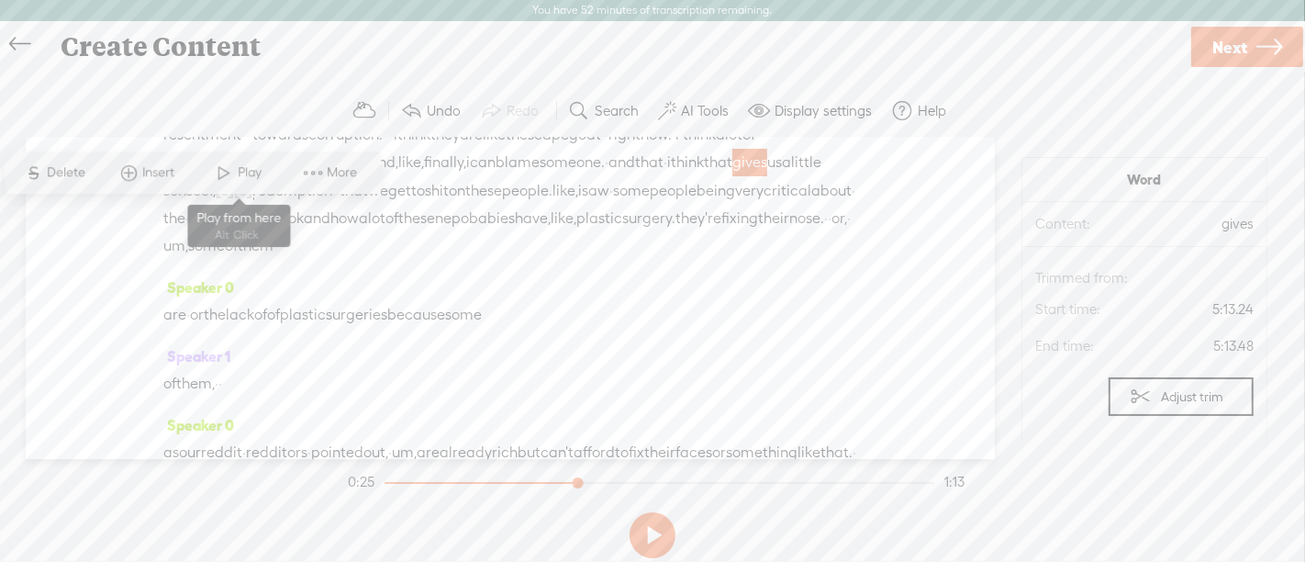
click at [230, 169] on span at bounding box center [225, 172] width 28 height 33
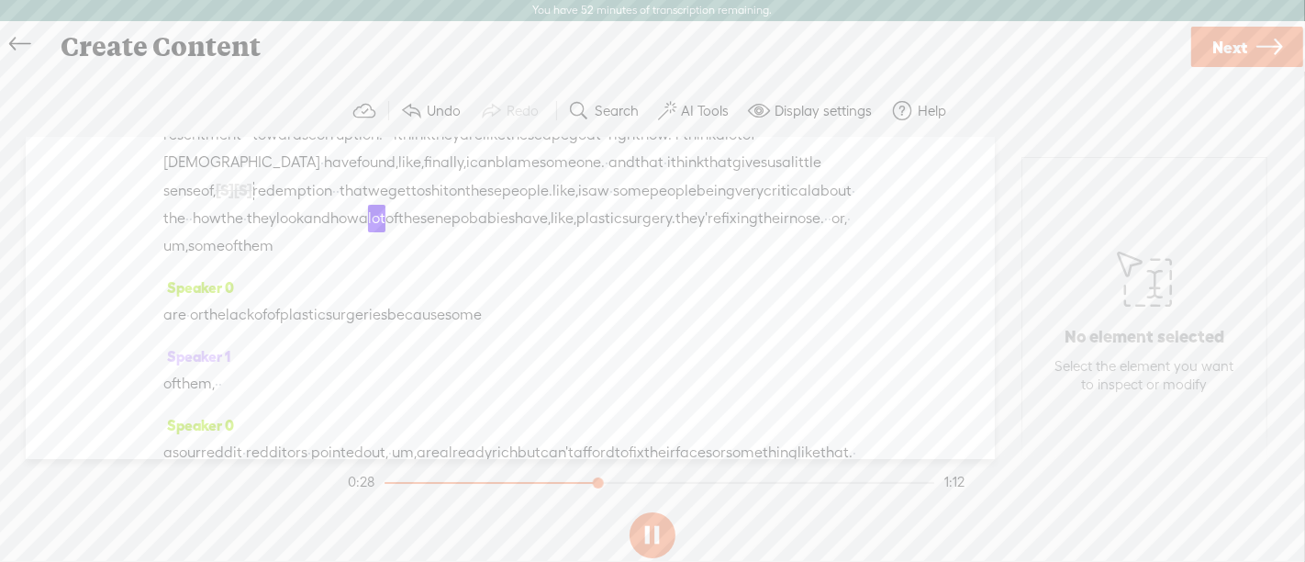
click at [664, 536] on button at bounding box center [653, 535] width 46 height 46
drag, startPoint x: 498, startPoint y: 242, endPoint x: 534, endPoint y: 232, distance: 38.1
click at [534, 232] on div "resentment · · · towards corruption. · · · i think they are like the scapegoat …" at bounding box center [510, 190] width 694 height 139
click at [413, 200] on span "Delete" at bounding box center [415, 200] width 43 height 18
click at [650, 205] on span "people" at bounding box center [673, 191] width 47 height 28
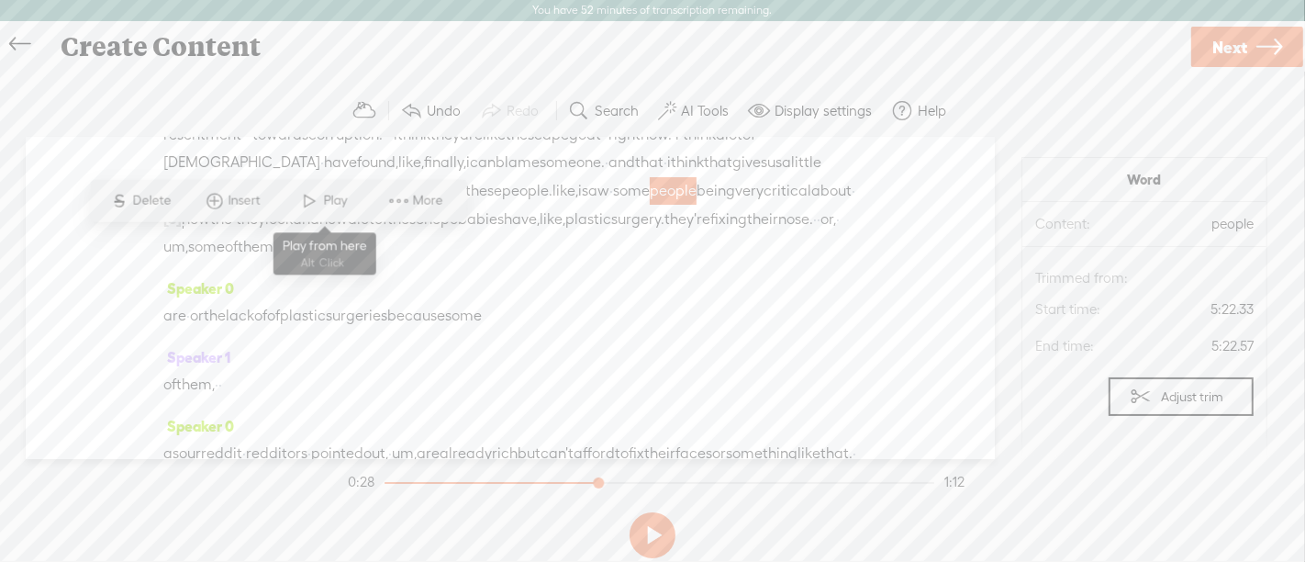
click at [319, 201] on span at bounding box center [310, 200] width 28 height 33
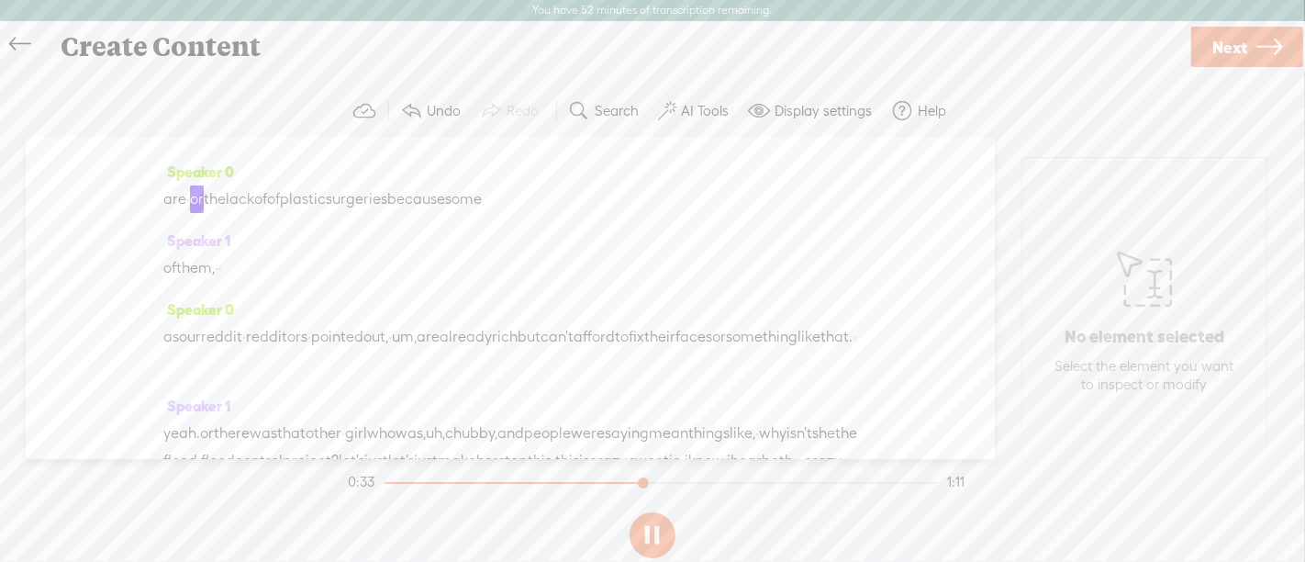
scroll to position [285, 0]
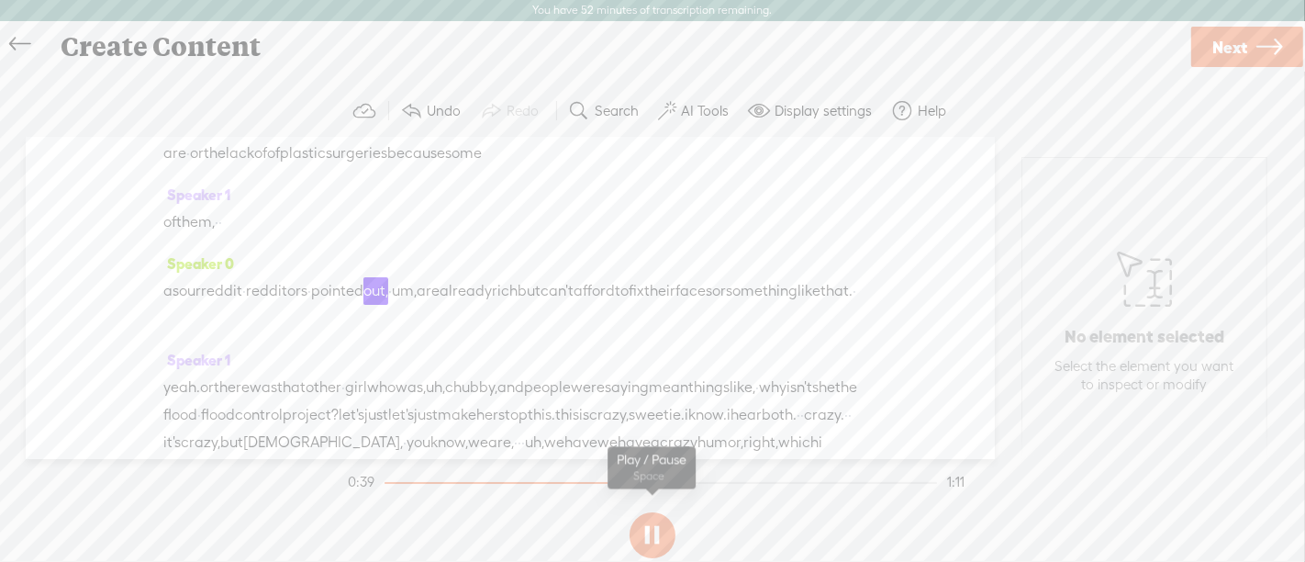
click at [653, 542] on button at bounding box center [653, 535] width 46 height 46
click at [228, 305] on span "reddit" at bounding box center [221, 291] width 41 height 28
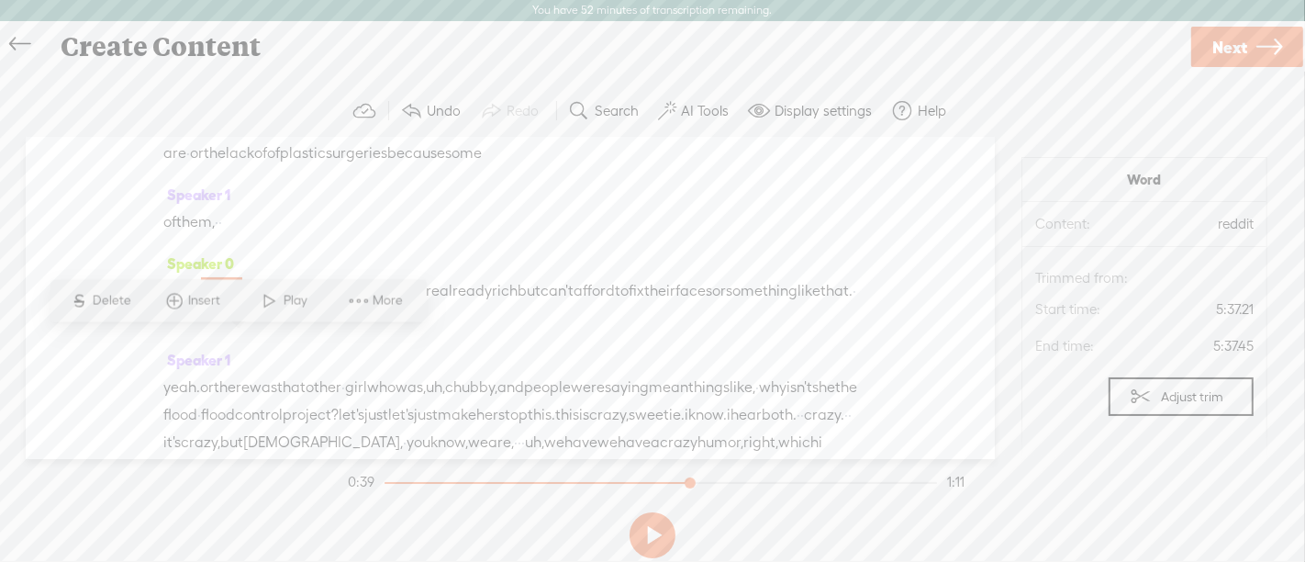
click at [105, 297] on span "Delete" at bounding box center [114, 301] width 43 height 18
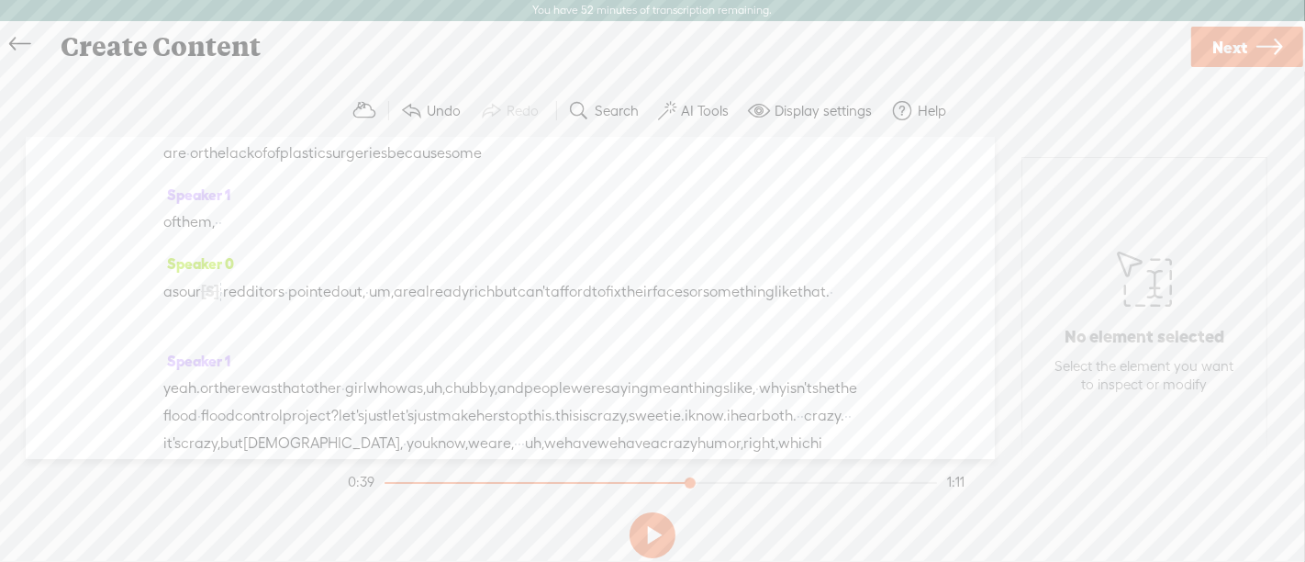
click at [173, 236] on span "of" at bounding box center [169, 222] width 13 height 28
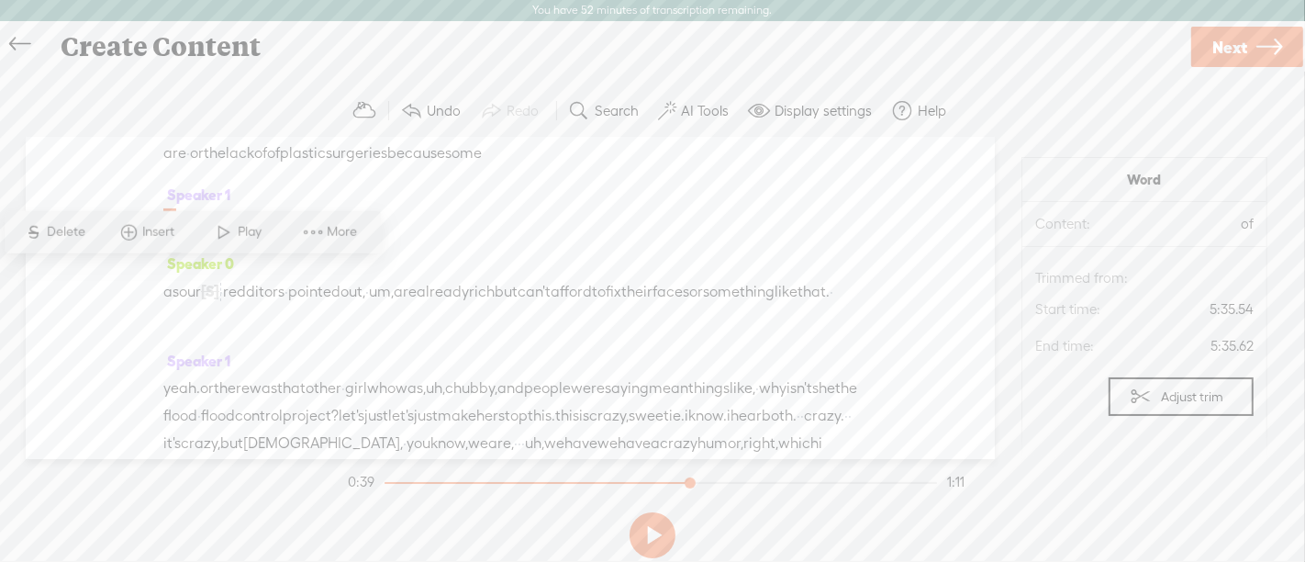
click at [254, 225] on span "Play" at bounding box center [253, 232] width 28 height 18
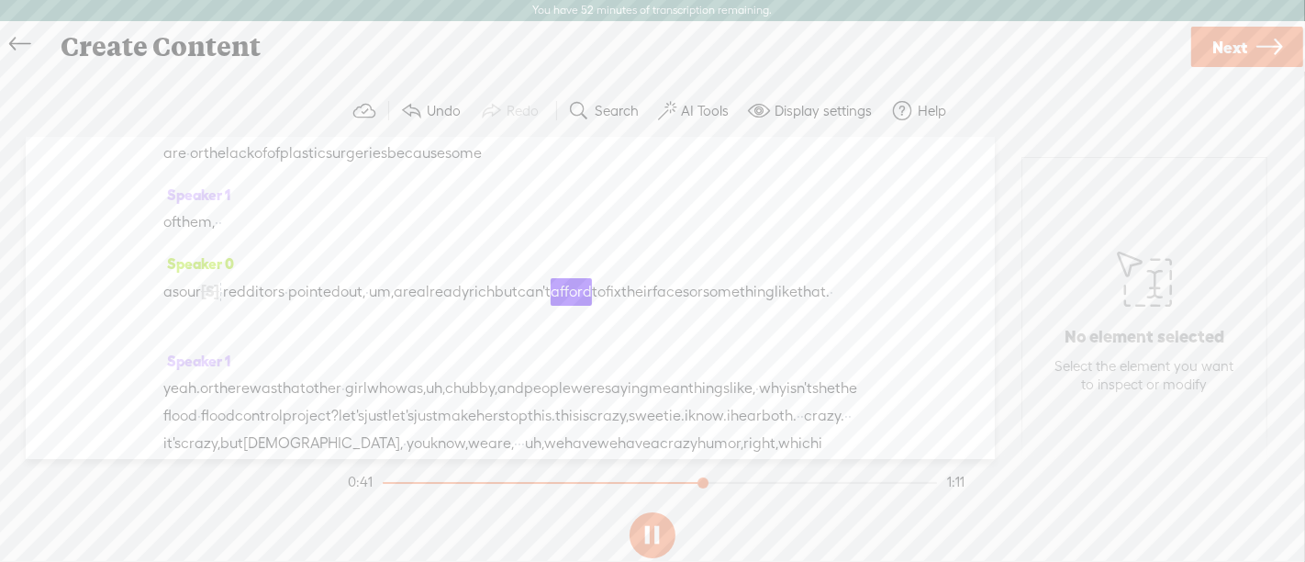
click at [660, 546] on button at bounding box center [653, 535] width 46 height 46
click at [219, 299] on span "[S]" at bounding box center [210, 291] width 18 height 17
click at [223, 306] on span "·" at bounding box center [221, 292] width 4 height 28
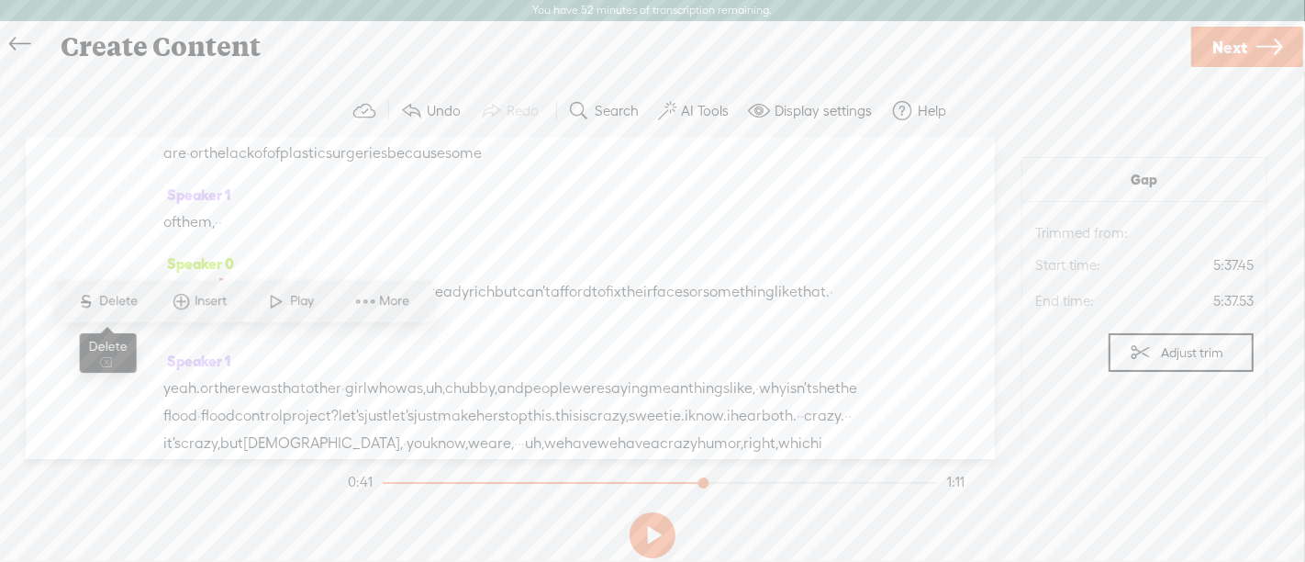
click at [117, 304] on span "Delete" at bounding box center [121, 301] width 43 height 18
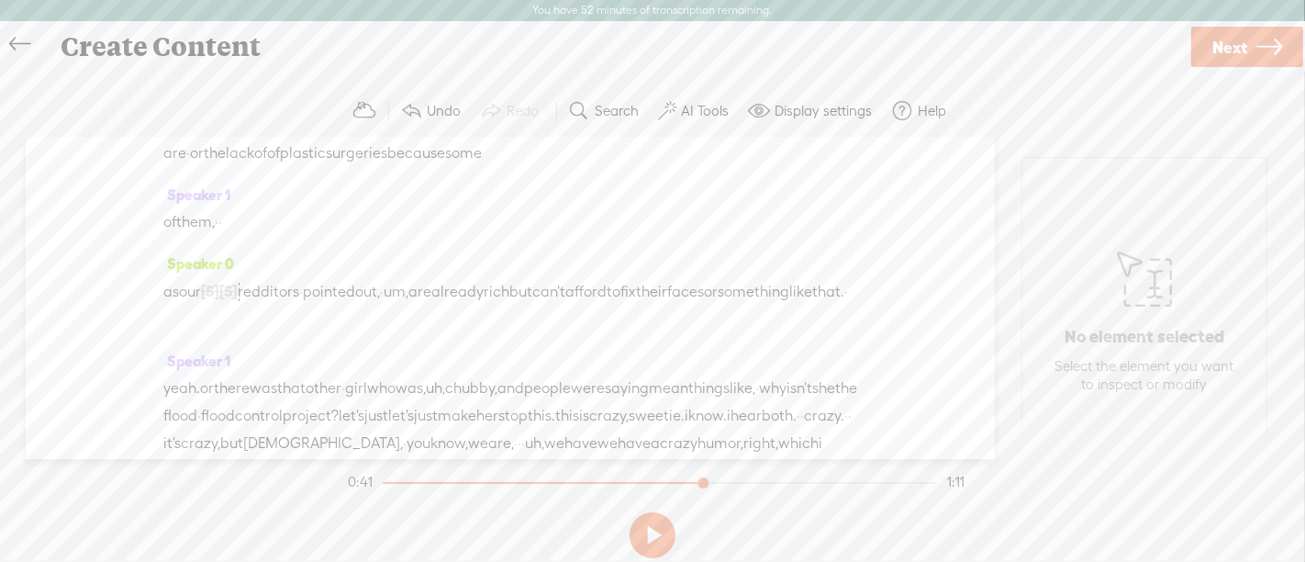
click at [204, 167] on span "or" at bounding box center [197, 154] width 14 height 28
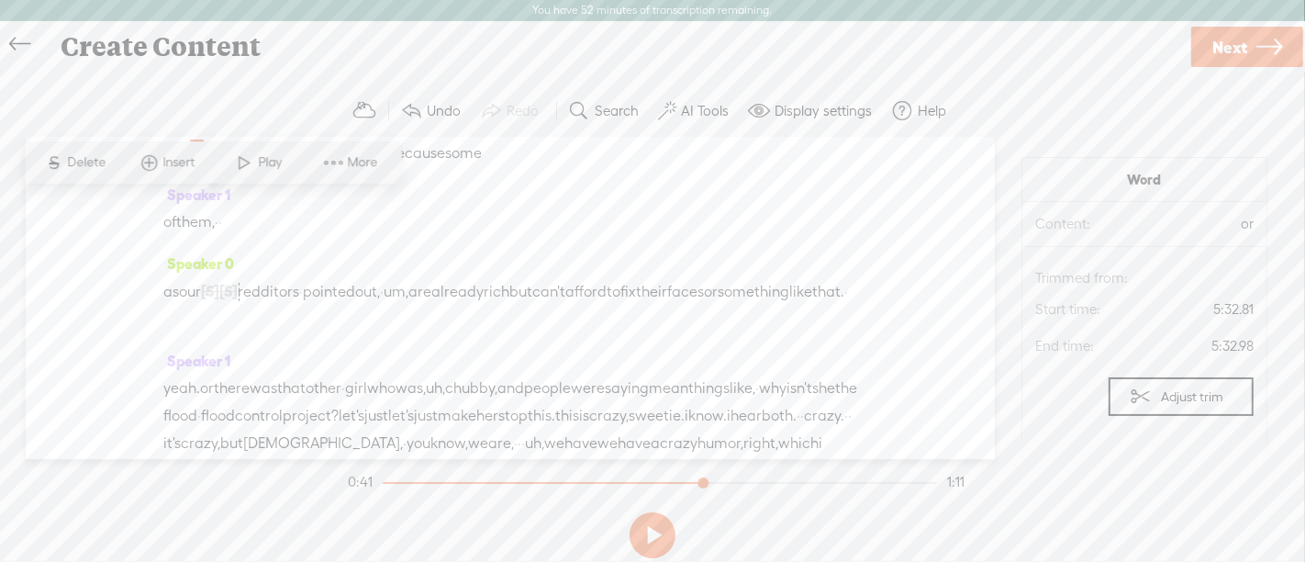
click at [254, 160] on span at bounding box center [245, 162] width 28 height 33
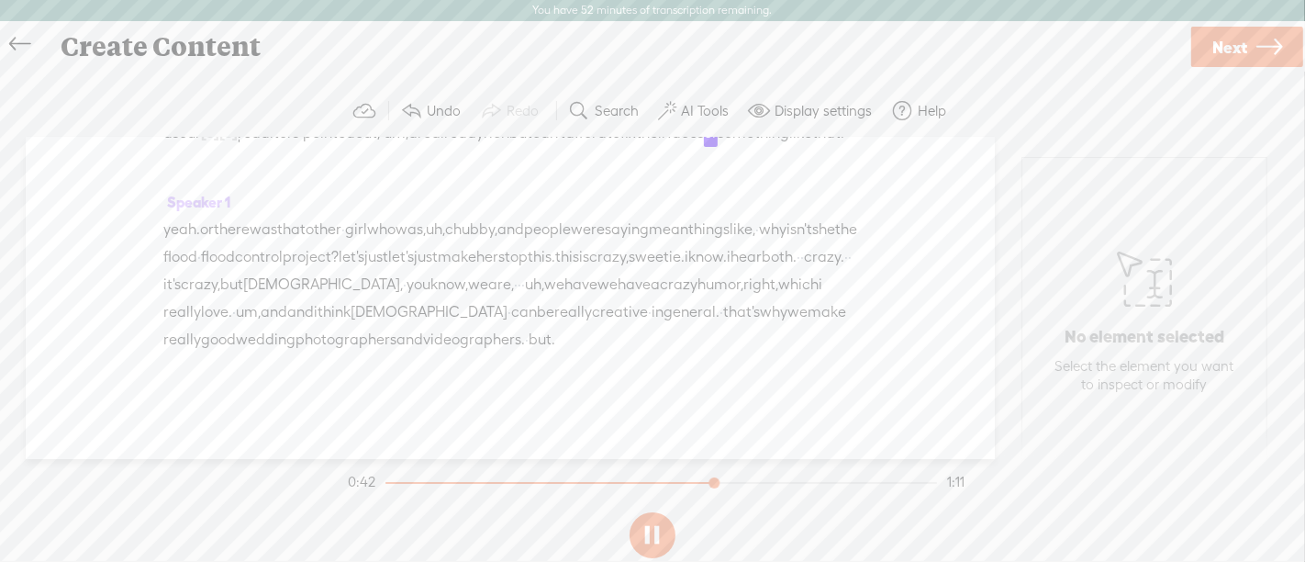
scroll to position [462, 0]
click at [653, 536] on button at bounding box center [653, 535] width 46 height 46
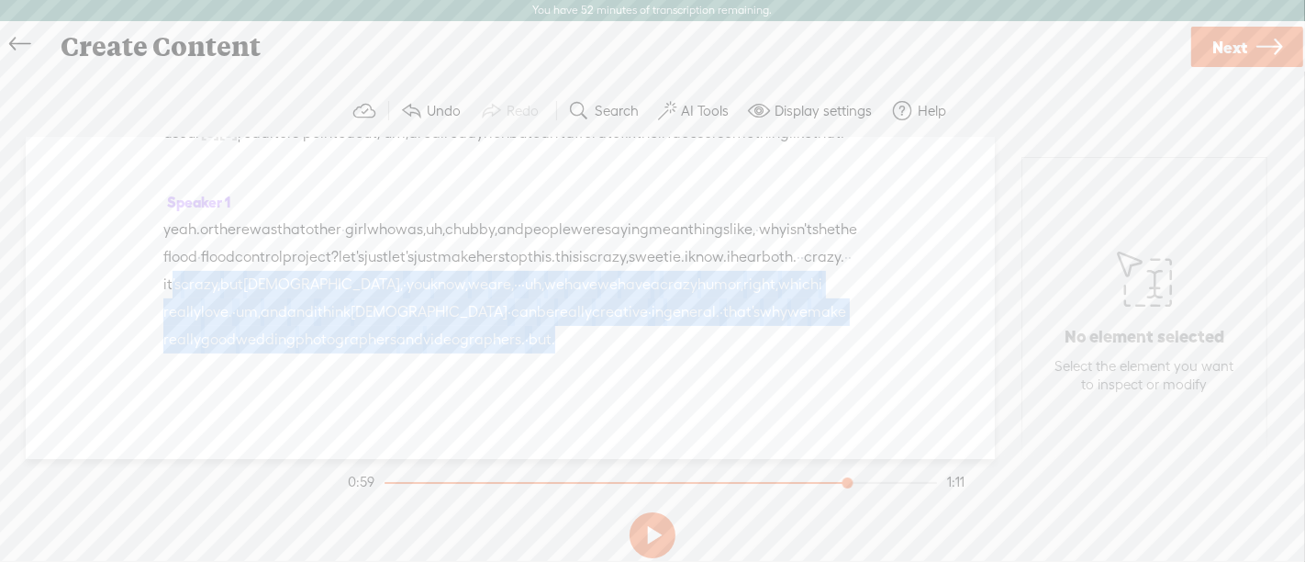
drag, startPoint x: 589, startPoint y: 318, endPoint x: 630, endPoint y: 398, distance: 90.3
click at [630, 353] on div "yeah. or there was that other · girl who was, uh, chubby, and people were sayin…" at bounding box center [510, 285] width 694 height 138
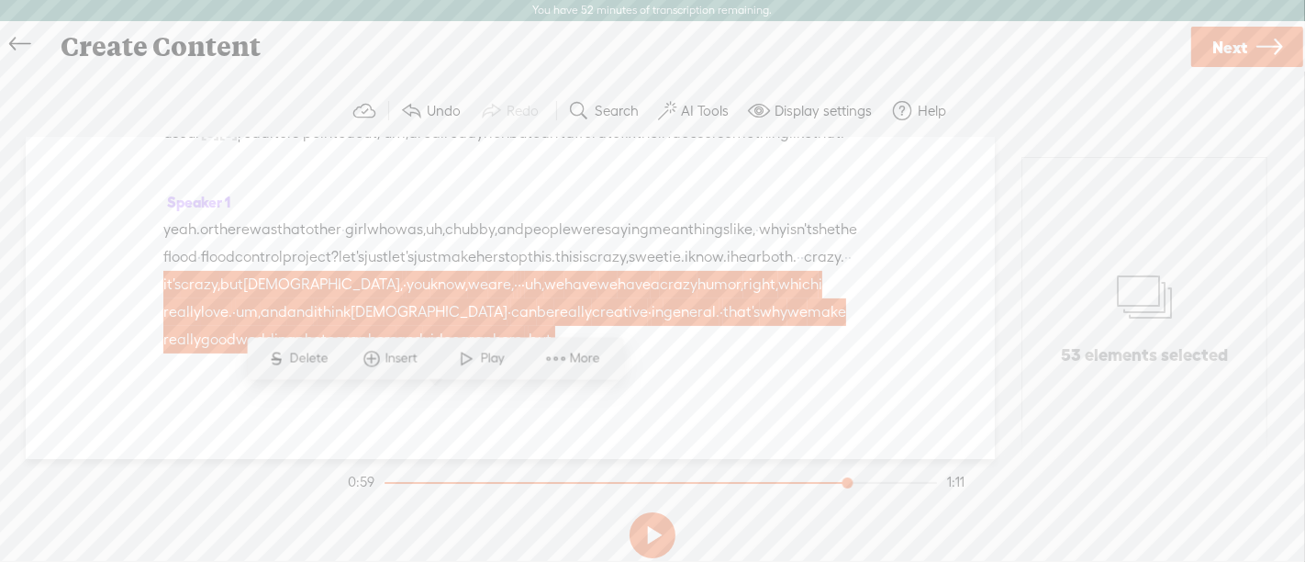
click at [319, 353] on span "Delete" at bounding box center [311, 358] width 43 height 18
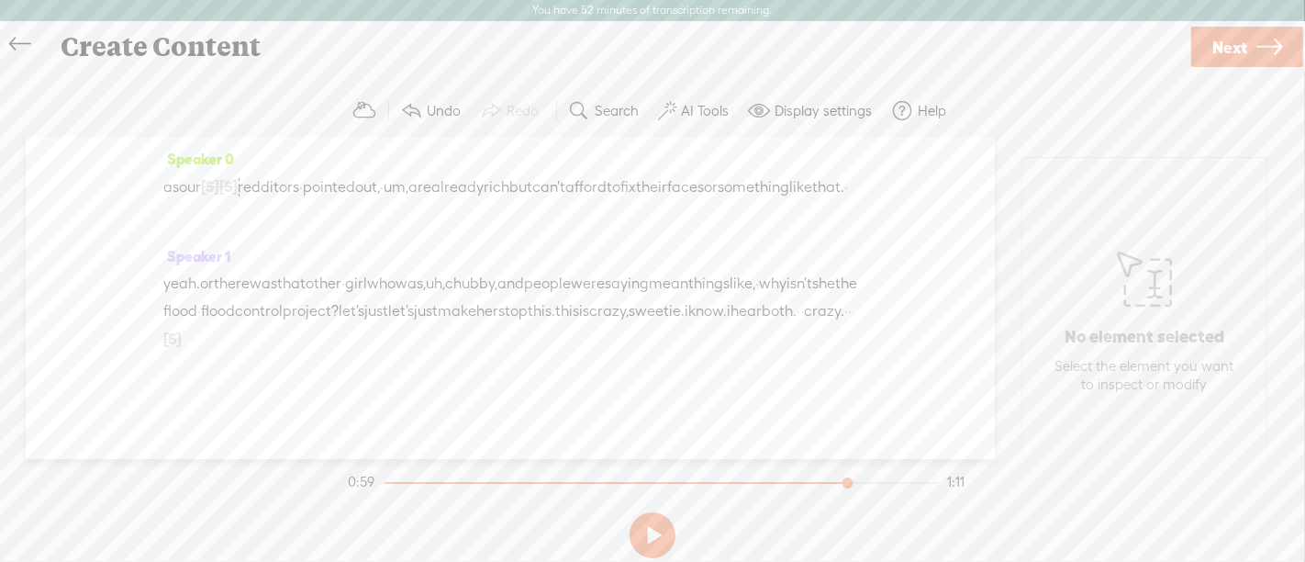
click at [197, 308] on span "flood" at bounding box center [180, 311] width 34 height 28
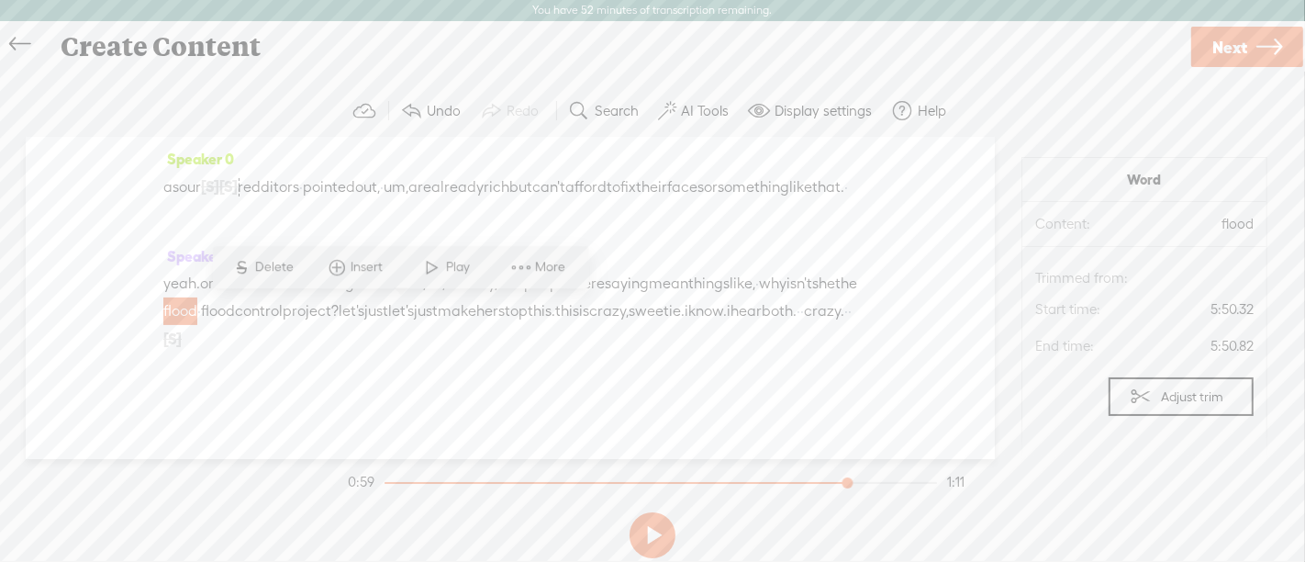
click at [257, 271] on span "Delete" at bounding box center [276, 267] width 43 height 18
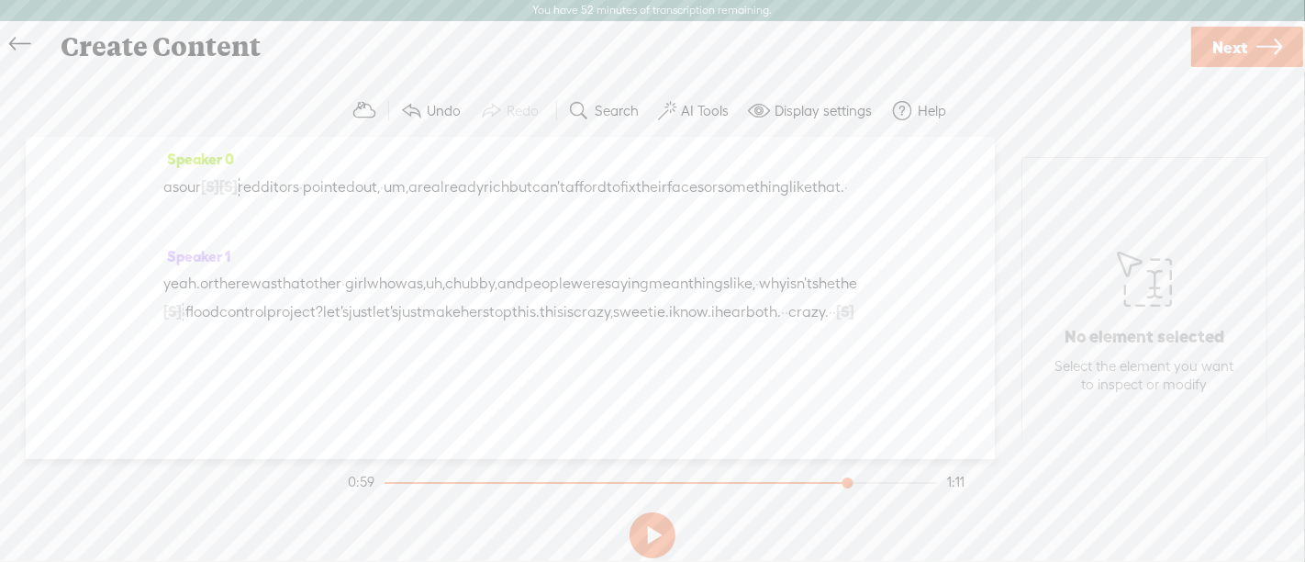
click at [199, 277] on span "yeah." at bounding box center [181, 284] width 37 height 28
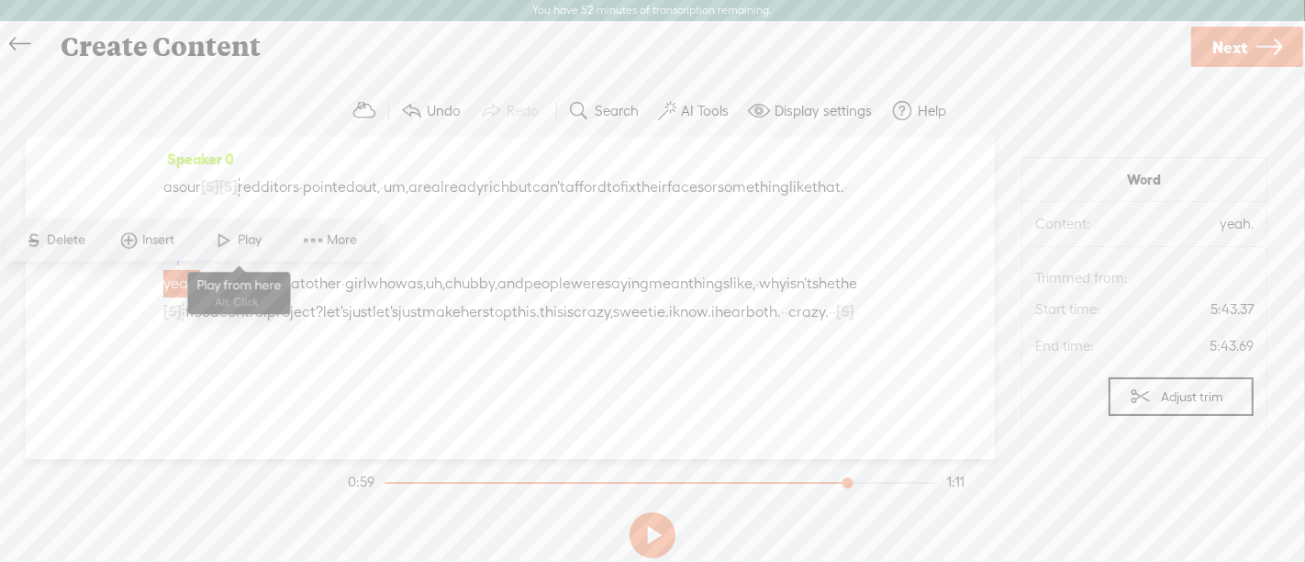
click at [245, 240] on span "Play" at bounding box center [253, 240] width 28 height 18
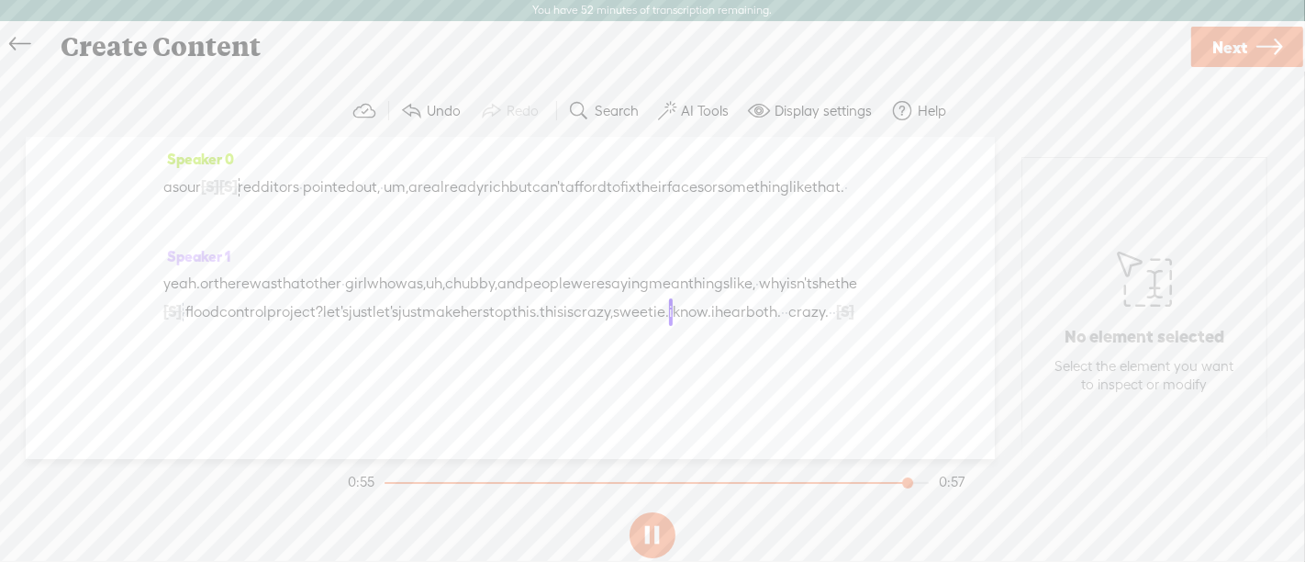
click at [182, 310] on span "[S]" at bounding box center [172, 311] width 18 height 17
click at [410, 265] on span "Restore" at bounding box center [406, 267] width 49 height 18
click at [182, 334] on span "[S]" at bounding box center [172, 338] width 18 height 17
click at [608, 293] on span "Restore" at bounding box center [610, 295] width 49 height 18
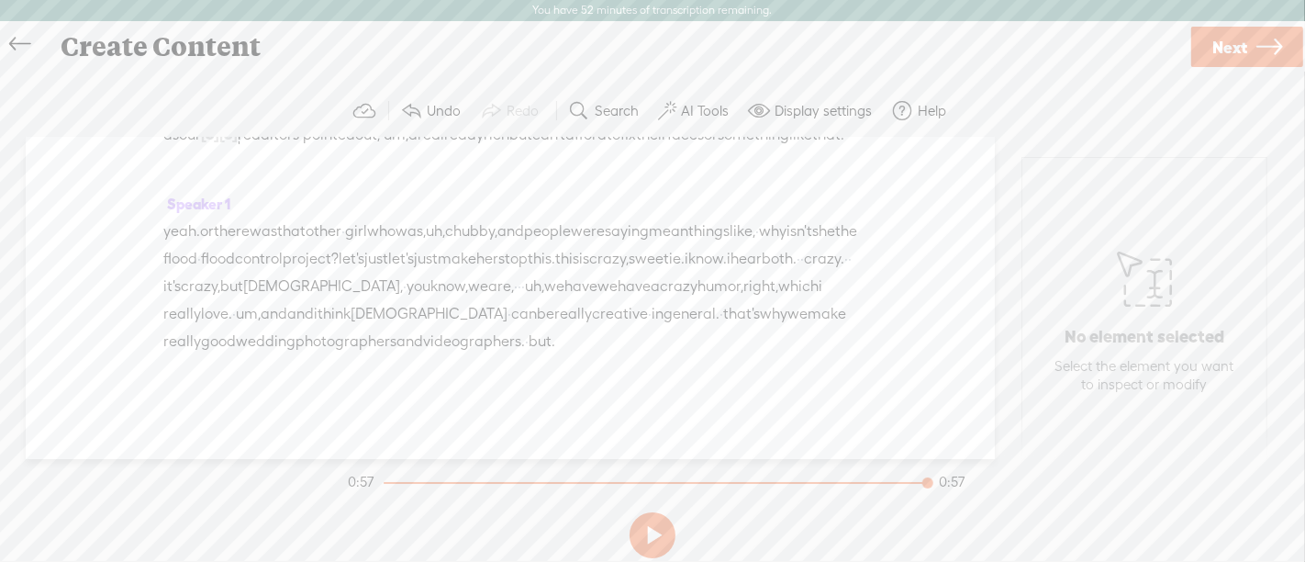
click at [731, 273] on span "hear" at bounding box center [746, 259] width 31 height 28
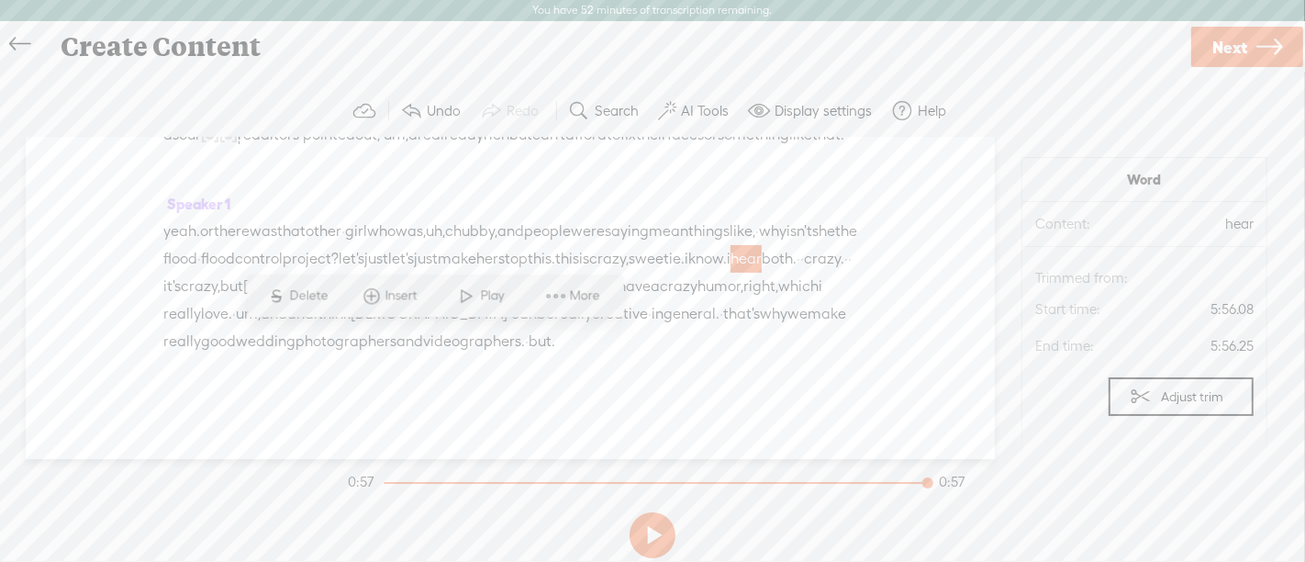
click at [483, 295] on span "Play" at bounding box center [495, 295] width 28 height 18
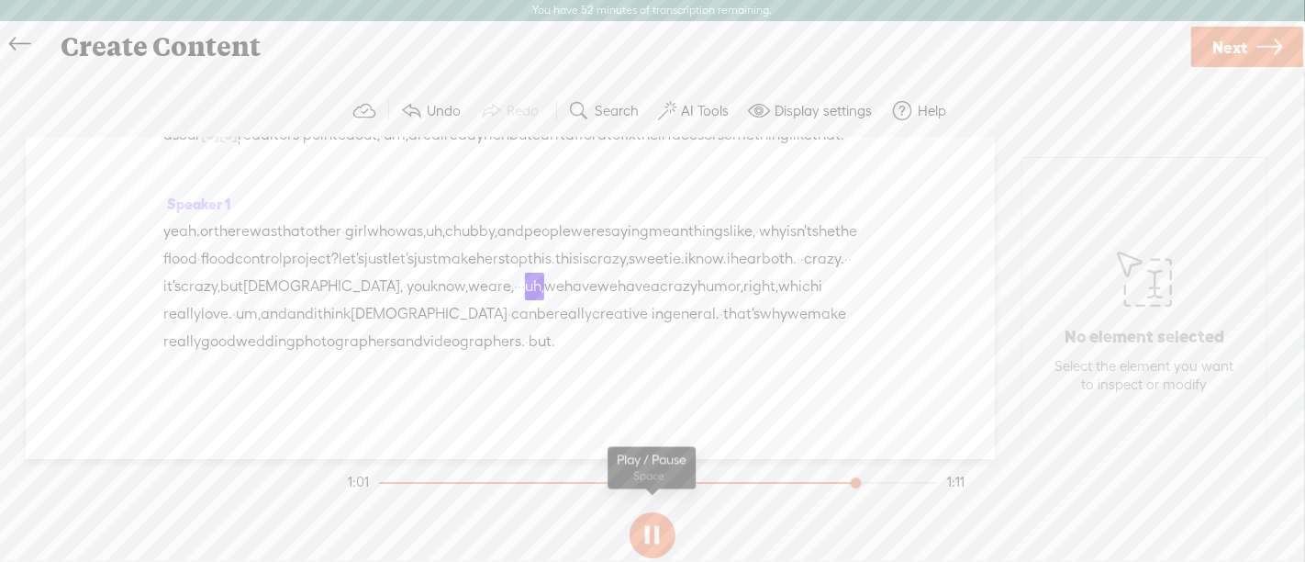
click at [649, 533] on button at bounding box center [653, 535] width 46 height 46
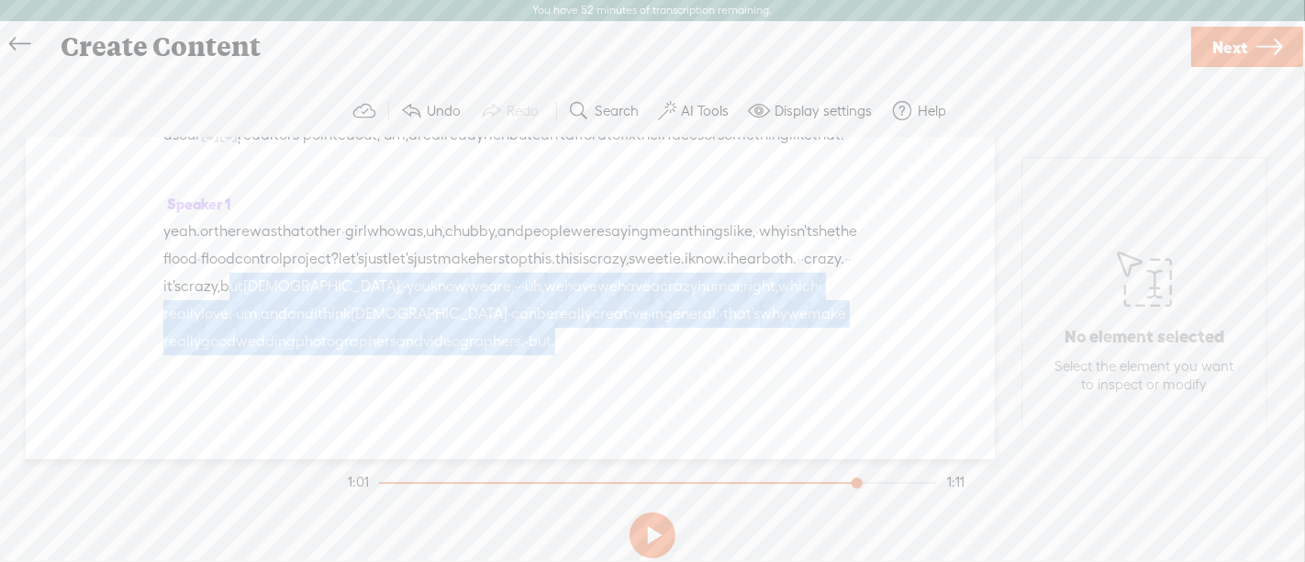
drag, startPoint x: 655, startPoint y: 337, endPoint x: 685, endPoint y: 414, distance: 82.5
click at [685, 355] on div "yeah. or there was that other · girl who was, uh, chubby, and people were sayin…" at bounding box center [510, 287] width 694 height 138
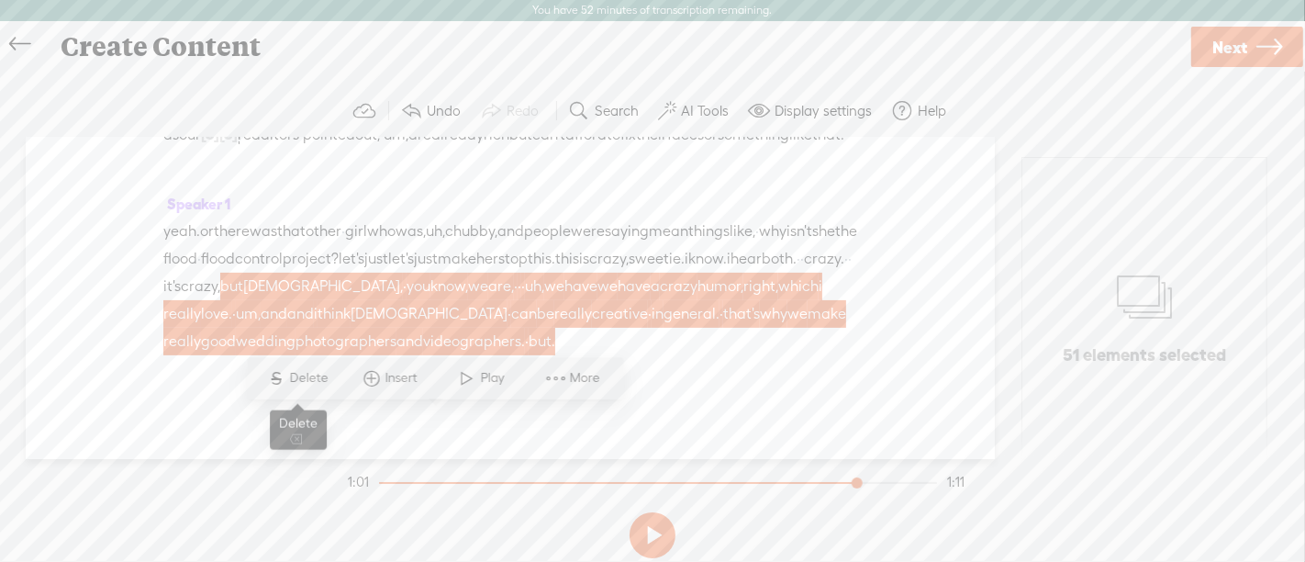
click at [320, 375] on span "Delete" at bounding box center [311, 378] width 43 height 18
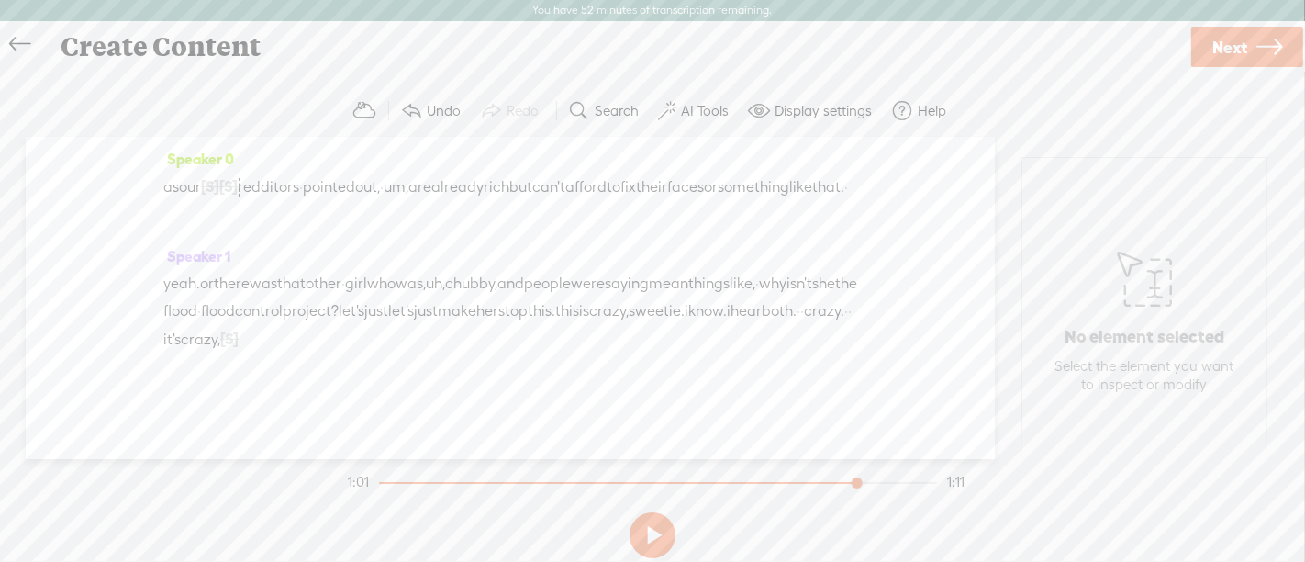
click at [177, 285] on span "yeah." at bounding box center [181, 284] width 37 height 28
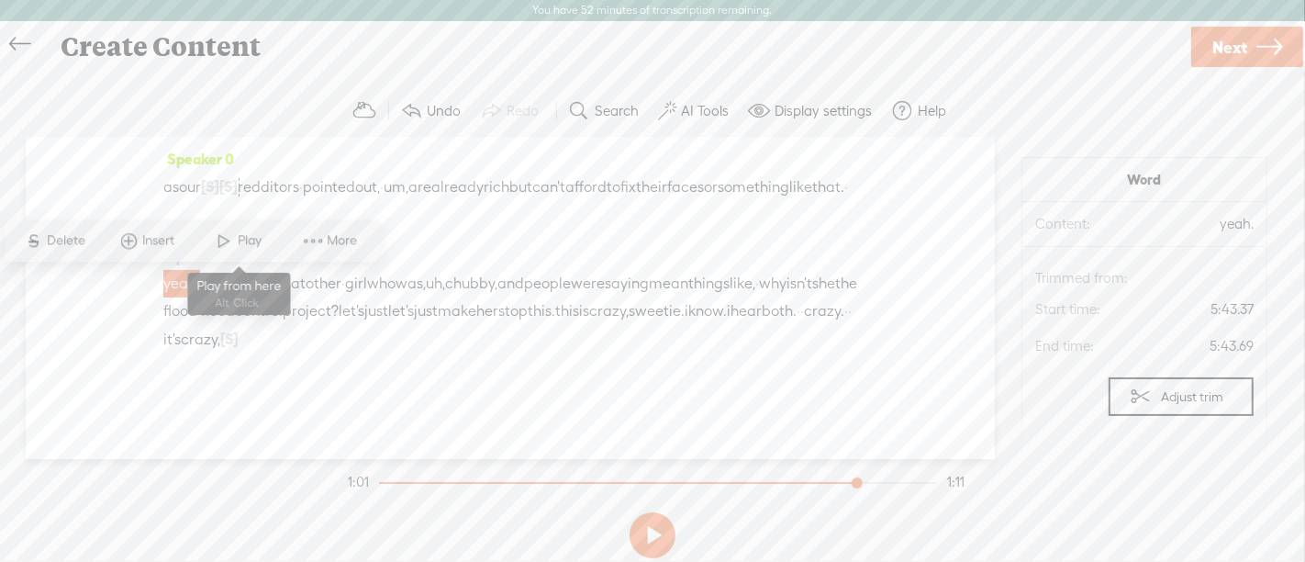
click at [233, 236] on span at bounding box center [225, 240] width 28 height 33
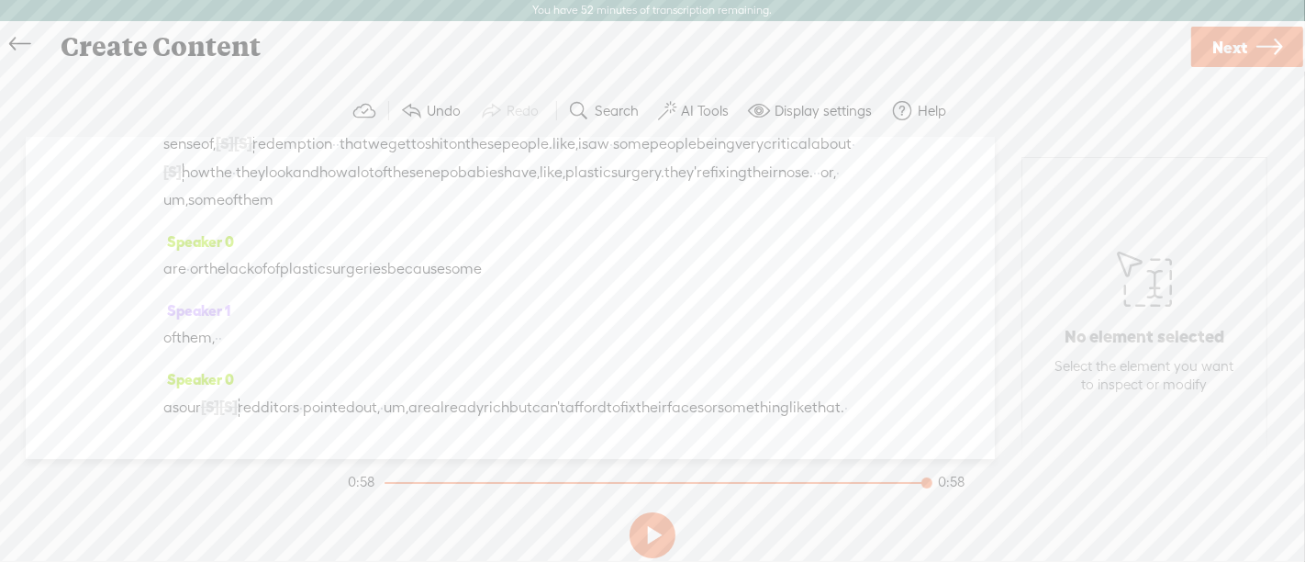
scroll to position [0, 0]
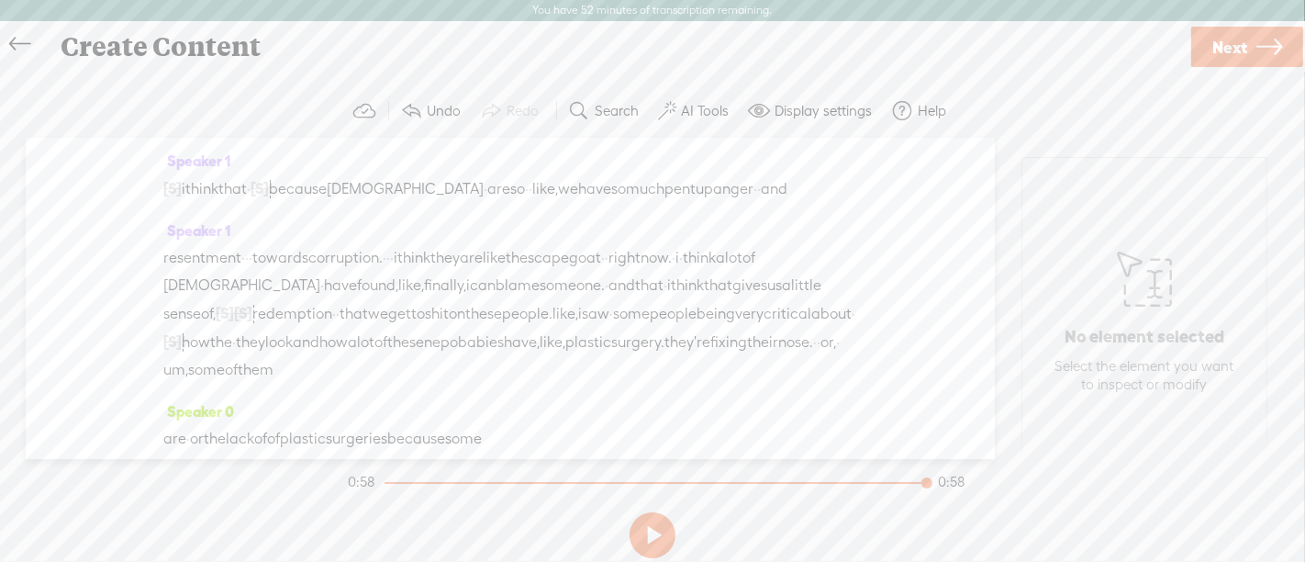
click at [185, 185] on span "i" at bounding box center [184, 189] width 4 height 28
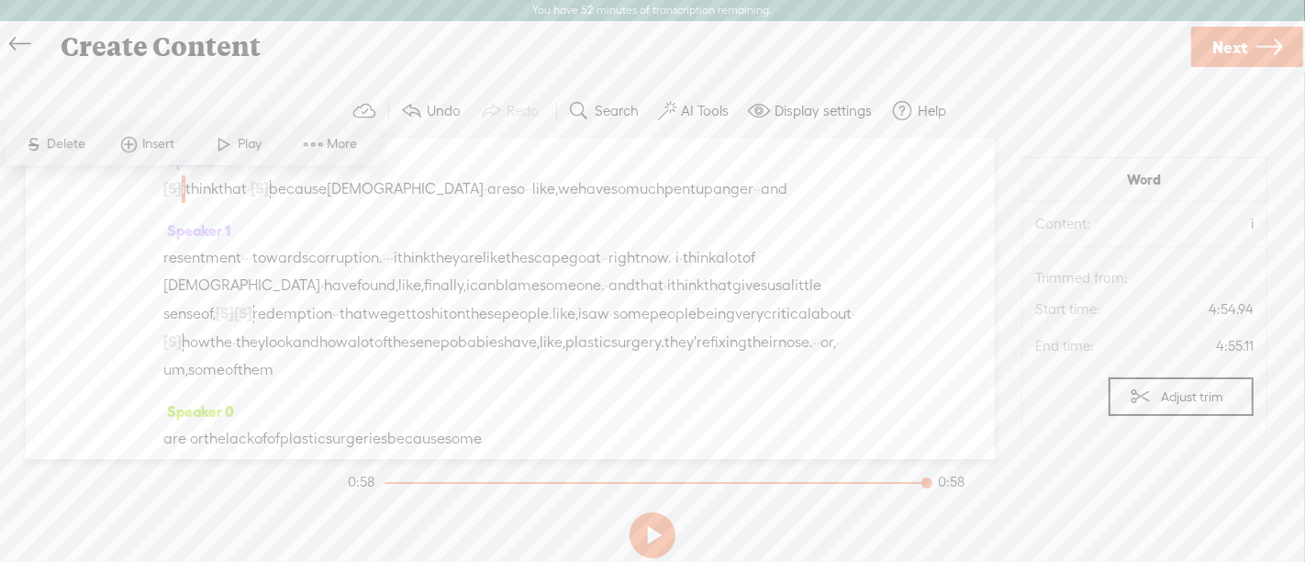
click at [239, 147] on span "Play" at bounding box center [253, 144] width 28 height 18
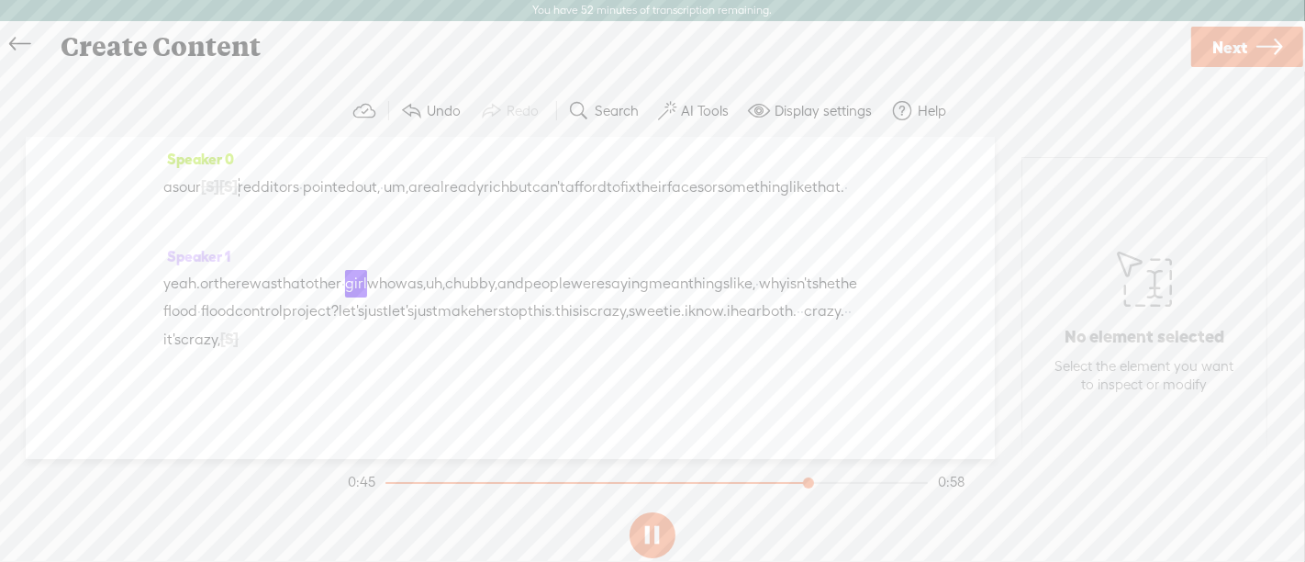
scroll to position [390, 0]
click at [238, 195] on span "[S]" at bounding box center [228, 186] width 18 height 17
click at [276, 190] on span "Restore" at bounding box center [265, 195] width 49 height 18
click at [219, 195] on span "[S]" at bounding box center [210, 186] width 18 height 17
click at [235, 197] on span "Restore" at bounding box center [241, 195] width 49 height 18
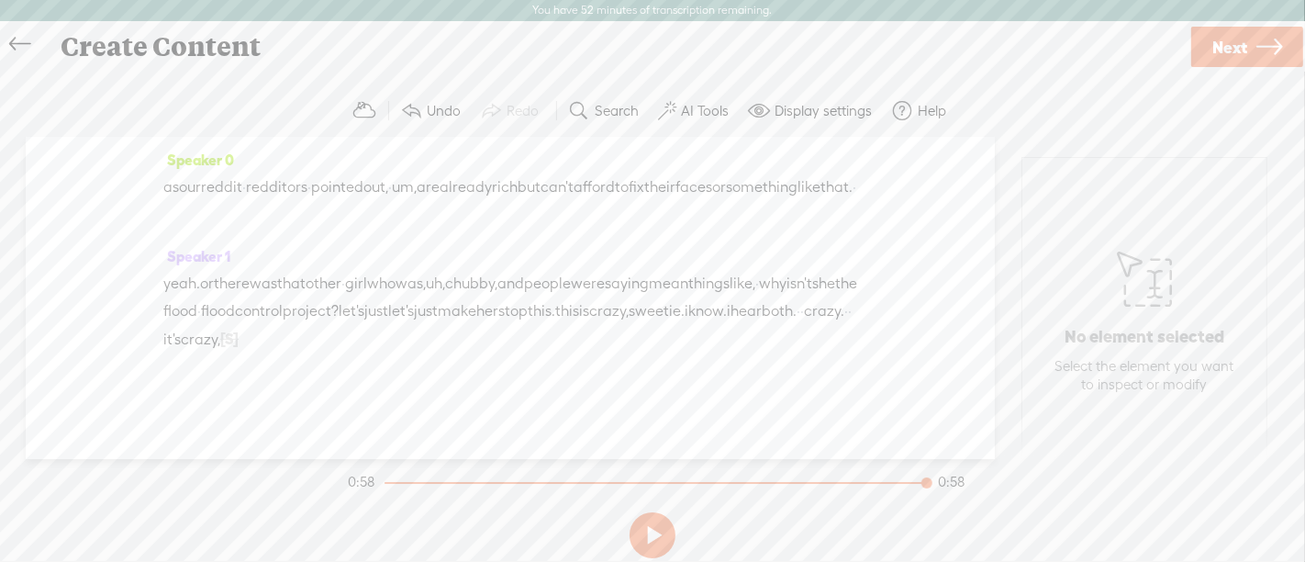
click at [194, 132] on span "them," at bounding box center [195, 119] width 39 height 28
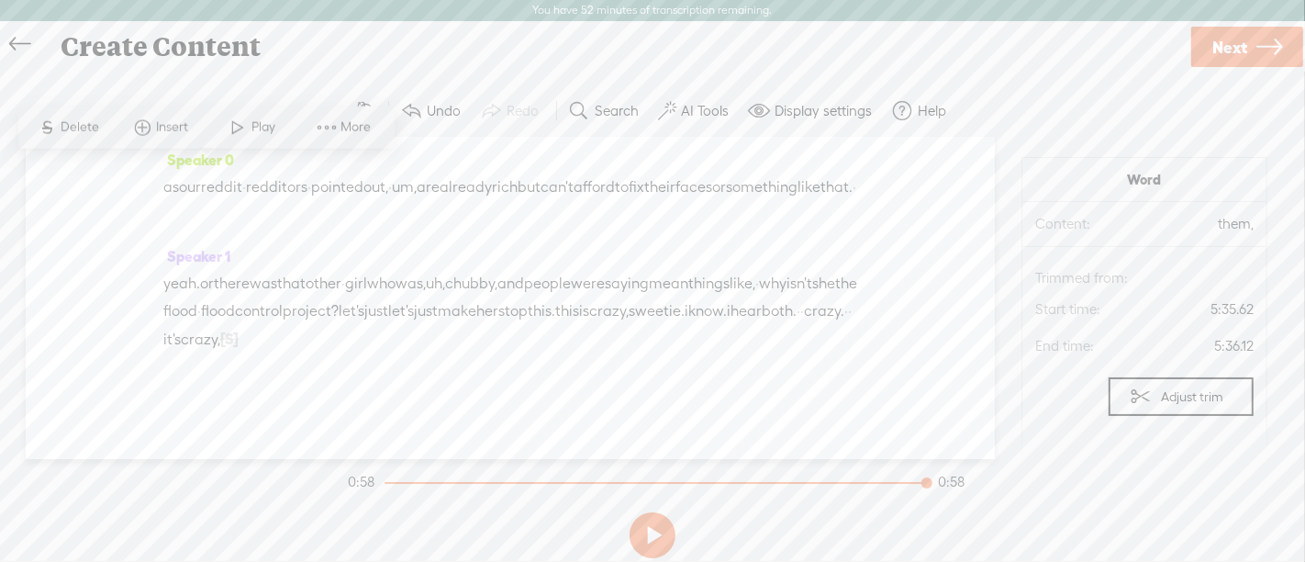
click at [259, 129] on span "Play" at bounding box center [266, 127] width 28 height 18
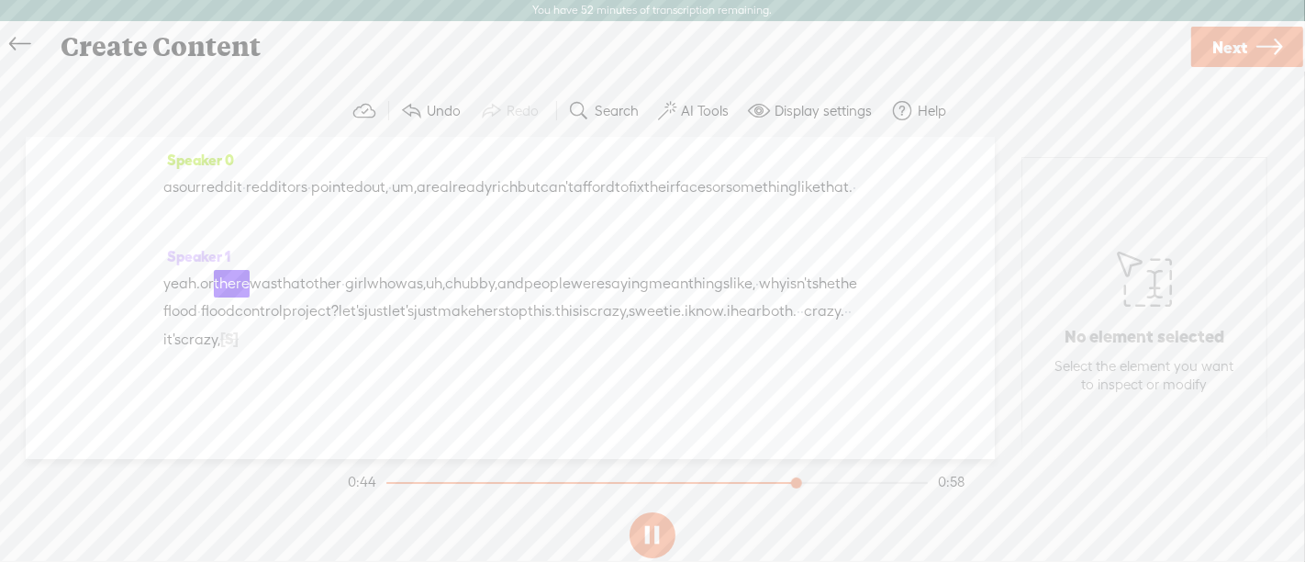
scroll to position [442, 0]
click at [1213, 54] on span "Next" at bounding box center [1230, 47] width 35 height 47
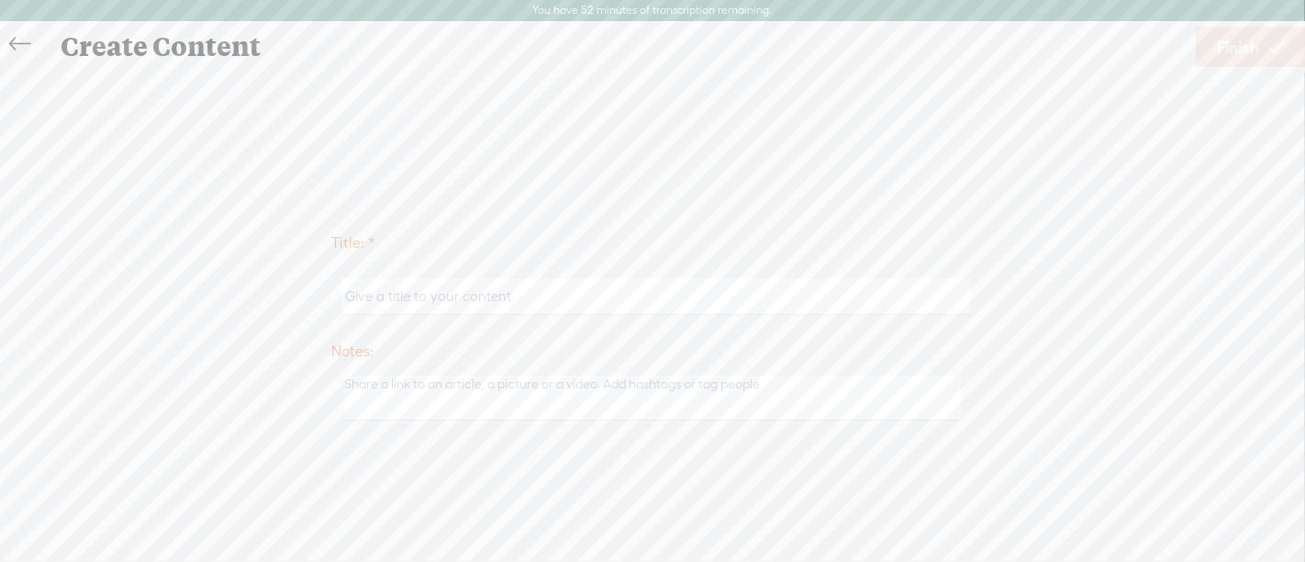
click at [527, 294] on input "text" at bounding box center [655, 296] width 629 height 36
type input "nepo babies final snippet"
click at [1243, 47] on span "Finish" at bounding box center [1238, 47] width 42 height 47
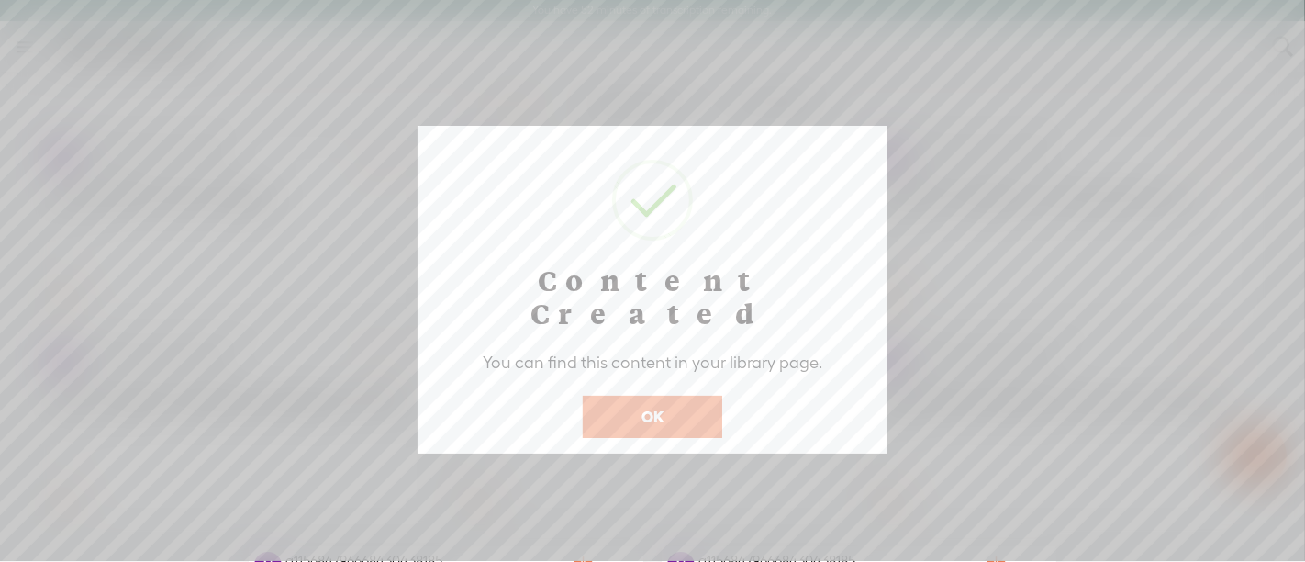
click at [662, 396] on button "OK" at bounding box center [653, 417] width 140 height 42
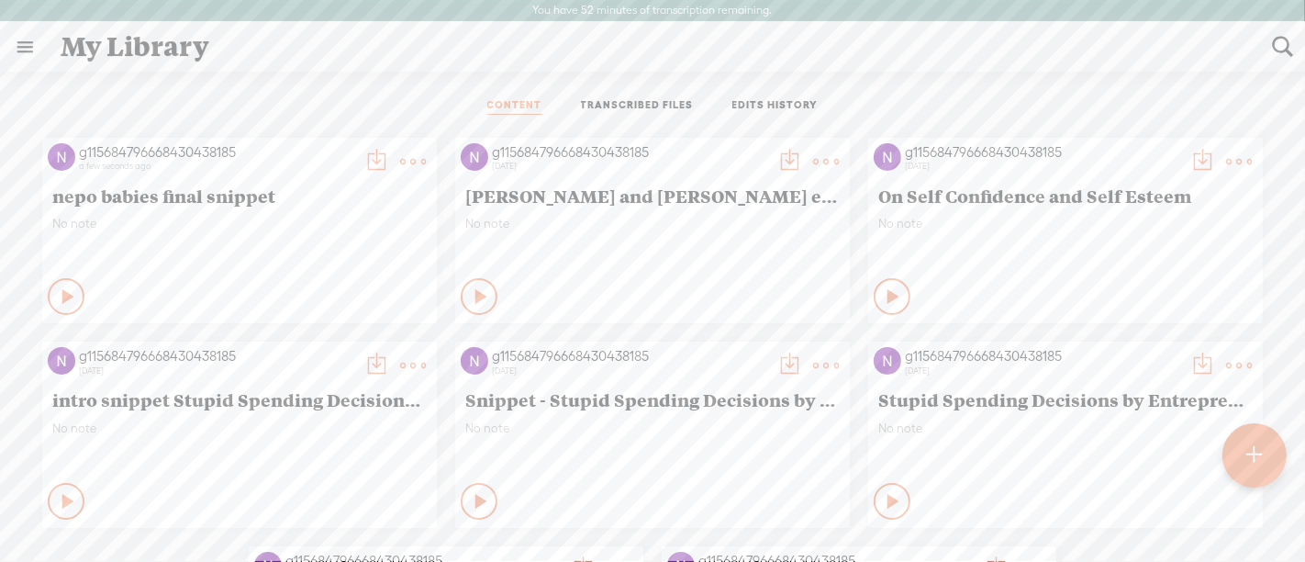
click at [389, 156] on t at bounding box center [376, 162] width 26 height 26
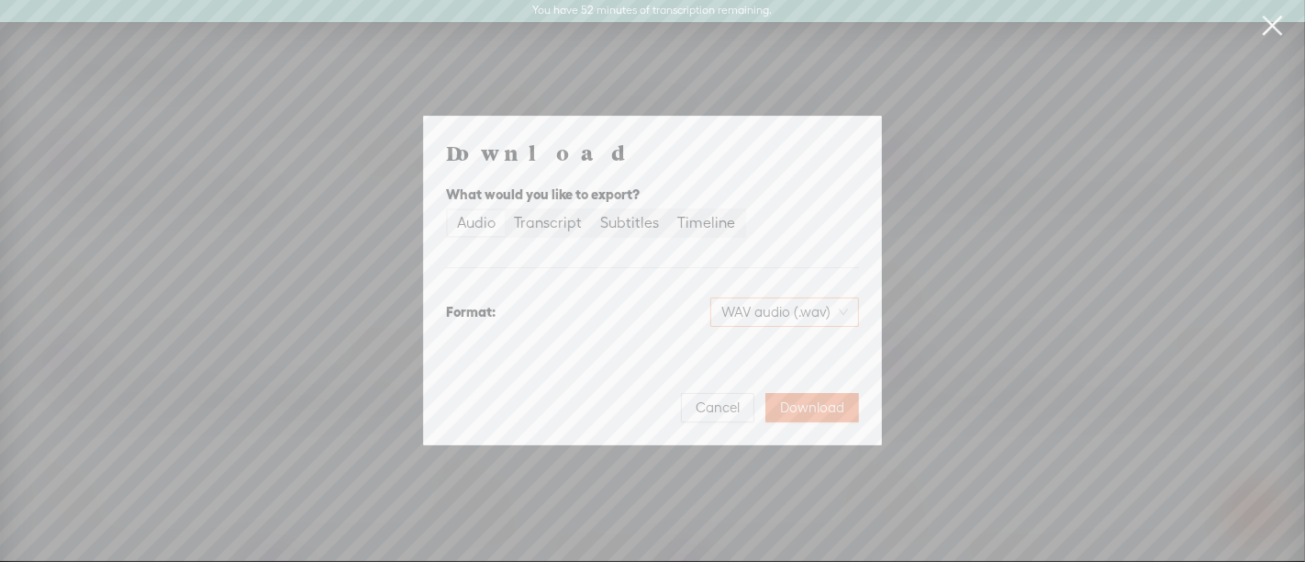
click at [780, 316] on span "WAV audio (.wav)" at bounding box center [784, 312] width 127 height 28
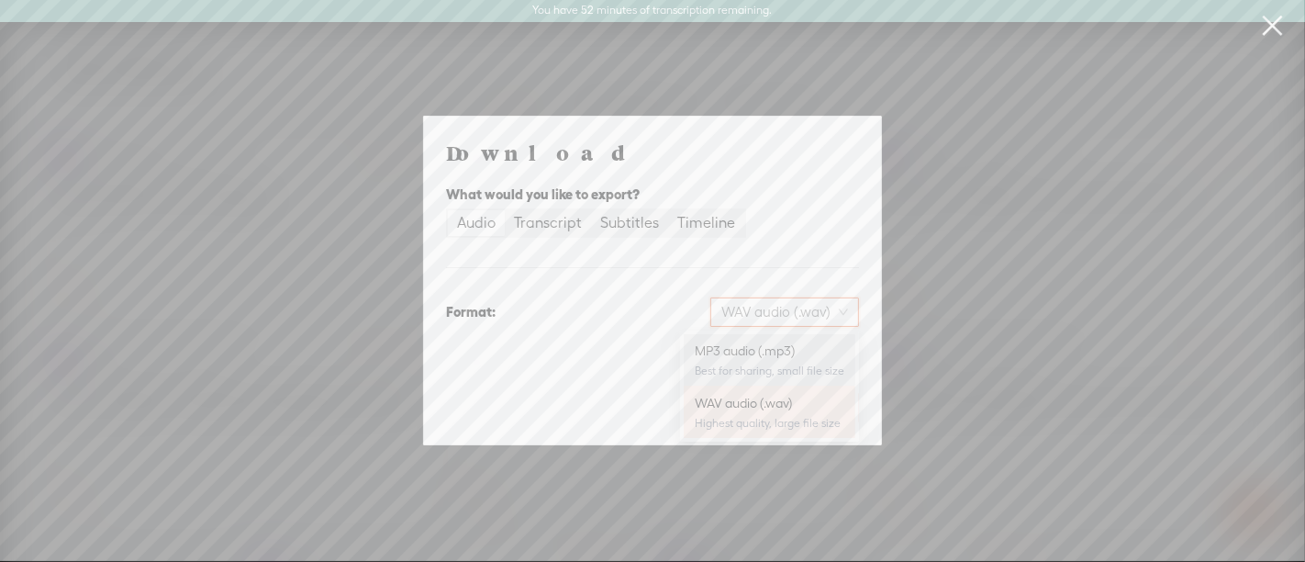
click at [755, 372] on div "Best for sharing, small file size" at bounding box center [770, 370] width 150 height 15
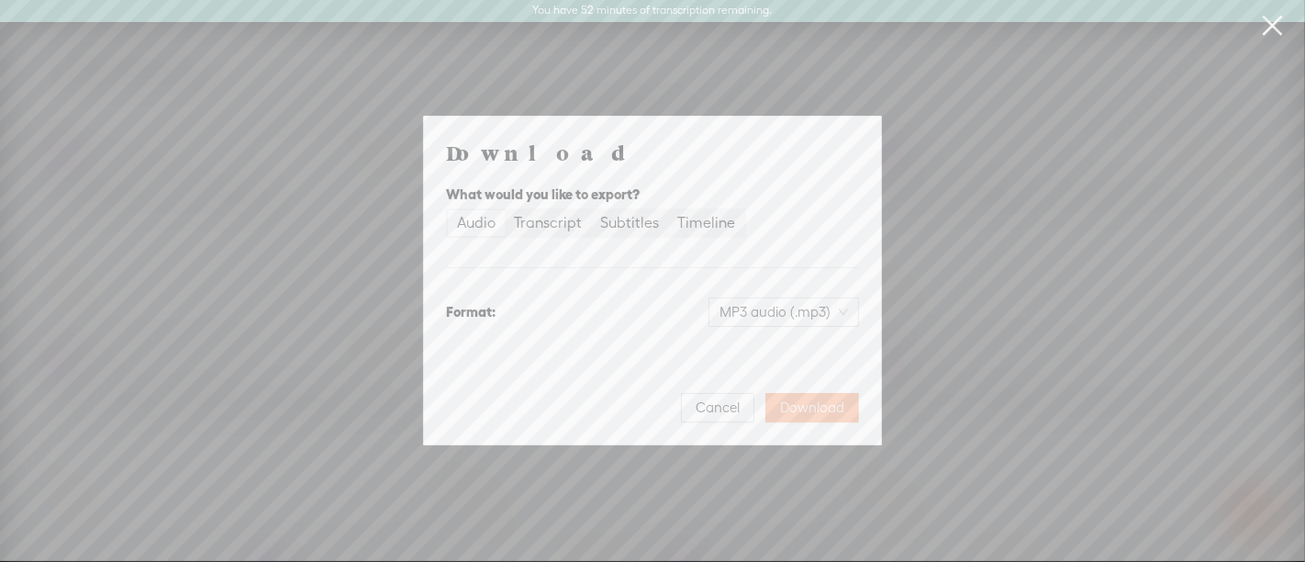
click at [811, 413] on span "Download" at bounding box center [812, 407] width 64 height 18
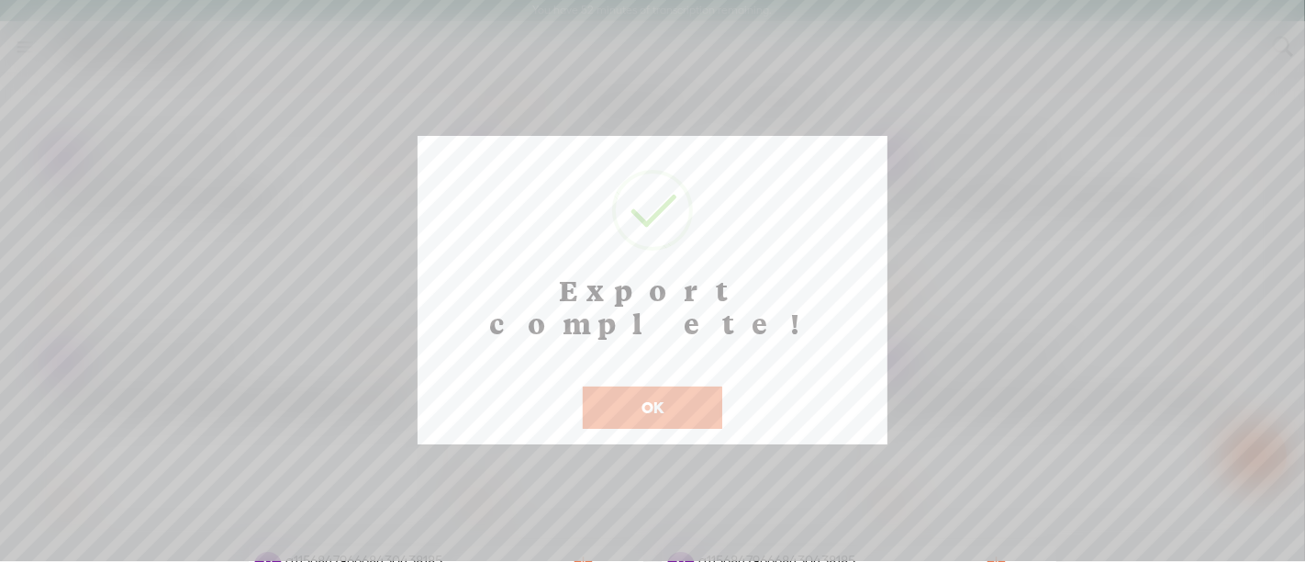
click at [684, 386] on button "OK" at bounding box center [653, 407] width 140 height 42
